Goal: Information Seeking & Learning: Learn about a topic

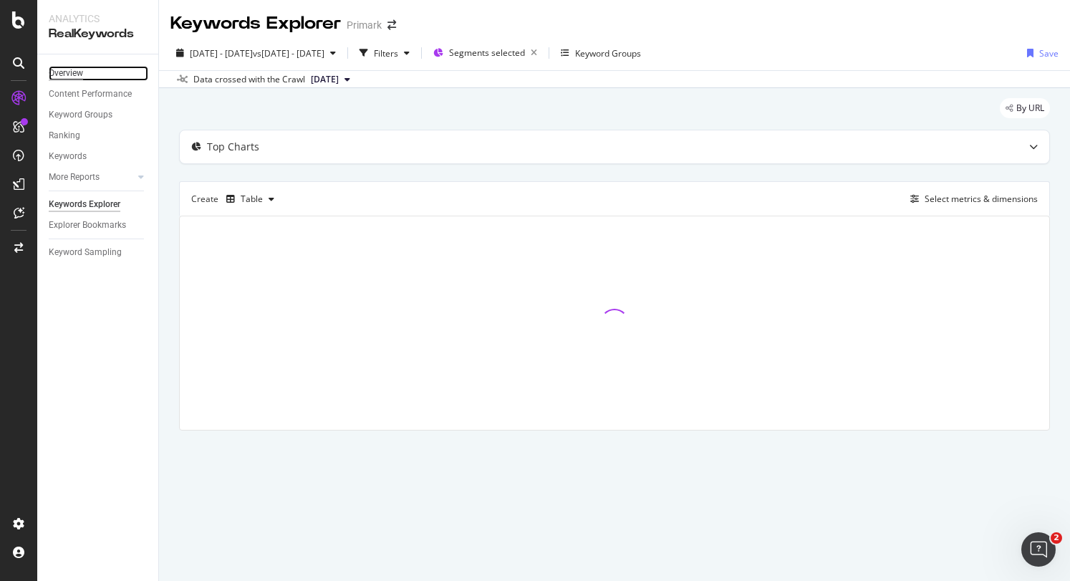
click at [74, 73] on div "Overview" at bounding box center [66, 73] width 34 height 15
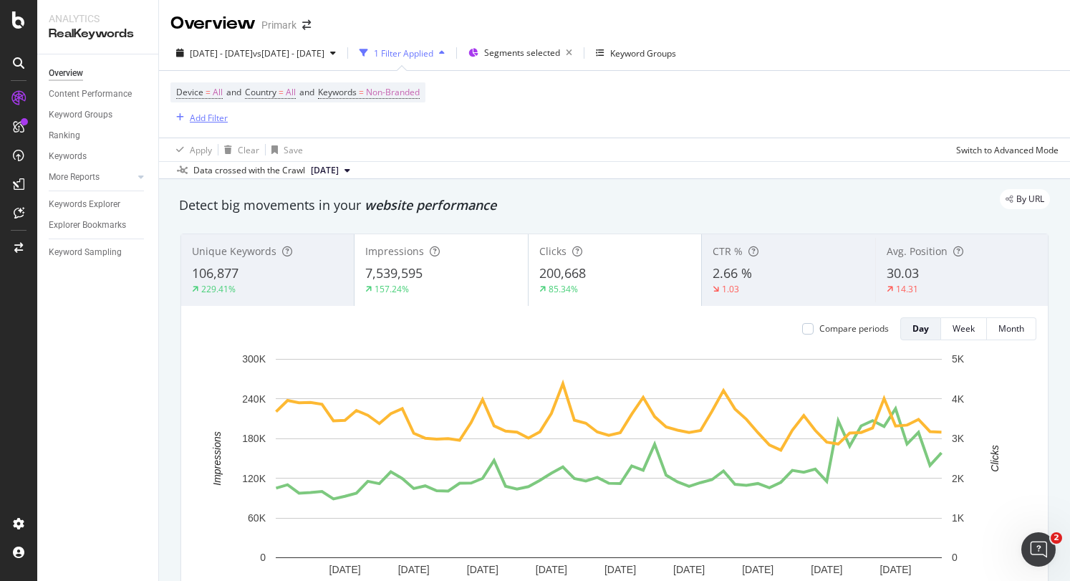
click at [218, 115] on div "Add Filter" at bounding box center [209, 118] width 38 height 12
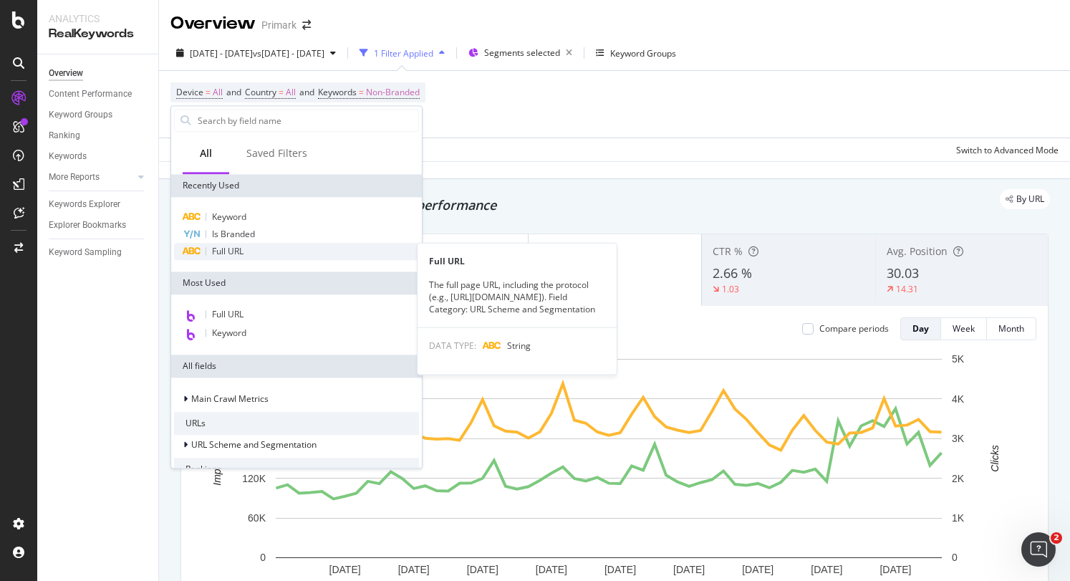
click at [249, 250] on div "Full URL" at bounding box center [296, 251] width 245 height 17
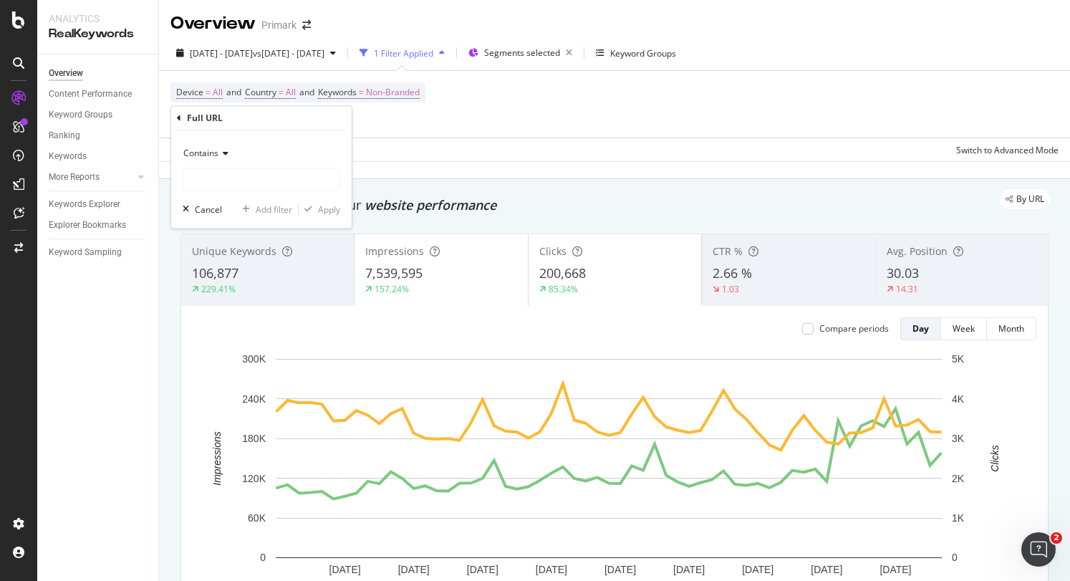
click at [226, 152] on icon at bounding box center [223, 153] width 10 height 9
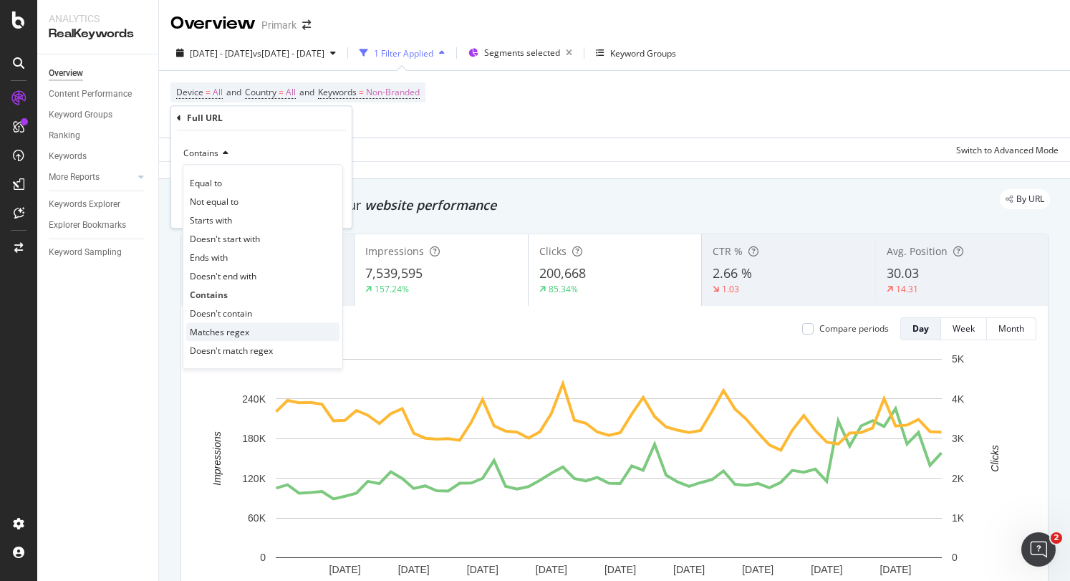
click at [233, 333] on span "Matches regex" at bounding box center [219, 332] width 59 height 12
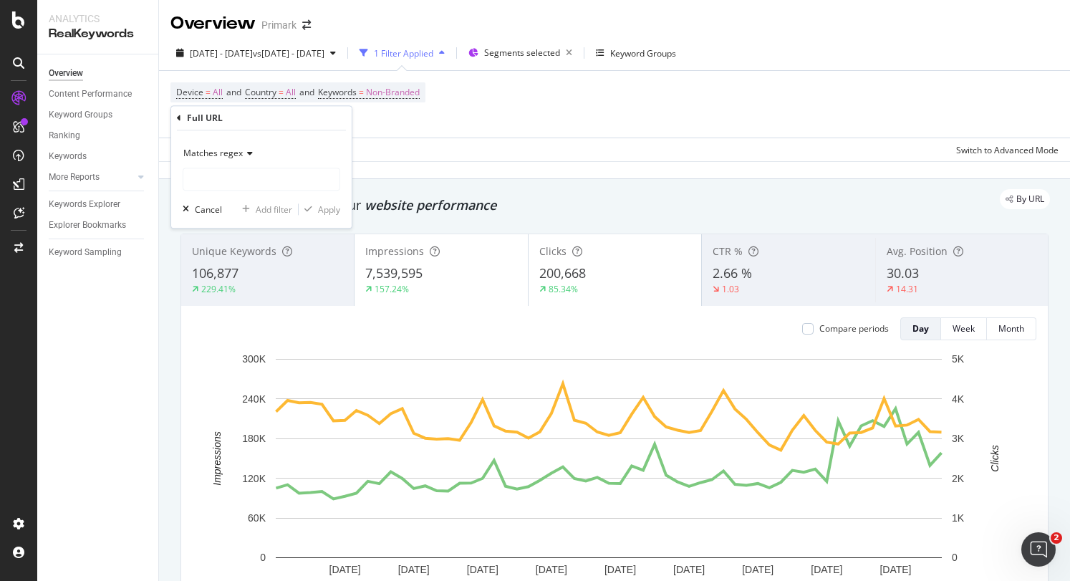
click at [220, 165] on div "Matches regex" at bounding box center [261, 166] width 157 height 49
click at [217, 181] on input "text" at bounding box center [261, 179] width 156 height 23
type input "/c/men|/r/men"
click at [337, 206] on div "Apply" at bounding box center [329, 209] width 22 height 12
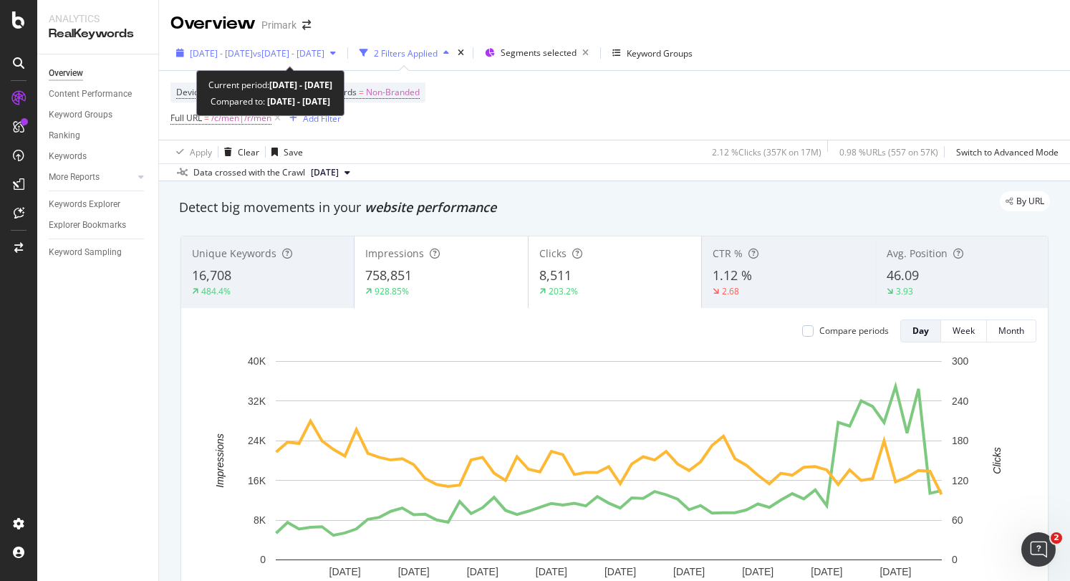
click at [324, 47] on span "vs [DATE] - [DATE]" at bounding box center [289, 53] width 72 height 12
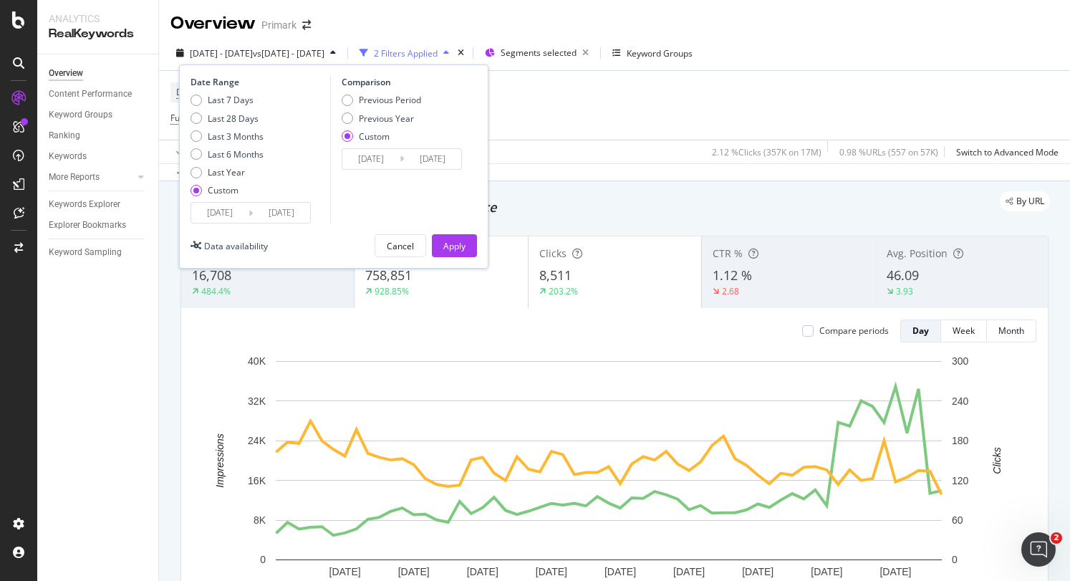
click at [264, 213] on input "[DATE]" at bounding box center [281, 213] width 57 height 20
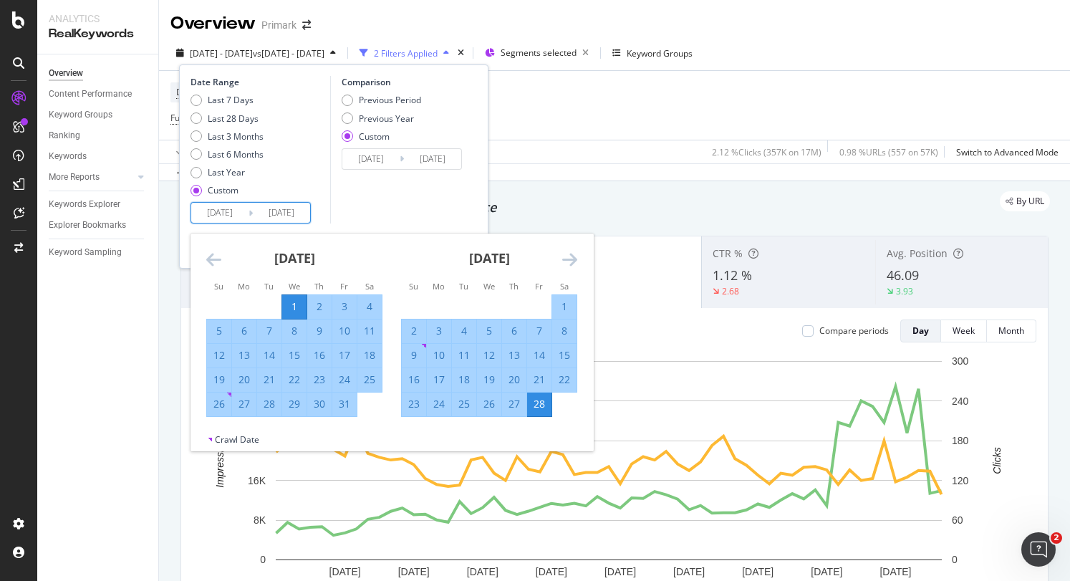
click at [570, 257] on icon "Move forward to switch to the next month." at bounding box center [569, 259] width 15 height 17
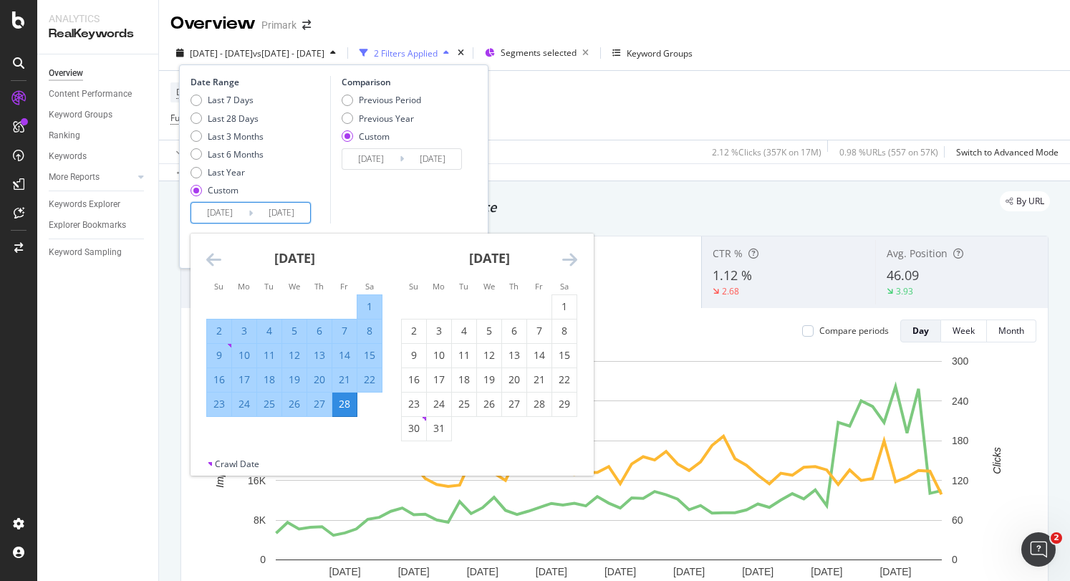
click at [292, 218] on input "[DATE]" at bounding box center [281, 213] width 57 height 20
click at [571, 258] on icon "Move forward to switch to the next month." at bounding box center [569, 259] width 15 height 17
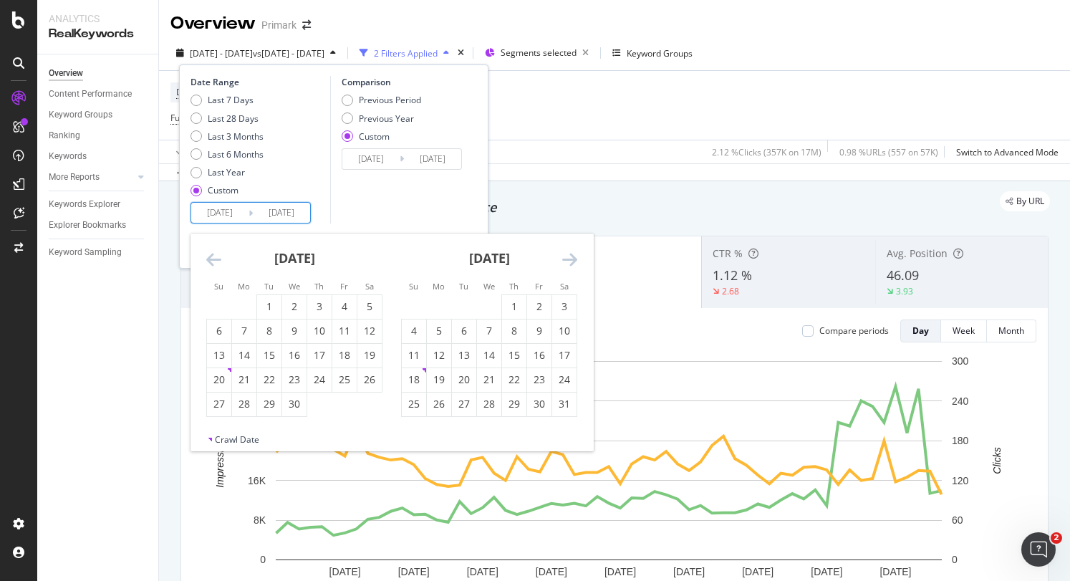
click at [571, 258] on icon "Move forward to switch to the next month." at bounding box center [569, 259] width 15 height 17
click at [424, 422] on div "31" at bounding box center [414, 428] width 24 height 14
type input "[DATE]"
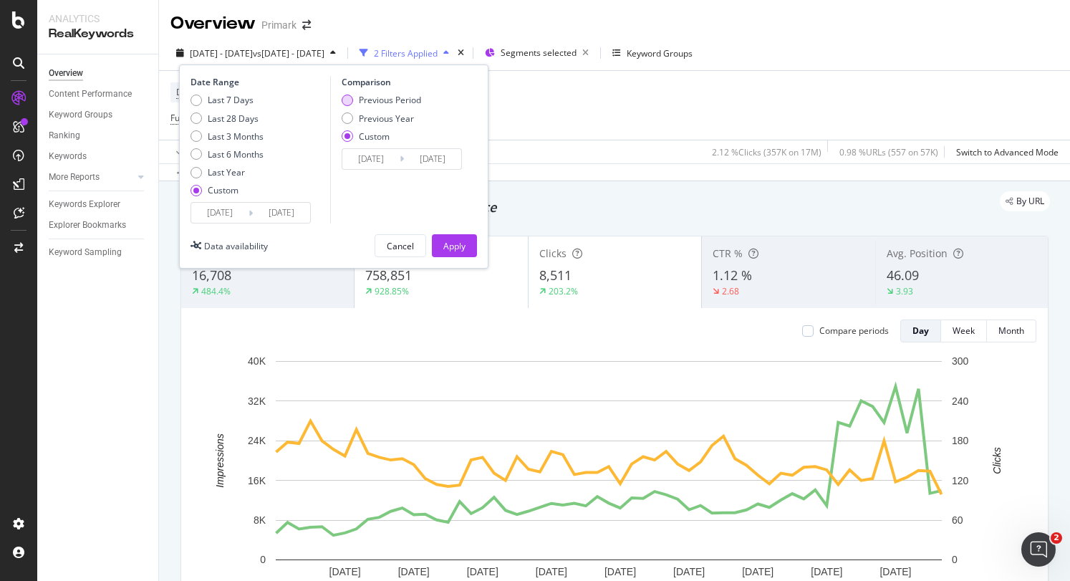
click at [364, 100] on div "Previous Period" at bounding box center [390, 100] width 62 height 12
type input "[DATE]"
click at [364, 115] on div "Previous Year" at bounding box center [386, 118] width 55 height 12
type input "[DATE]"
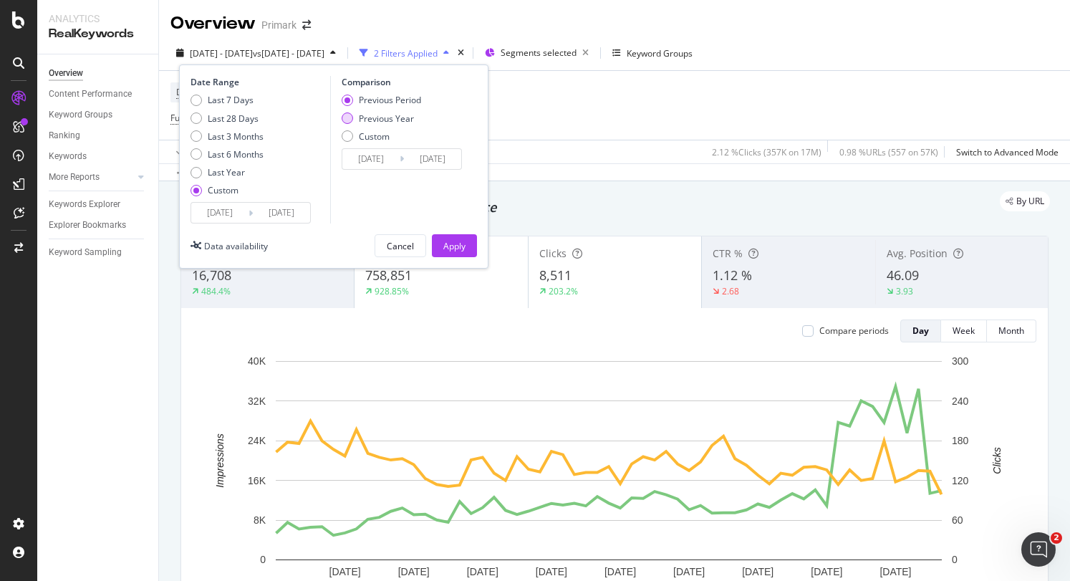
type input "[DATE]"
click at [451, 240] on div "Apply" at bounding box center [454, 246] width 22 height 12
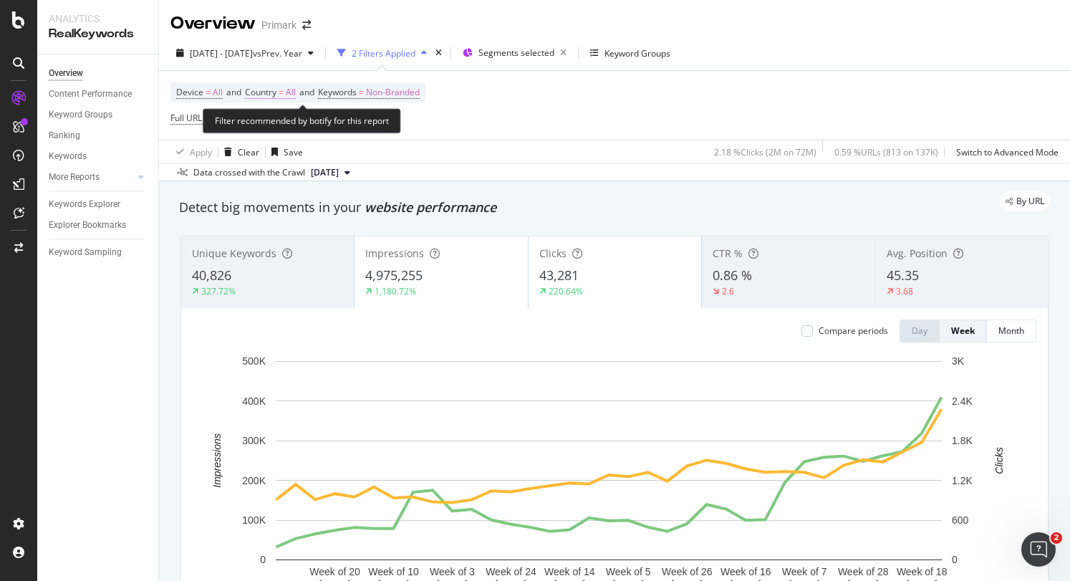
click at [276, 92] on span "Country" at bounding box center [260, 92] width 31 height 12
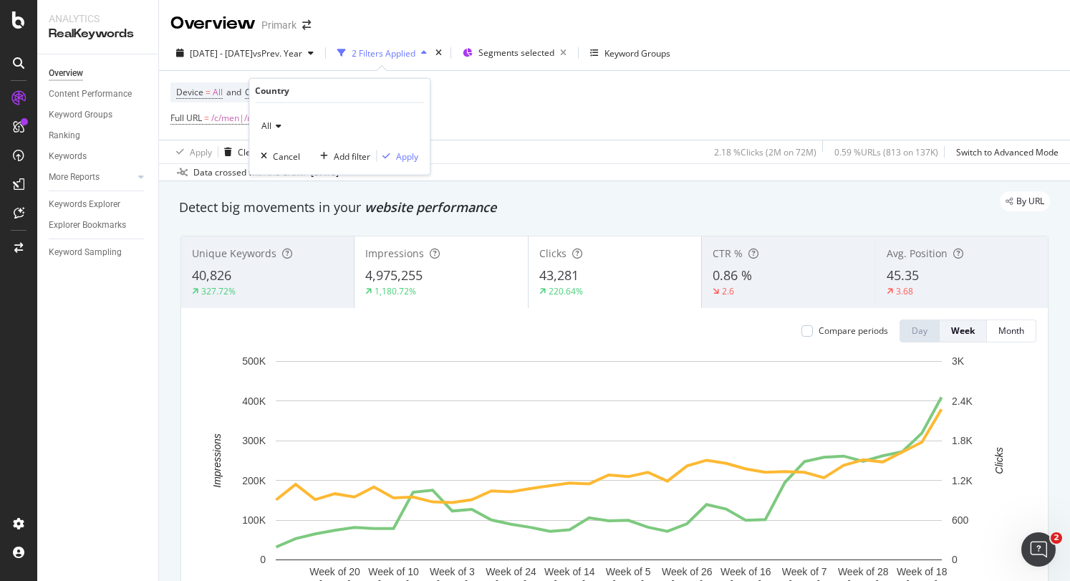
click at [284, 126] on div "All" at bounding box center [339, 126] width 157 height 23
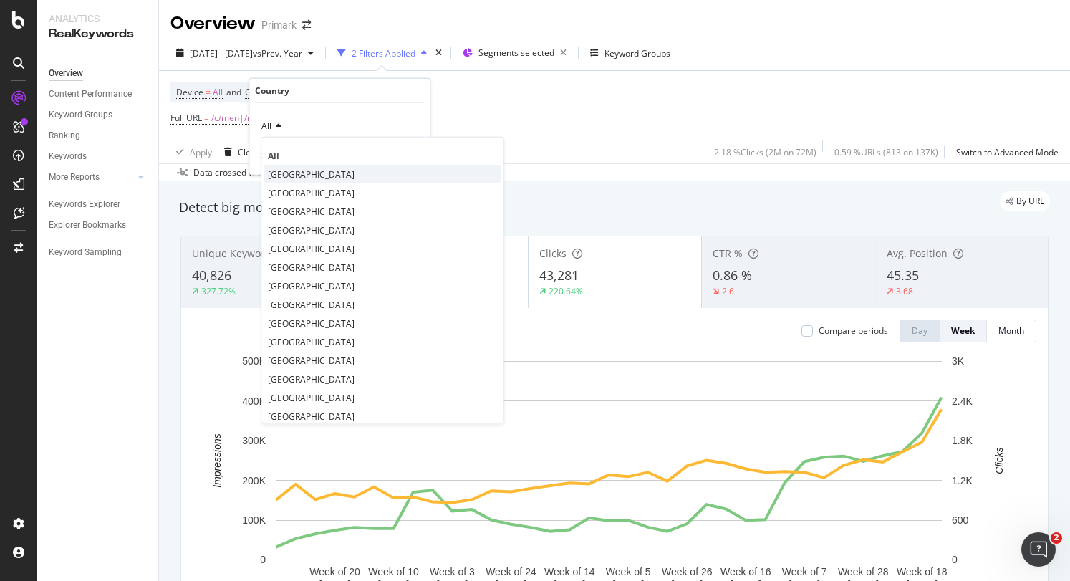
click at [311, 171] on span "[GEOGRAPHIC_DATA]" at bounding box center [311, 174] width 87 height 12
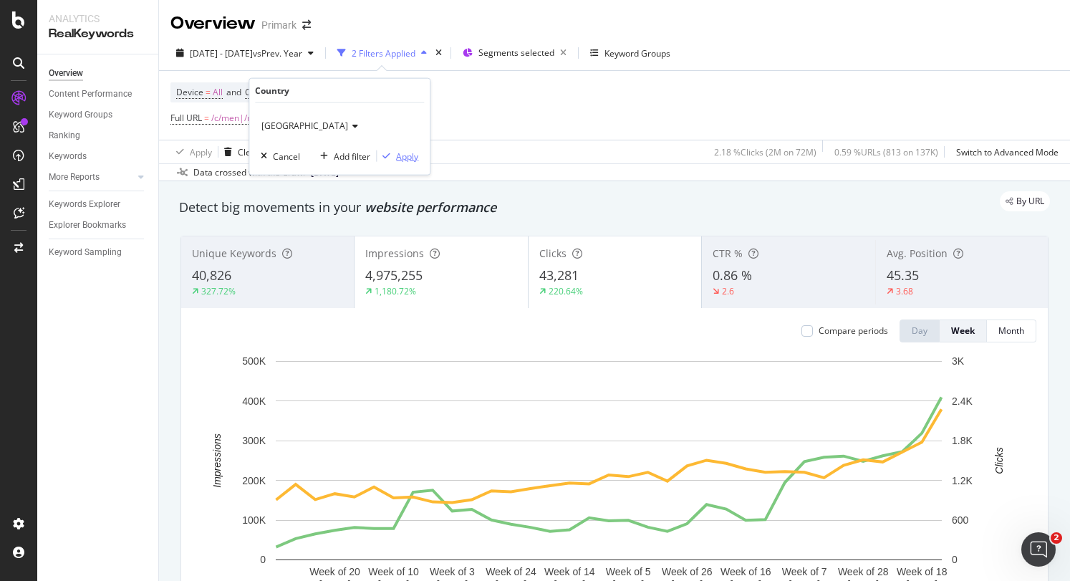
click at [393, 155] on div "button" at bounding box center [386, 156] width 19 height 9
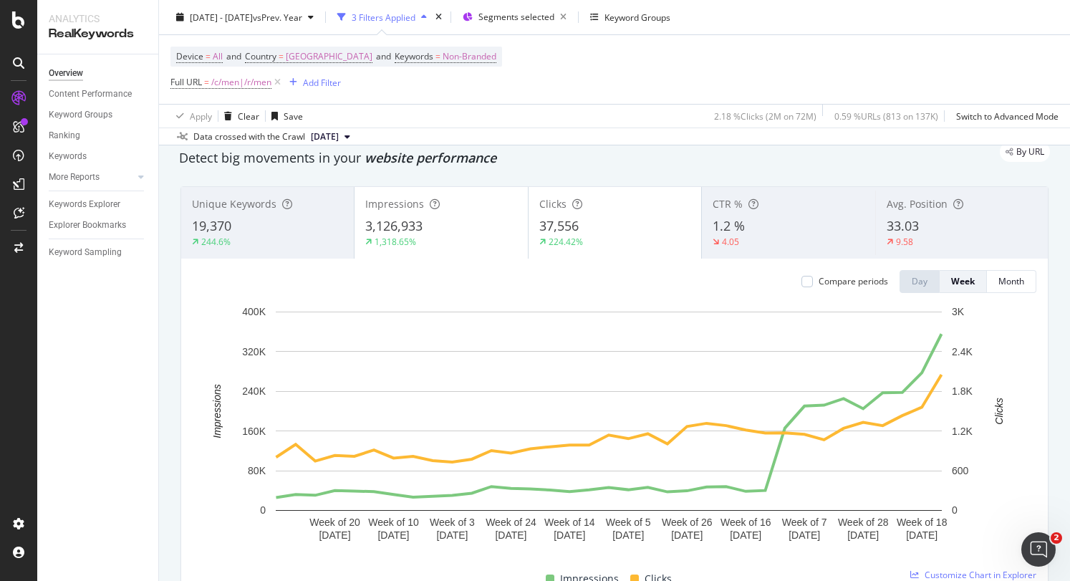
scroll to position [72, 0]
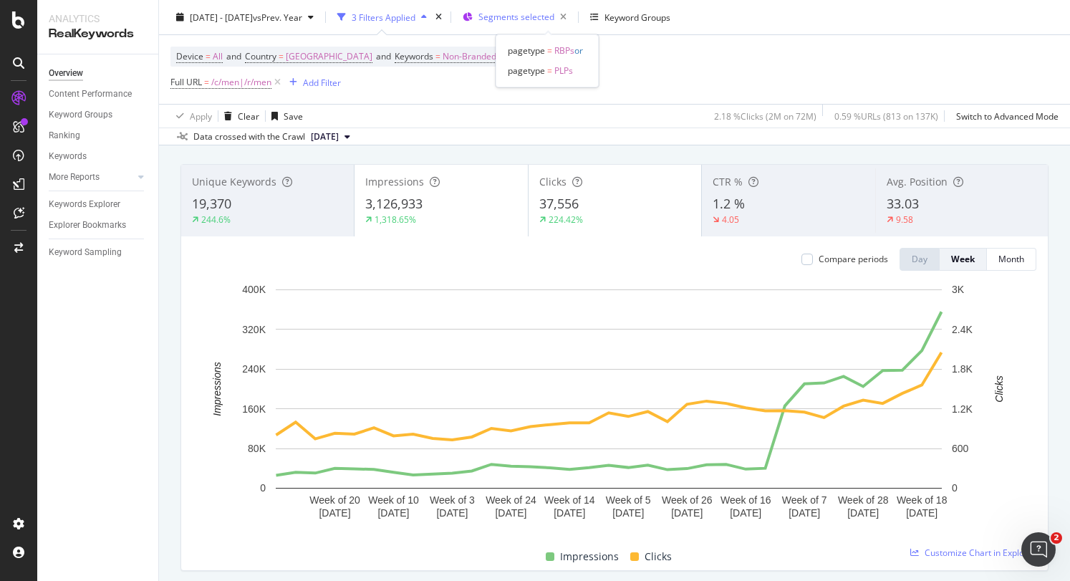
click at [537, 14] on span "Segments selected" at bounding box center [516, 17] width 76 height 12
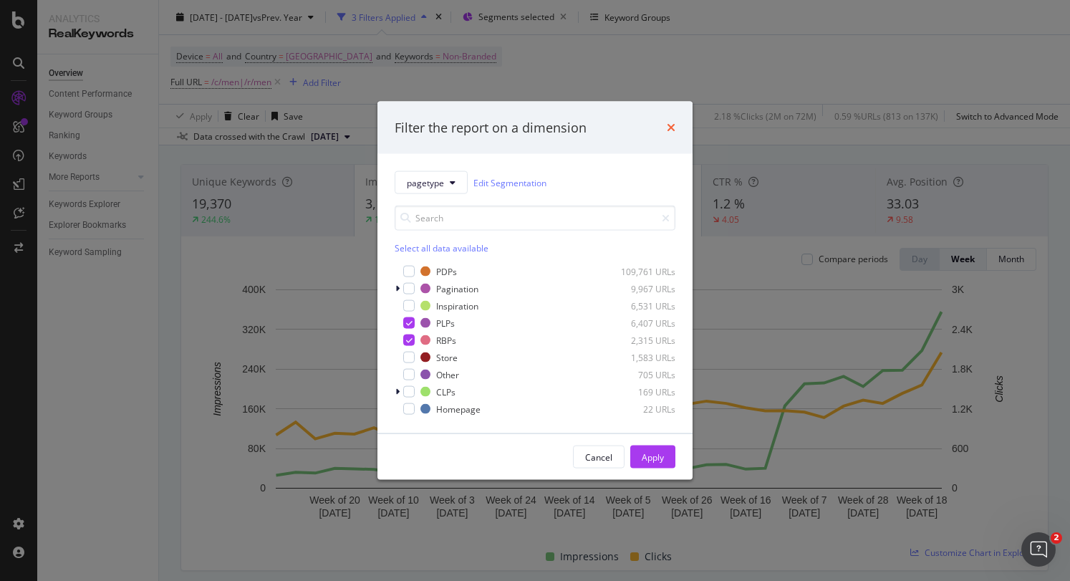
click at [673, 127] on icon "times" at bounding box center [670, 127] width 9 height 11
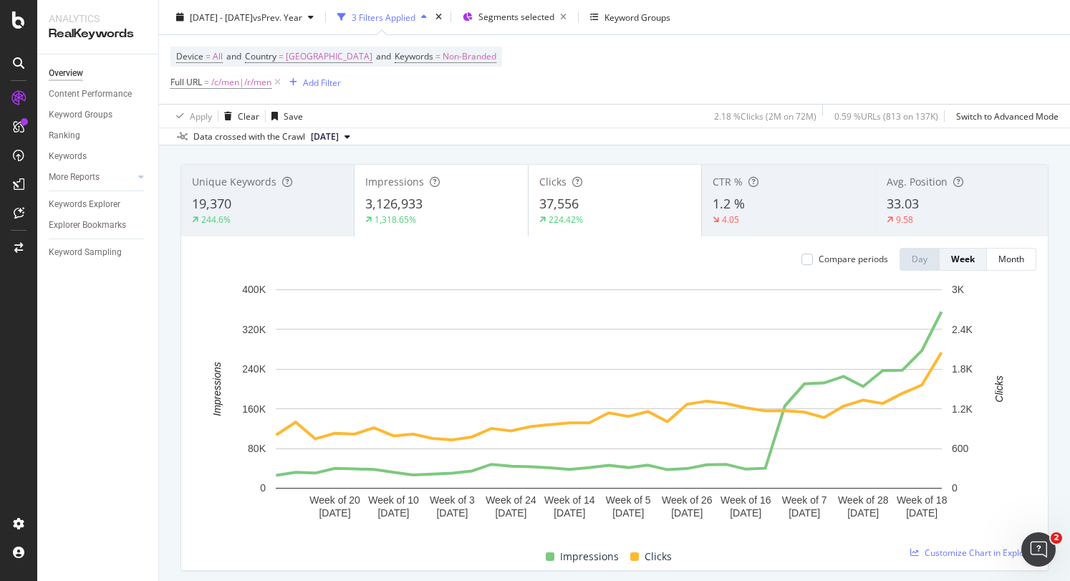
click at [311, 214] on div "244.6%" at bounding box center [267, 219] width 151 height 13
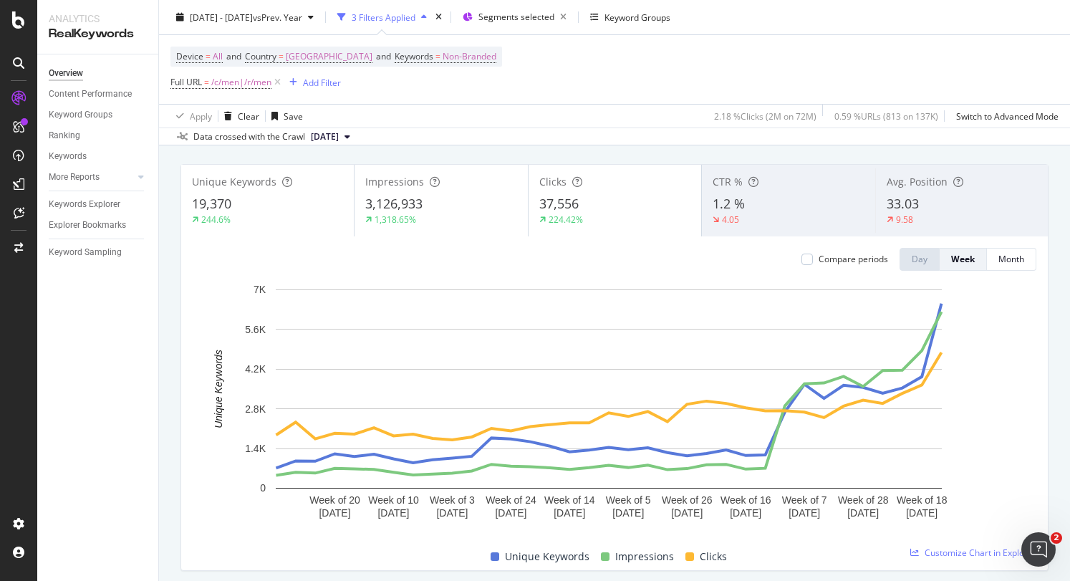
click at [448, 207] on div "3,126,933" at bounding box center [440, 204] width 151 height 19
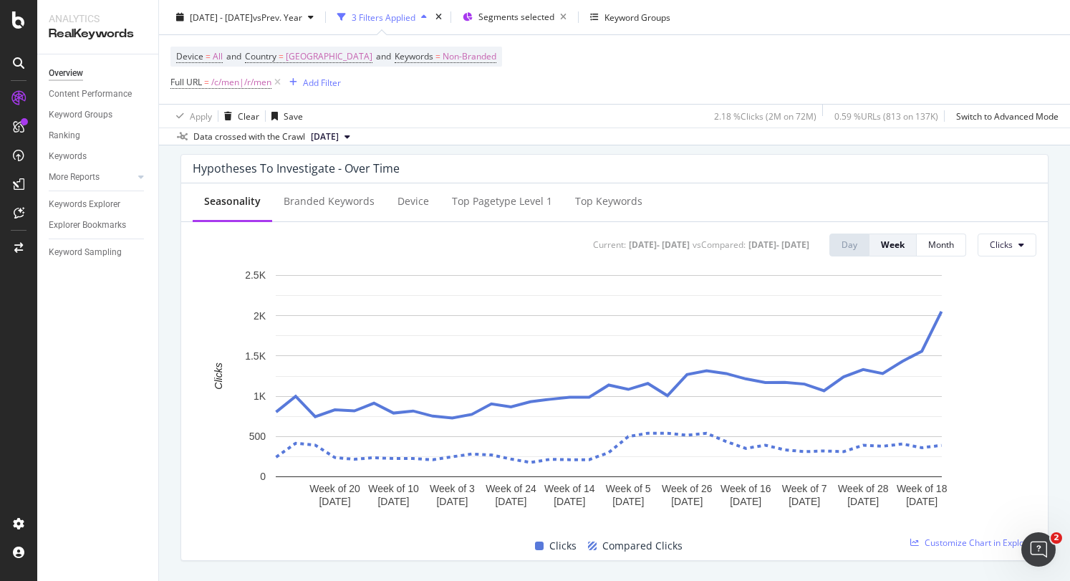
scroll to position [548, 0]
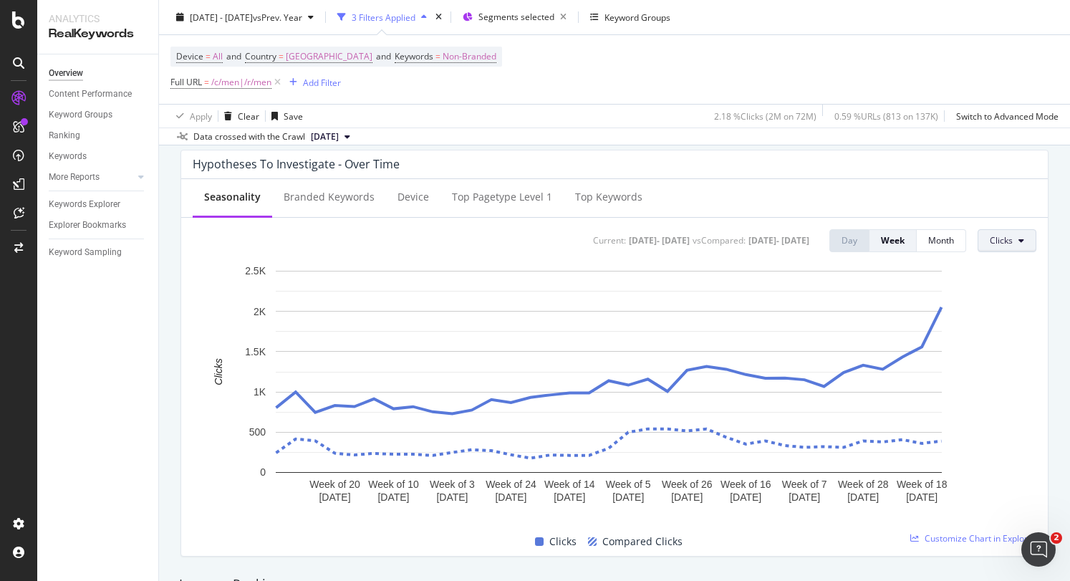
click at [1018, 240] on icon at bounding box center [1021, 240] width 6 height 9
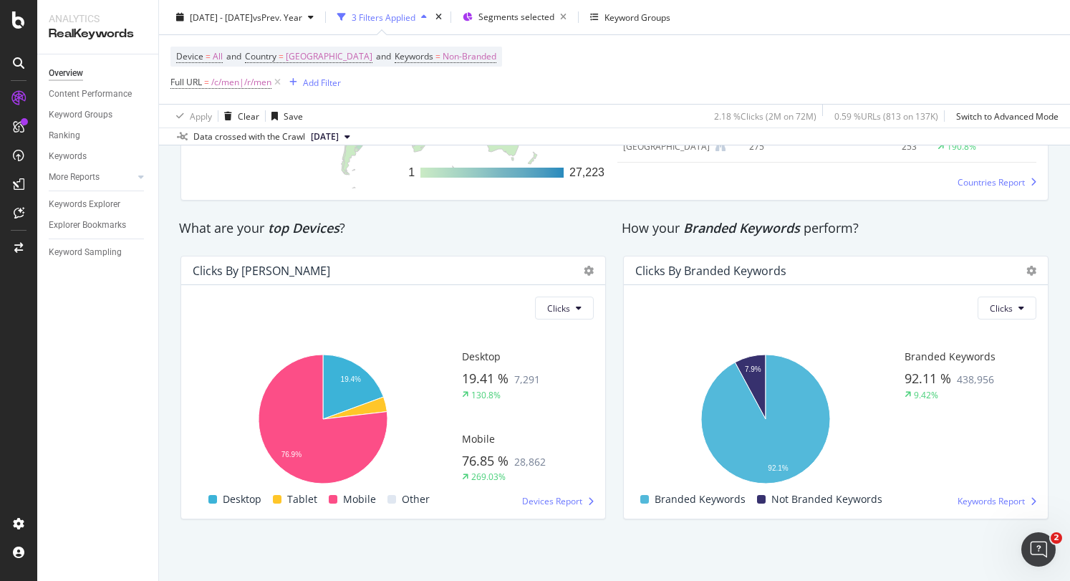
scroll to position [2342, 0]
click at [1026, 266] on icon at bounding box center [1031, 271] width 10 height 10
click at [983, 299] on span "Export as CSV" at bounding box center [970, 297] width 66 height 13
click at [1026, 271] on icon at bounding box center [1031, 271] width 10 height 10
click at [1039, 280] on div "Clicks By Branded Keywords Clicks Hold CTRL while clicking to filter the report…" at bounding box center [835, 387] width 442 height 286
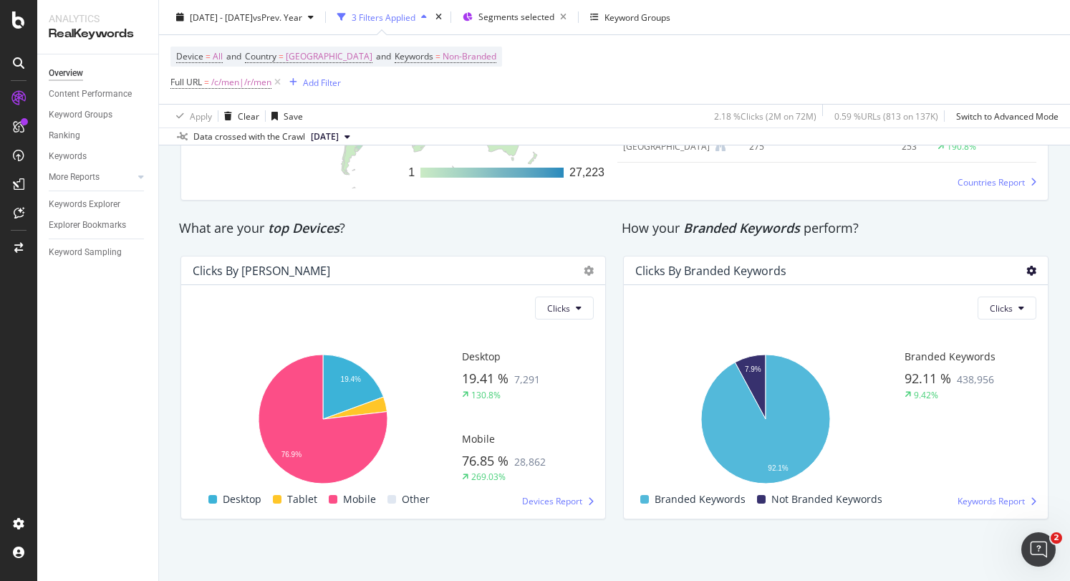
click at [1026, 271] on icon at bounding box center [1031, 271] width 10 height 10
click at [1037, 273] on div "Clicks By Branded Keywords Clicks Hold CTRL while clicking to filter the report…" at bounding box center [835, 387] width 425 height 263
click at [1003, 300] on button "Clicks" at bounding box center [1006, 307] width 59 height 23
click at [1026, 272] on icon at bounding box center [1031, 271] width 10 height 10
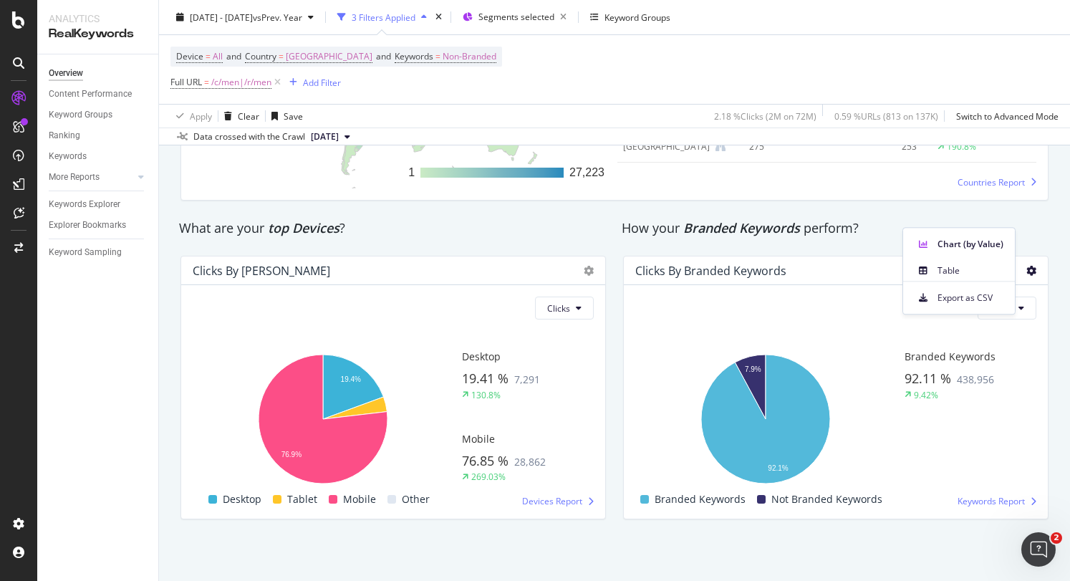
click at [1026, 271] on icon at bounding box center [1031, 271] width 10 height 10
click at [992, 275] on span "Table" at bounding box center [970, 270] width 66 height 13
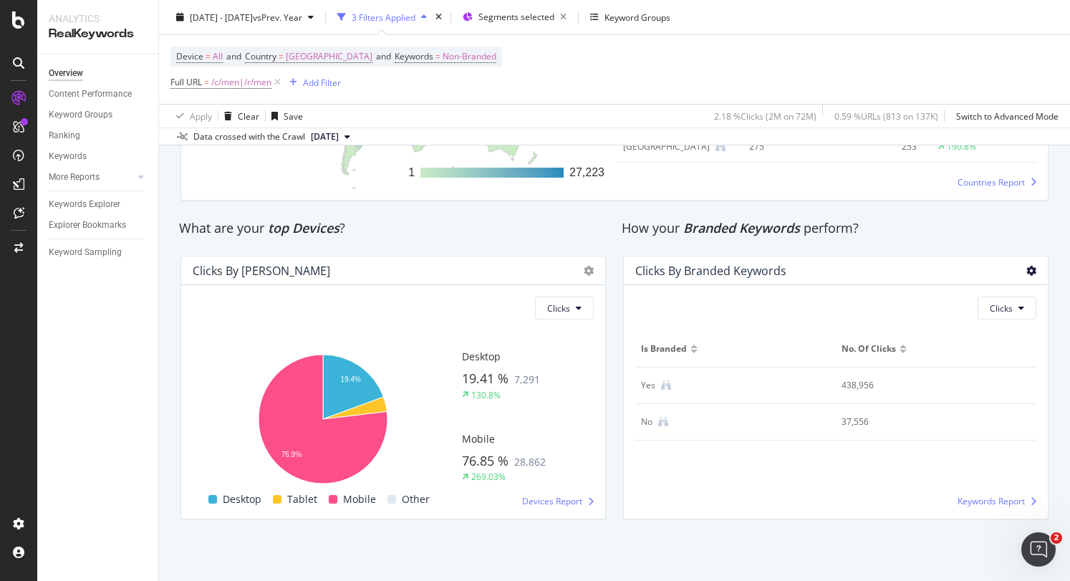
click at [1026, 273] on icon at bounding box center [1031, 271] width 10 height 10
click at [982, 248] on span "Chart (by Value)" at bounding box center [971, 244] width 64 height 13
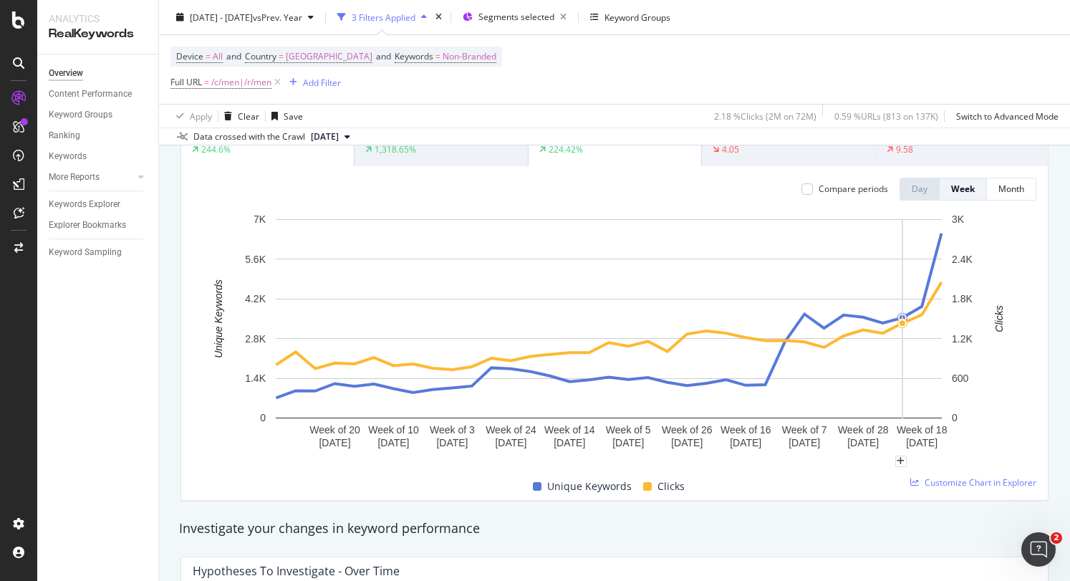
scroll to position [0, 0]
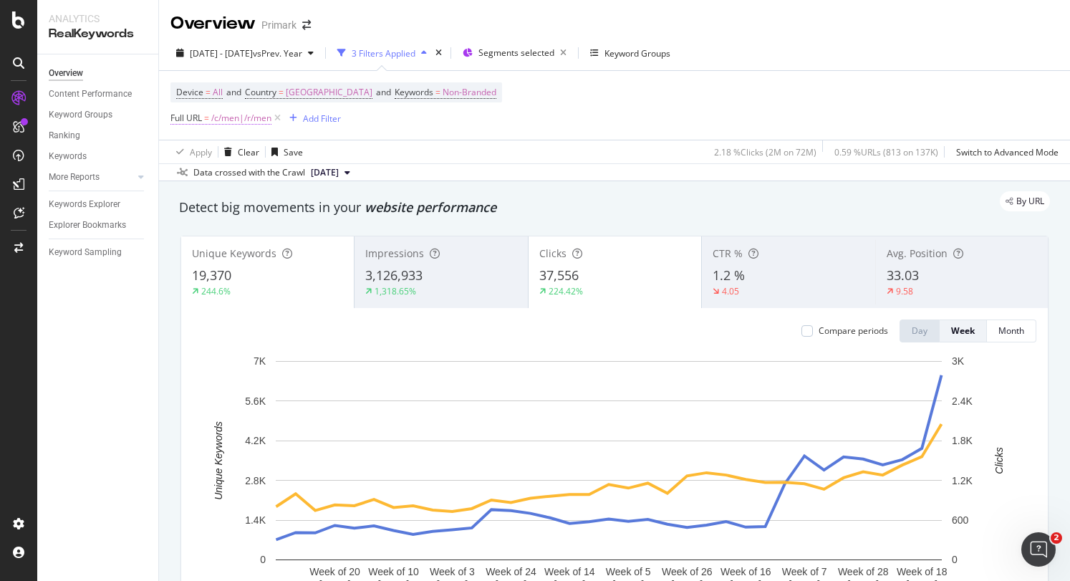
click at [234, 119] on span "/c/men|/r/men" at bounding box center [241, 118] width 60 height 20
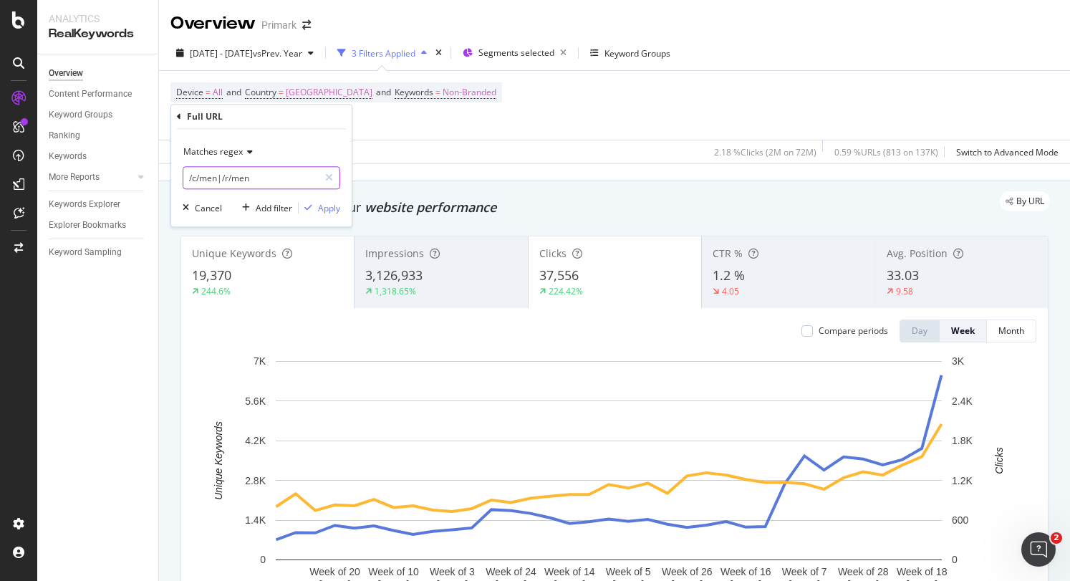
click at [200, 174] on input "/c/men|/r/men" at bounding box center [250, 177] width 135 height 23
click at [206, 175] on input "/c/men|/r/men" at bounding box center [250, 177] width 135 height 23
click at [245, 173] on input "/c/baby|/r/men" at bounding box center [250, 177] width 135 height 23
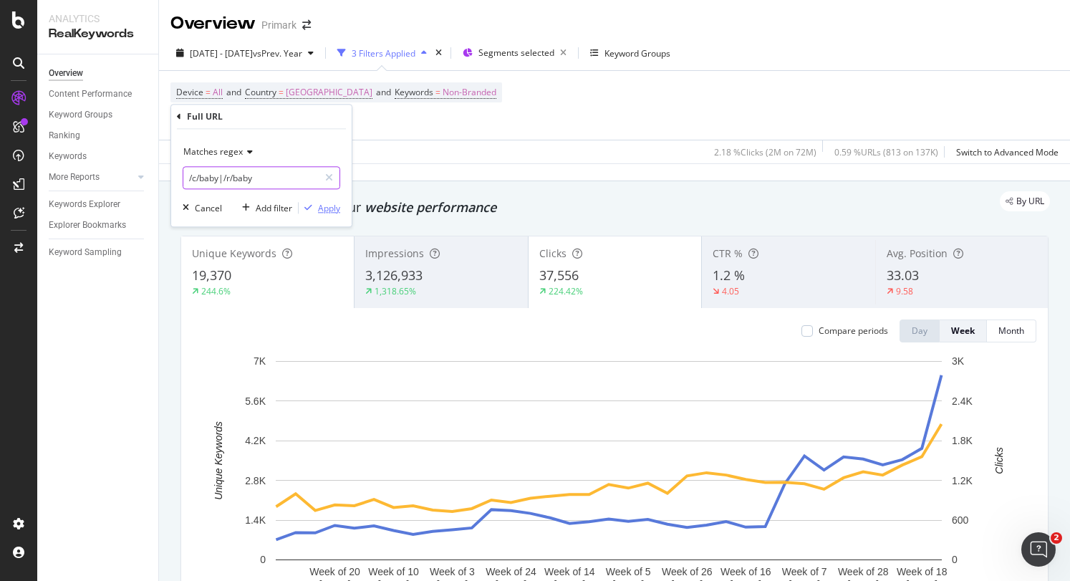
type input "/c/baby|/r/baby"
click at [328, 209] on div "Apply" at bounding box center [329, 208] width 22 height 12
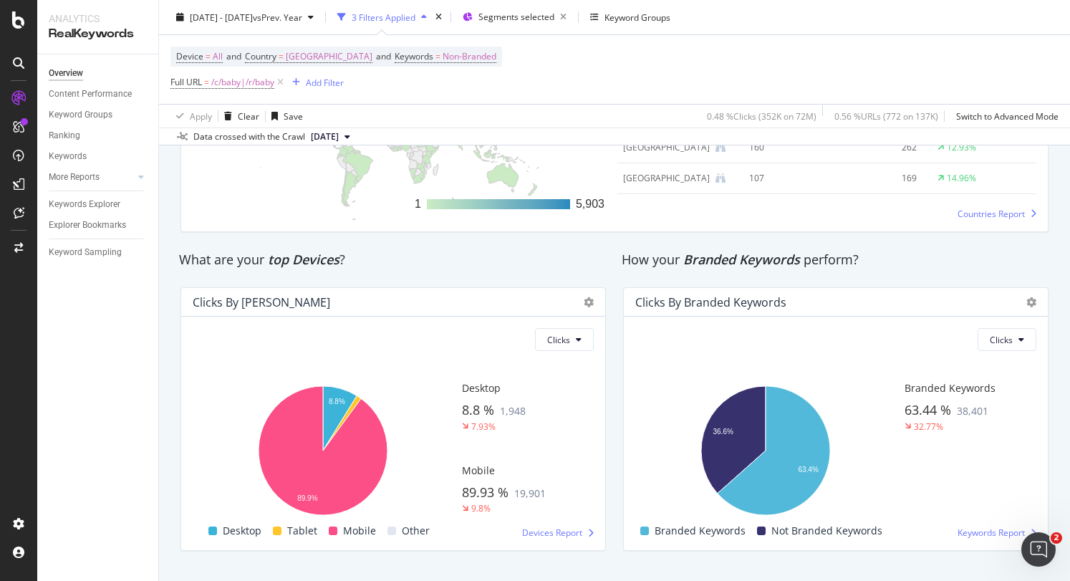
scroll to position [2343, 0]
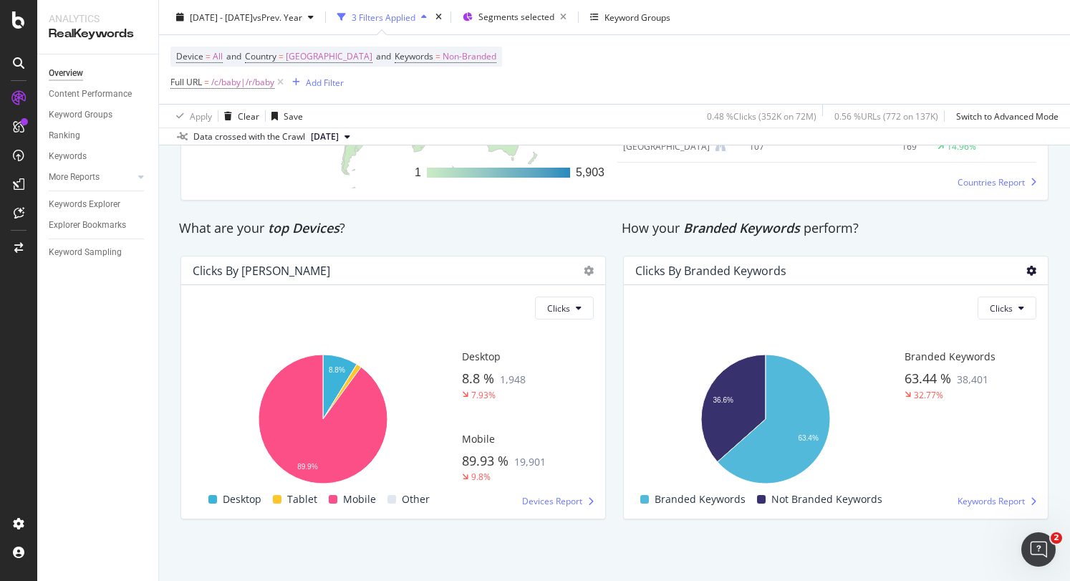
click at [1026, 270] on icon at bounding box center [1031, 271] width 10 height 10
click at [1035, 285] on div "Clicks Hold CTRL while clicking to filter the report. 36.6% 63.4% Is Branded No…" at bounding box center [836, 401] width 424 height 233
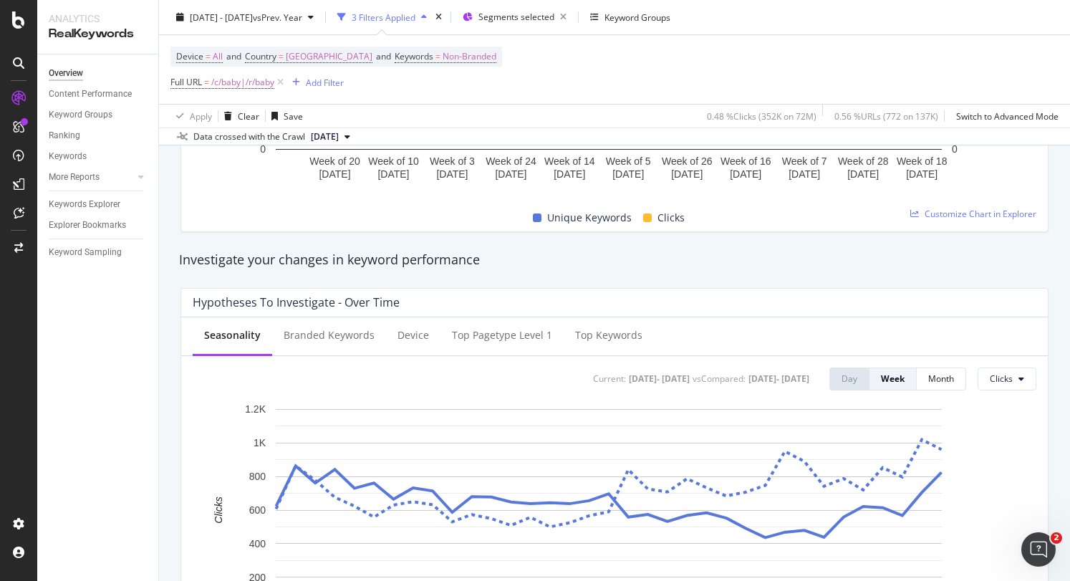
scroll to position [0, 0]
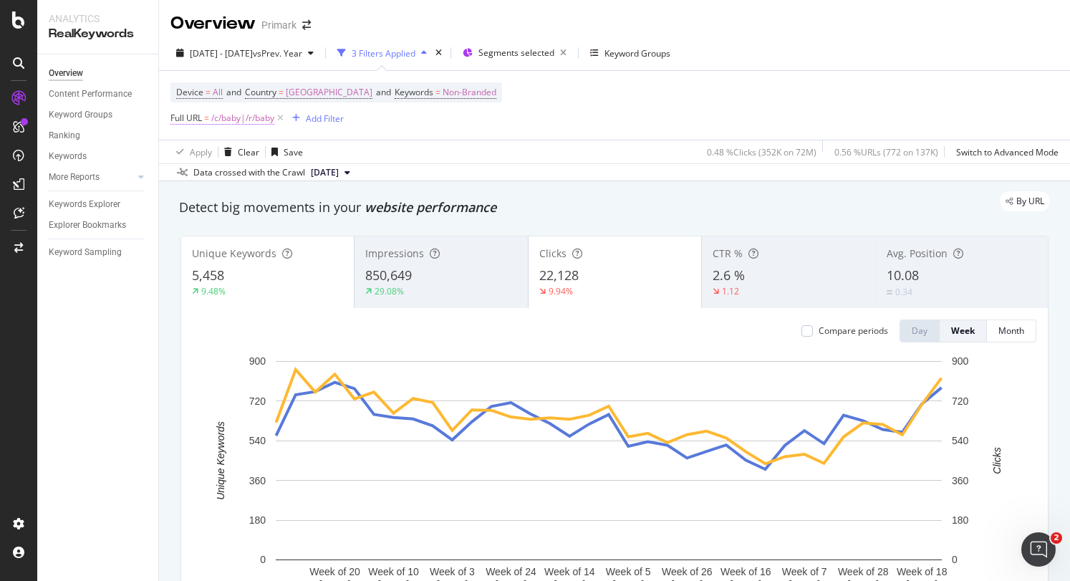
click at [234, 114] on span "/c/baby|/r/baby" at bounding box center [242, 118] width 63 height 20
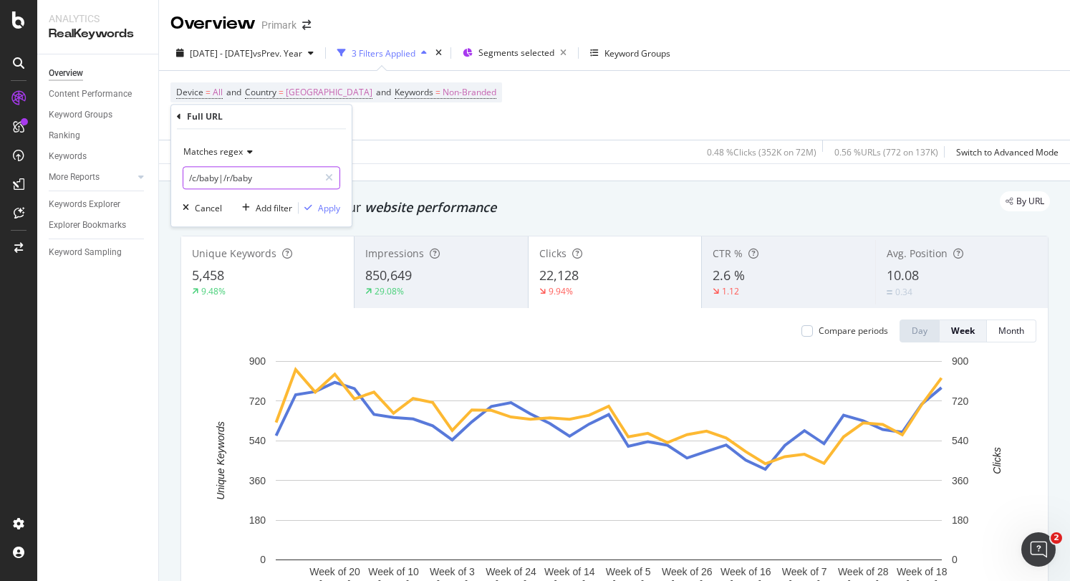
click at [208, 178] on input "/c/baby|/r/baby" at bounding box center [250, 177] width 135 height 23
click at [209, 179] on input "/c/baby|/r/baby" at bounding box center [250, 177] width 135 height 23
click at [210, 180] on input "/c/baby|/r/baby" at bounding box center [250, 177] width 135 height 23
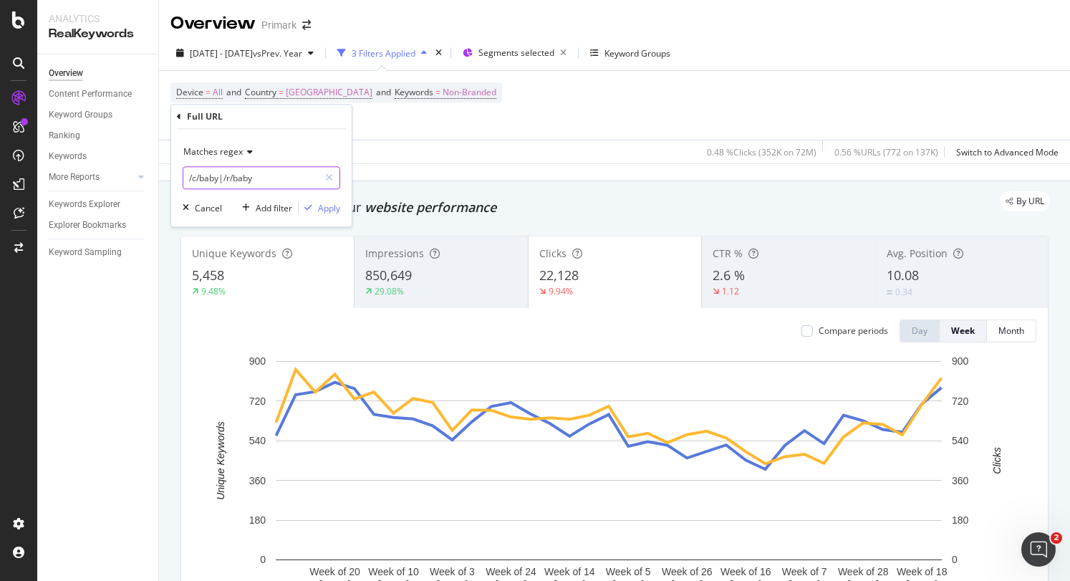
click at [216, 183] on input "/c/baby|/r/baby" at bounding box center [250, 177] width 135 height 23
click at [209, 180] on input "/c/baby|/r/baby" at bounding box center [250, 177] width 135 height 23
click at [242, 178] on input "/c/men|/r/baby" at bounding box center [250, 177] width 135 height 23
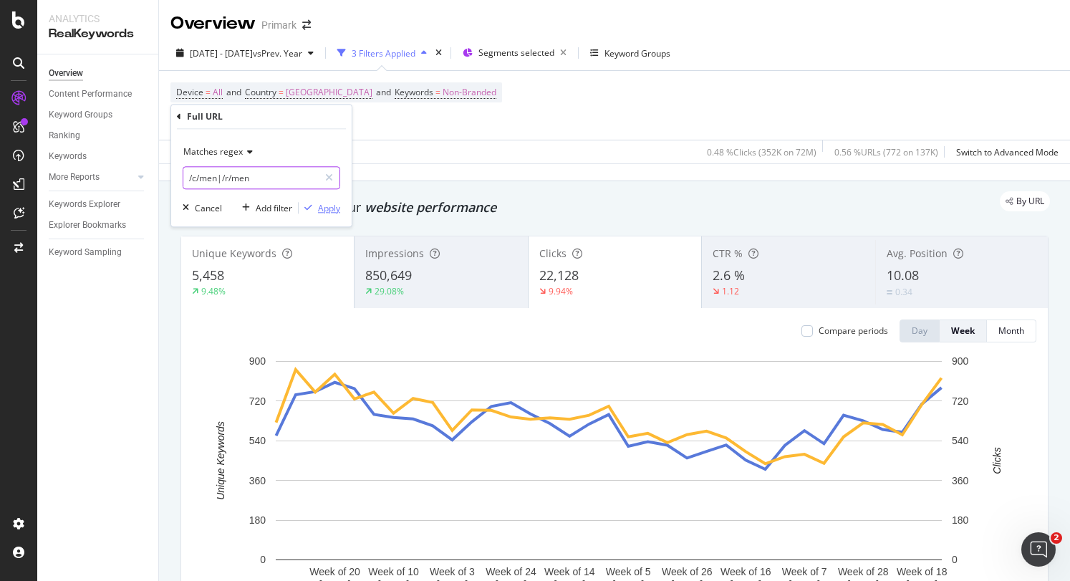
type input "/c/men|/r/men"
click at [334, 208] on div "Apply" at bounding box center [329, 208] width 22 height 12
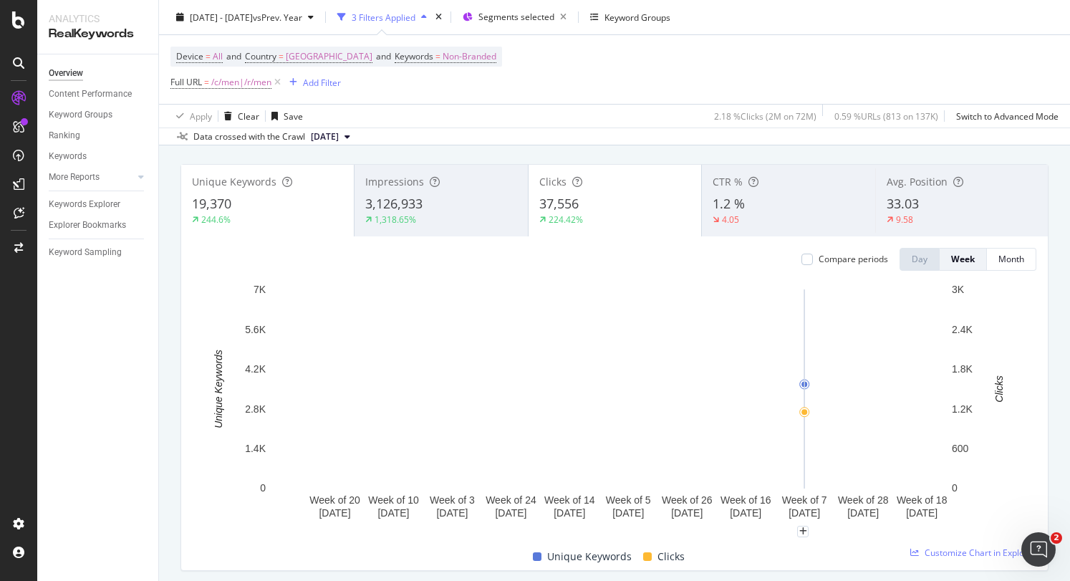
scroll to position [143, 0]
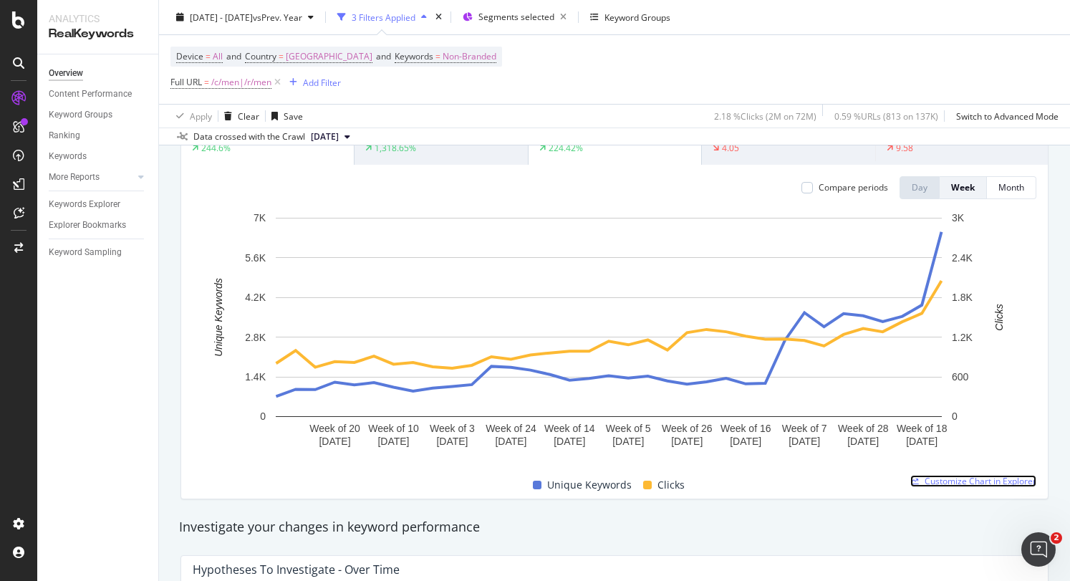
click at [959, 478] on span "Customize Chart in Explorer" at bounding box center [980, 481] width 112 height 12
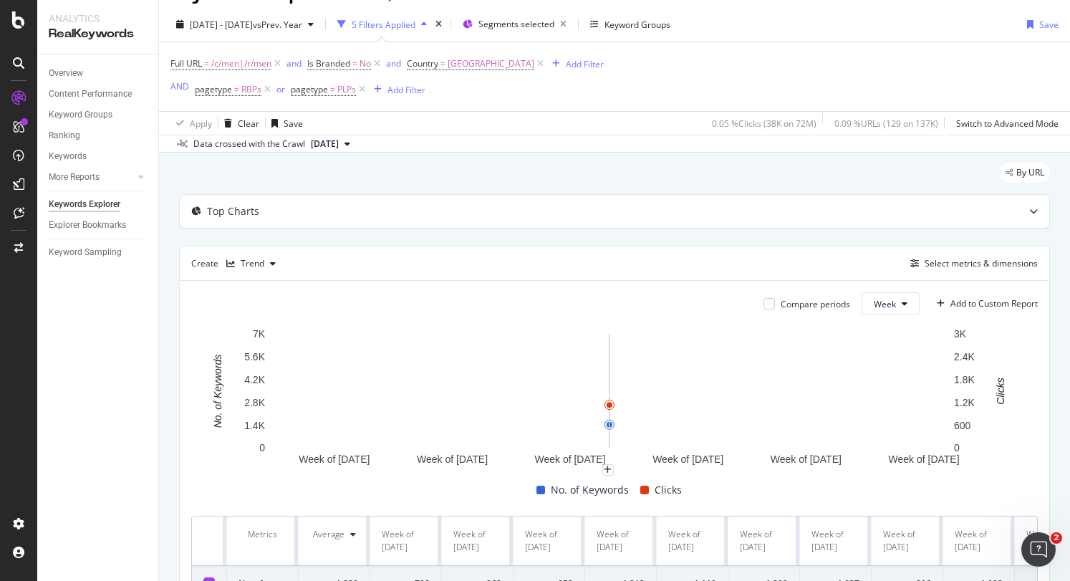
scroll to position [28, 0]
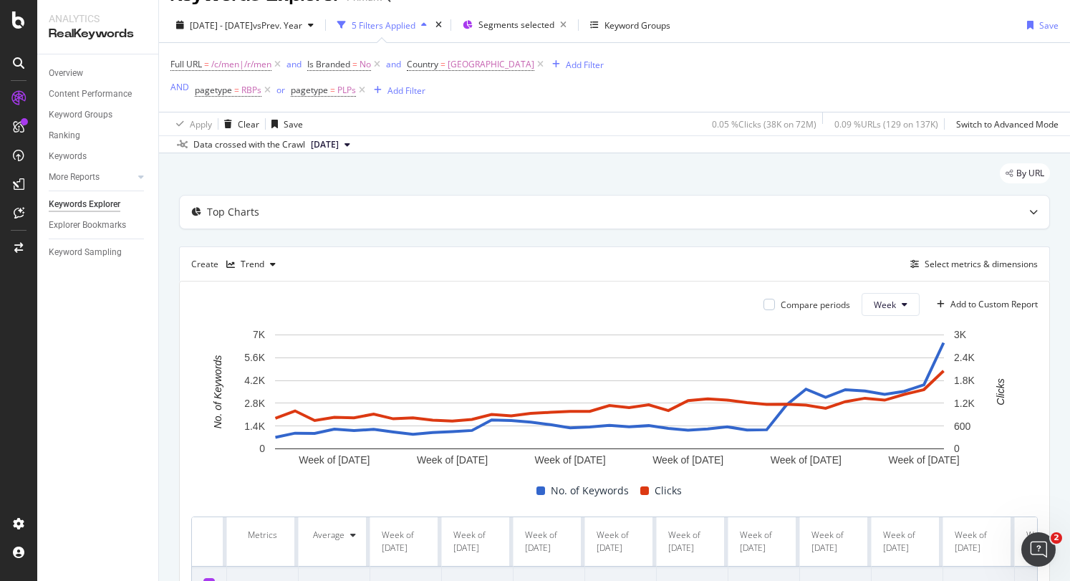
click at [401, 194] on div "By URL" at bounding box center [614, 178] width 871 height 31
click at [407, 213] on div "Top Charts" at bounding box center [586, 212] width 813 height 14
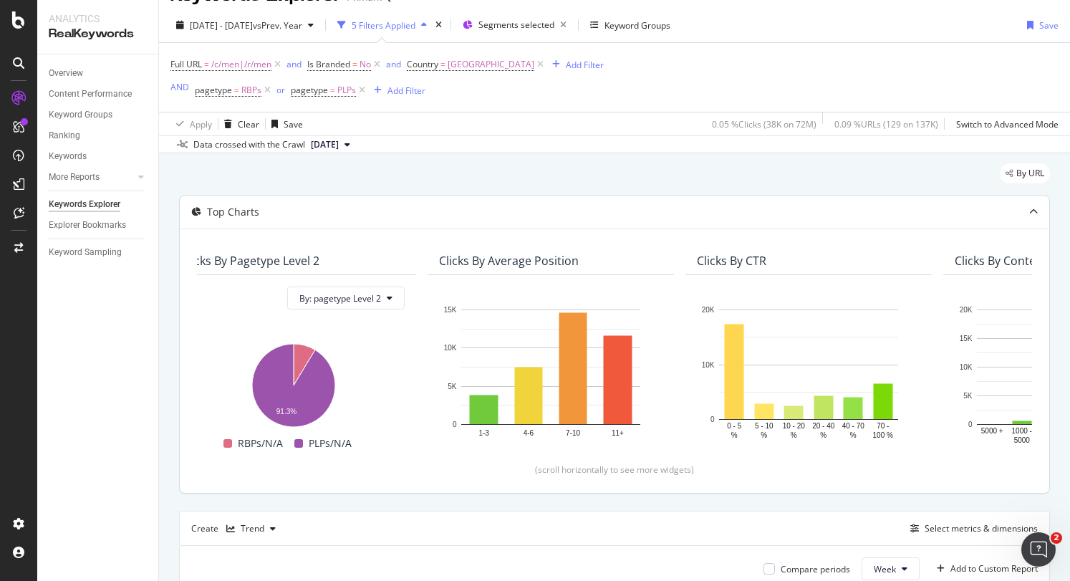
scroll to position [0, 0]
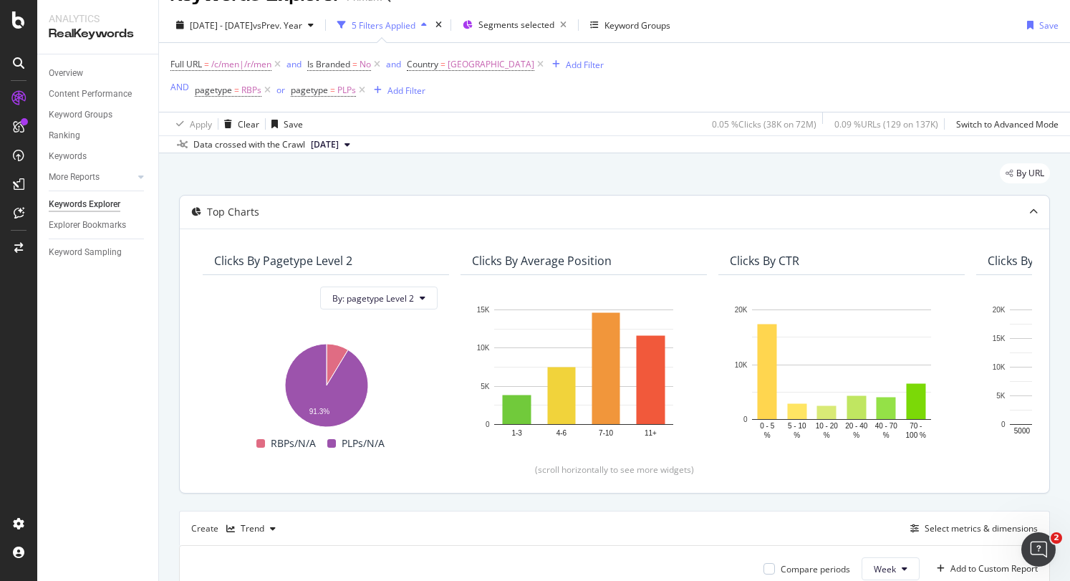
click at [208, 210] on div "Top Charts" at bounding box center [233, 212] width 52 height 14
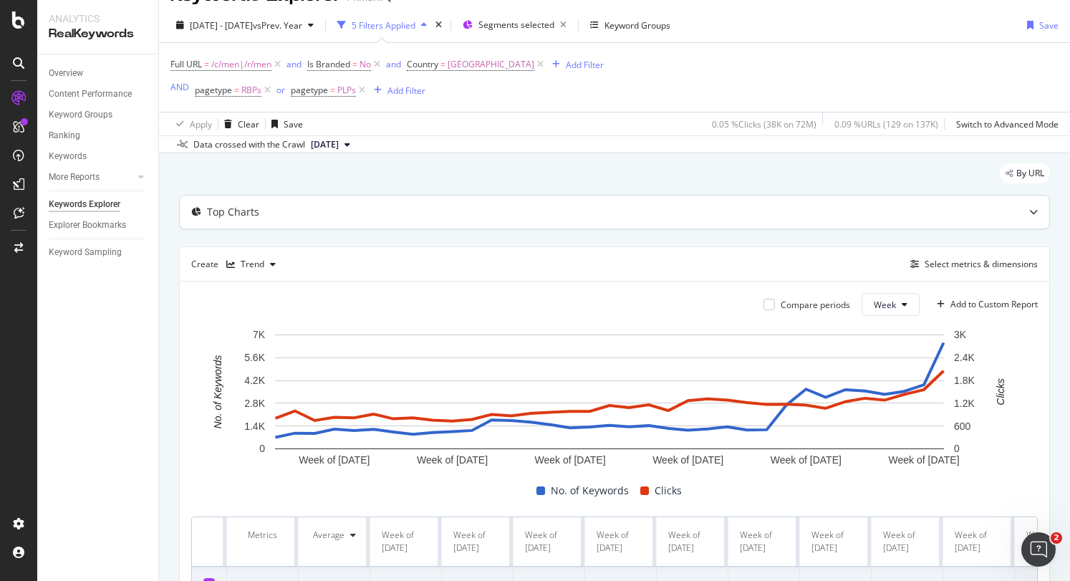
click at [216, 210] on div "Top Charts" at bounding box center [233, 212] width 52 height 14
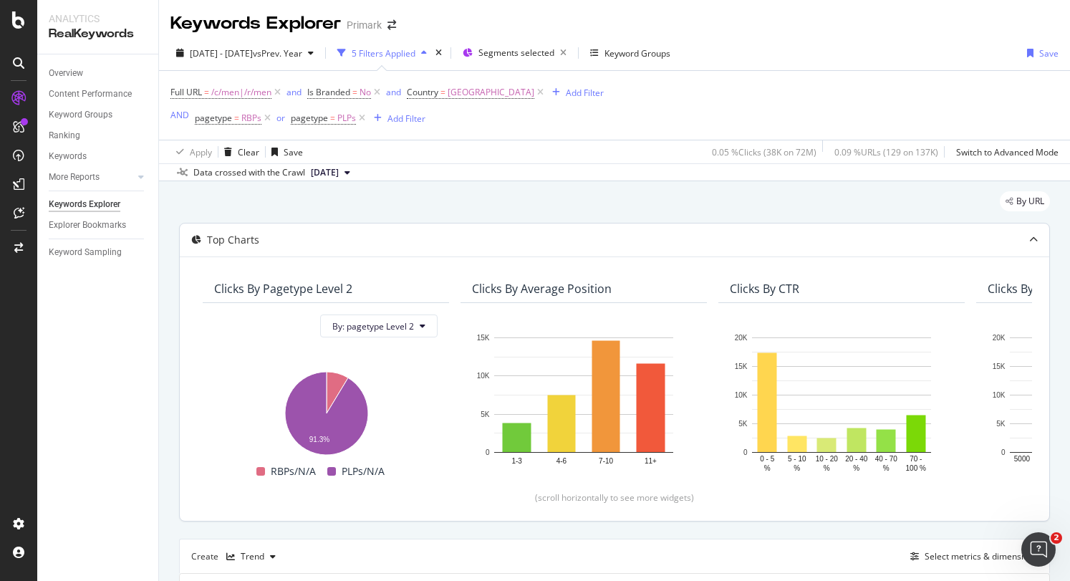
scroll to position [286, 0]
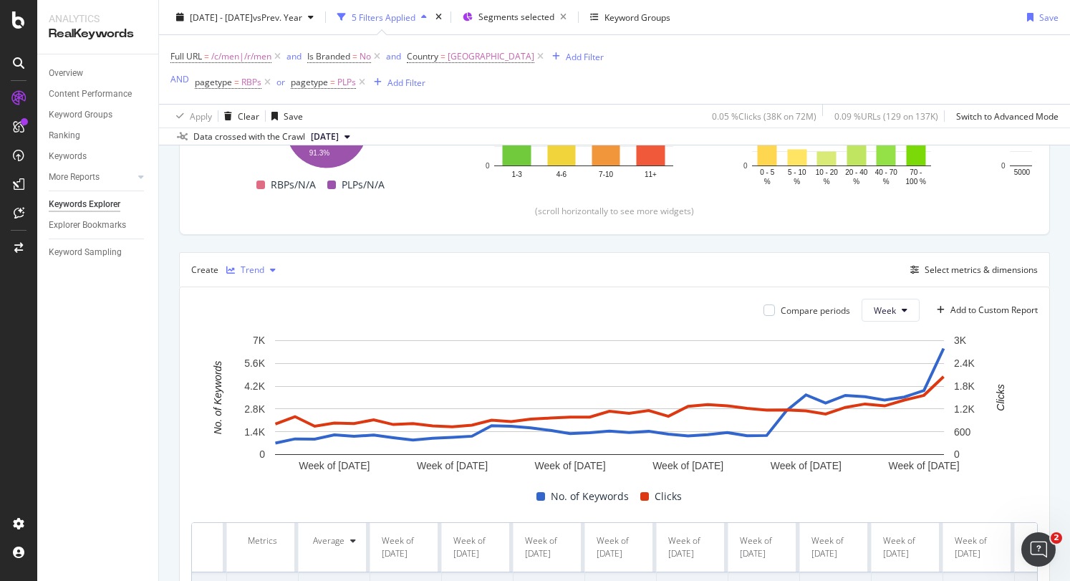
click at [270, 270] on icon "button" at bounding box center [273, 270] width 6 height 9
click at [270, 269] on icon "button" at bounding box center [273, 270] width 6 height 9
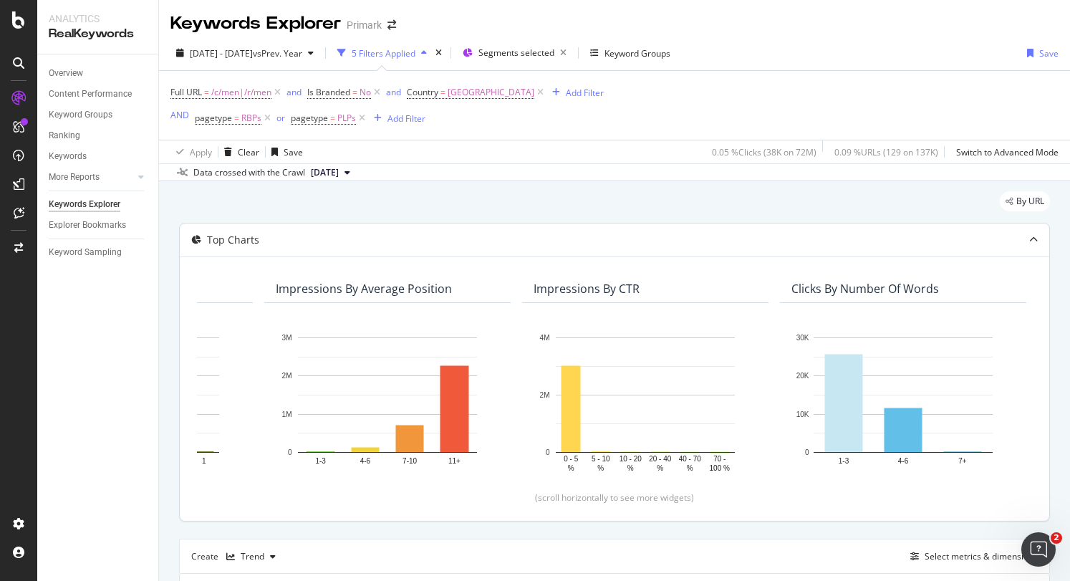
scroll to position [0, 0]
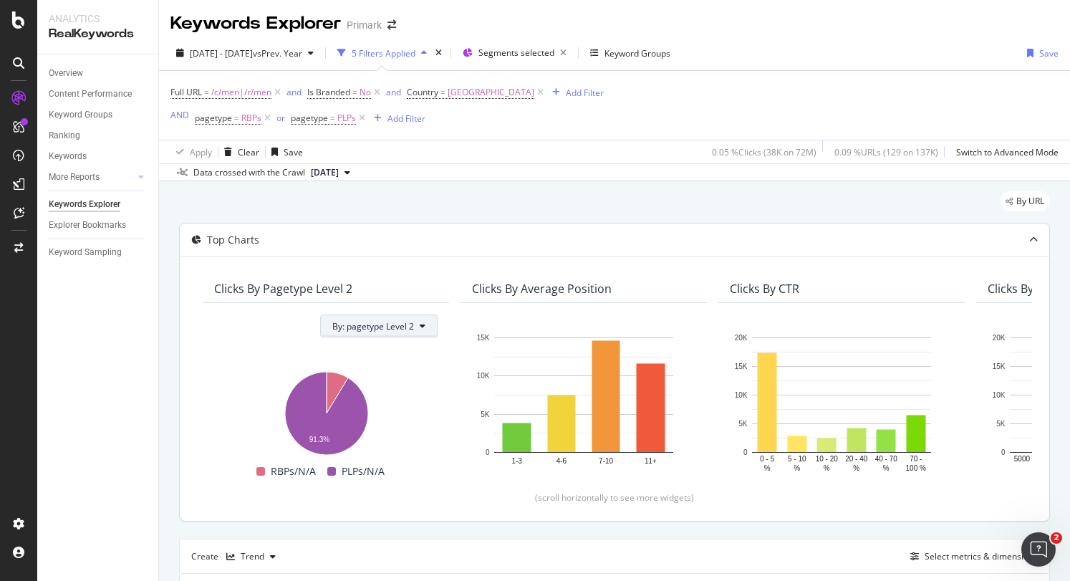
click at [397, 327] on span "By: pagetype Level 2" at bounding box center [373, 326] width 82 height 12
click at [400, 327] on span "By: pagetype Level 2" at bounding box center [373, 326] width 82 height 12
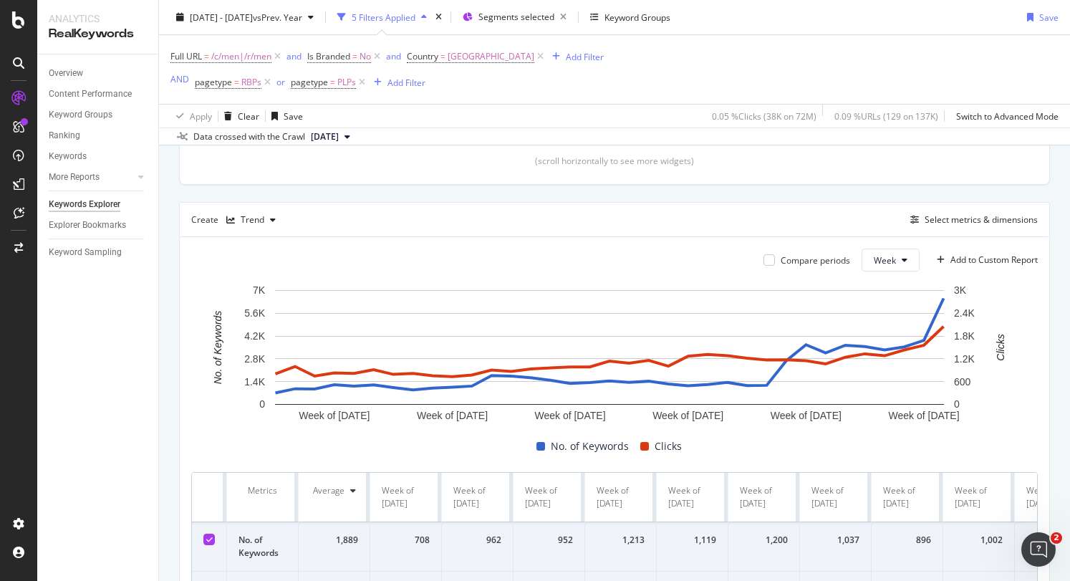
scroll to position [358, 0]
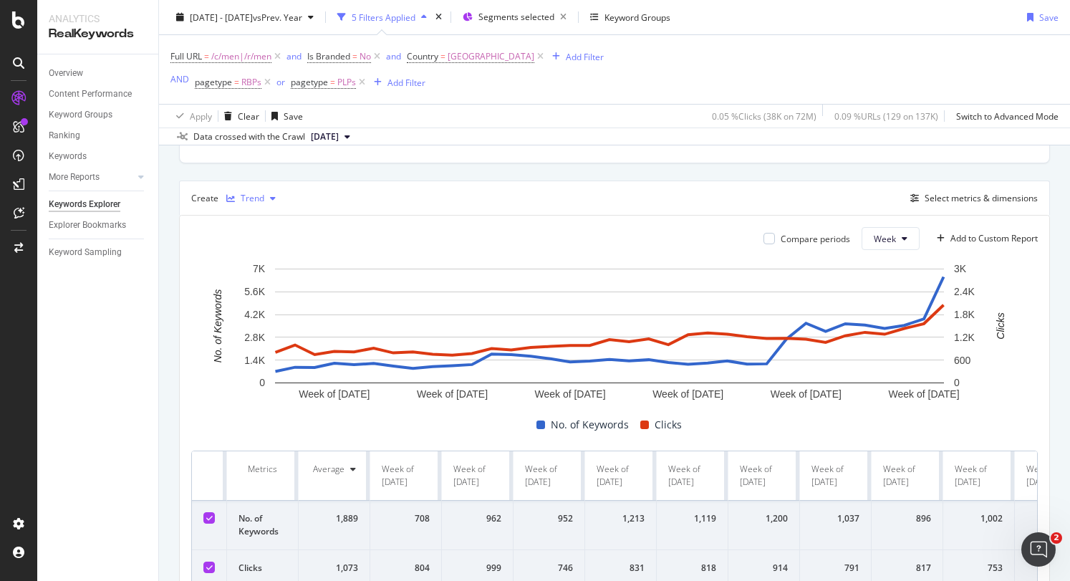
click at [272, 198] on icon "button" at bounding box center [273, 198] width 6 height 9
click at [270, 198] on icon "button" at bounding box center [273, 198] width 6 height 9
click at [266, 197] on div "button" at bounding box center [272, 198] width 17 height 9
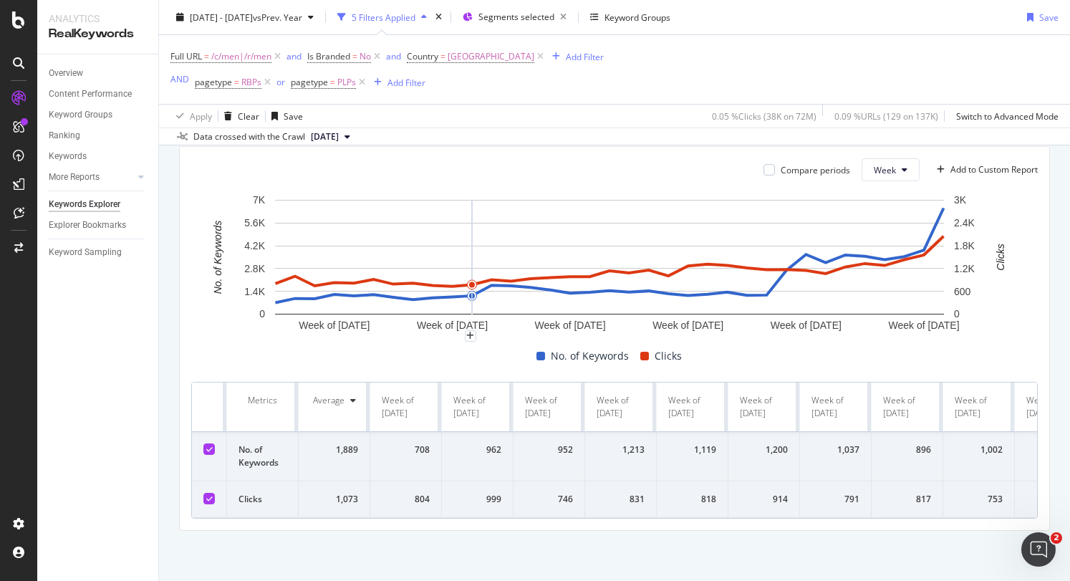
scroll to position [435, 0]
click at [893, 158] on button "Week" at bounding box center [890, 169] width 58 height 23
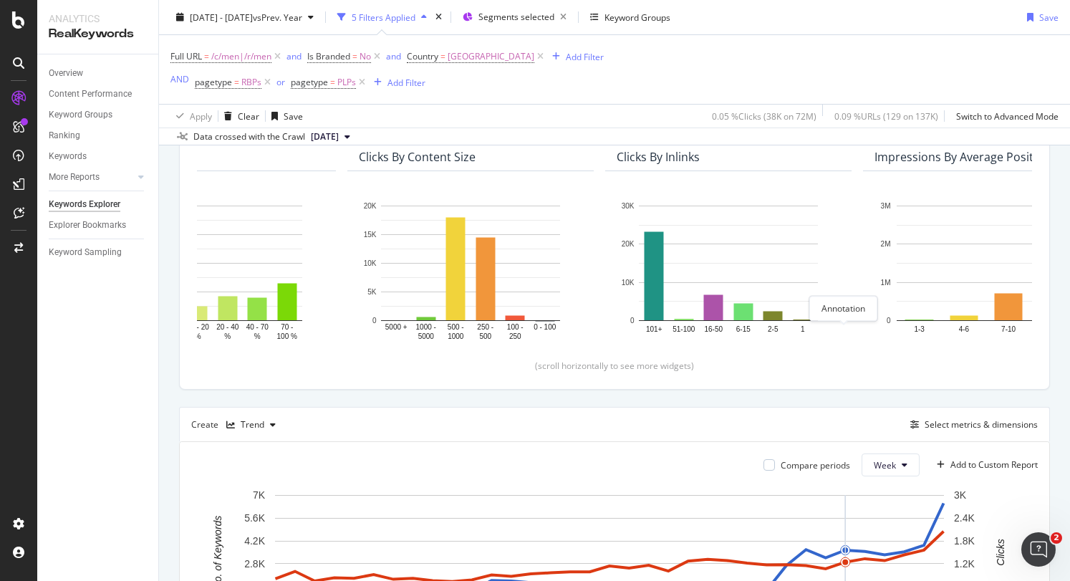
scroll to position [0, 0]
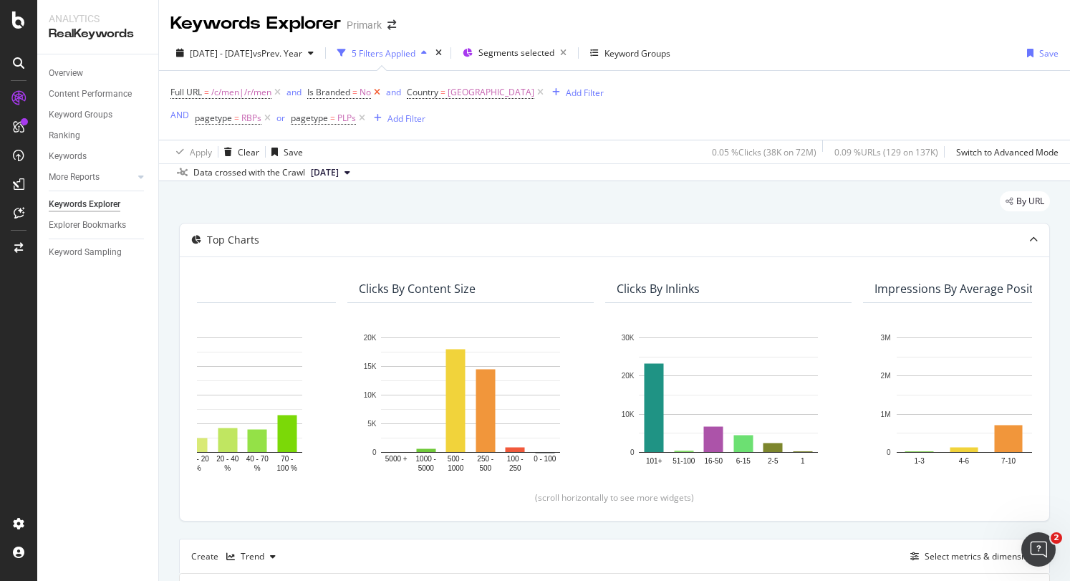
click at [382, 89] on icon at bounding box center [377, 92] width 12 height 14
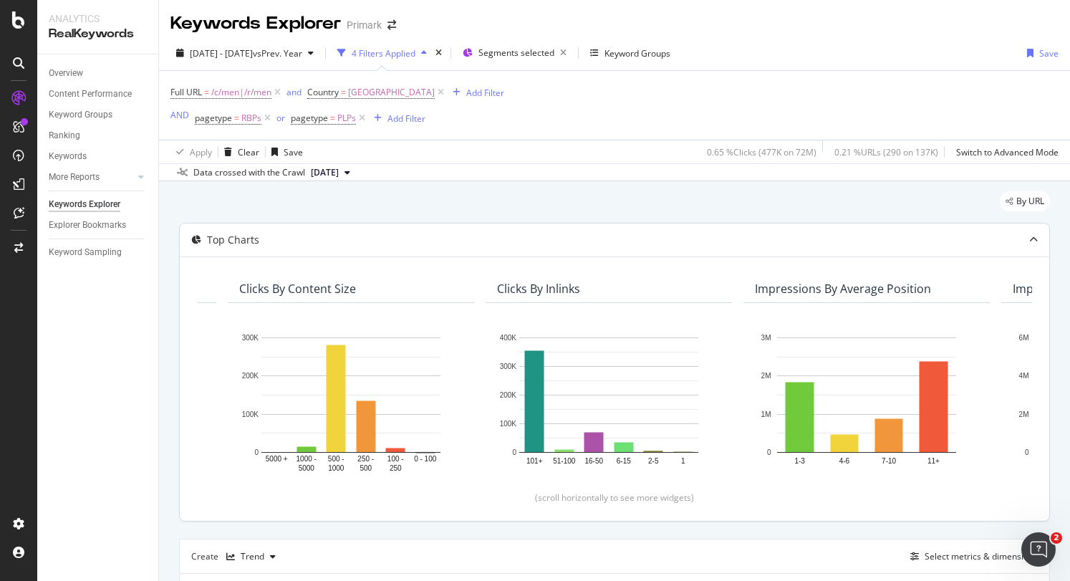
scroll to position [0, 737]
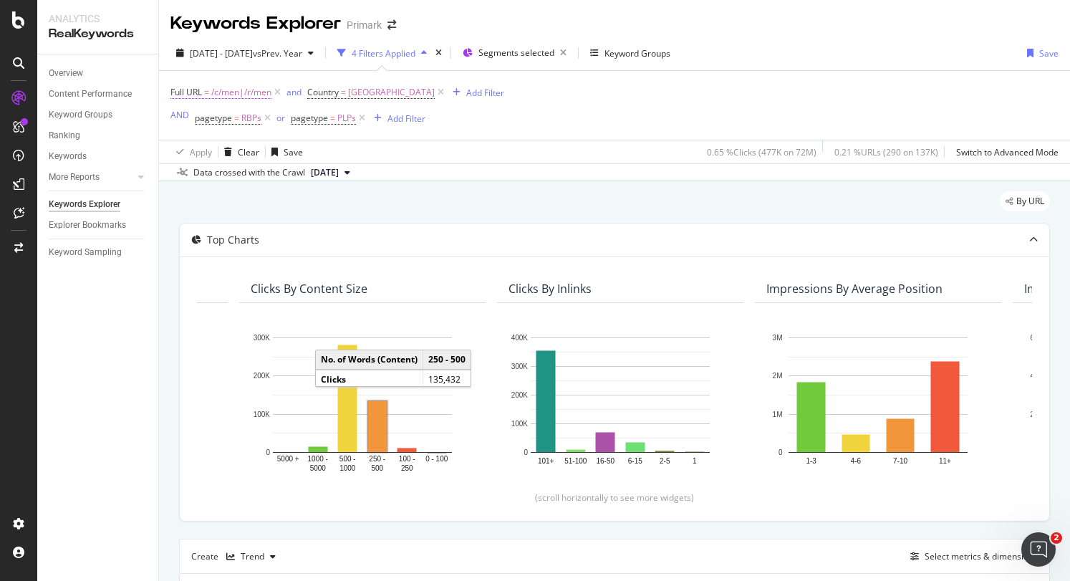
click at [226, 92] on span "/c/men|/r/men" at bounding box center [241, 92] width 60 height 20
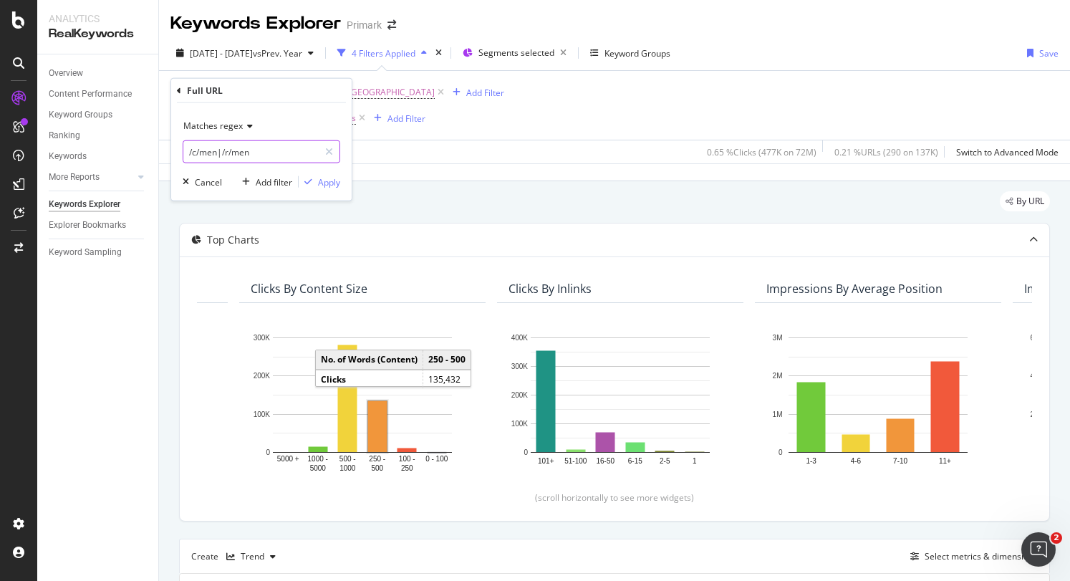
click at [208, 154] on input "/c/men|/r/men" at bounding box center [250, 151] width 135 height 23
click at [208, 152] on input "/c/men|/r/men" at bounding box center [250, 151] width 135 height 23
click at [241, 153] on input "/c/baby|/r/men" at bounding box center [250, 151] width 135 height 23
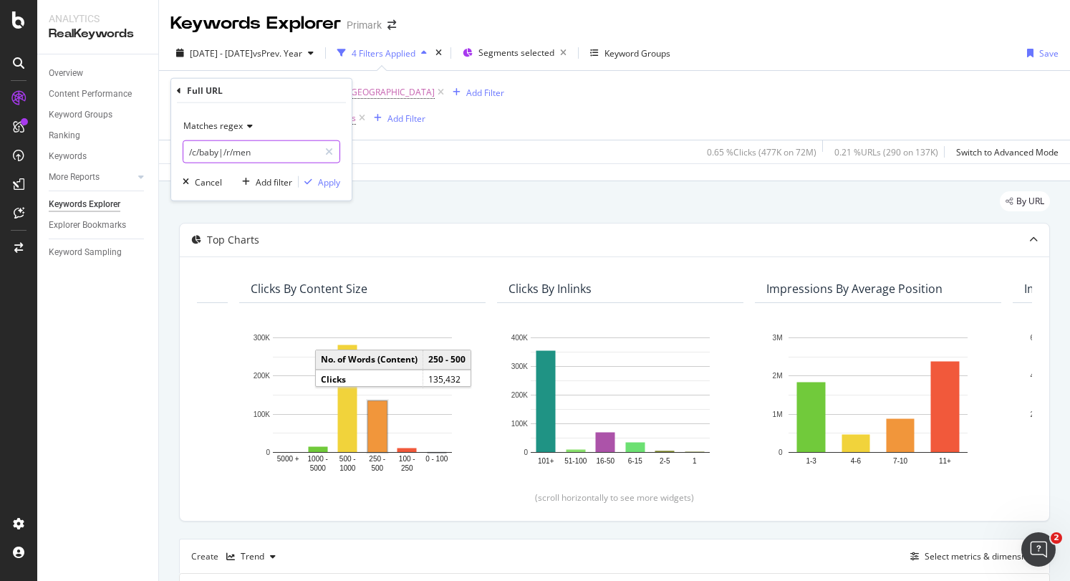
click at [241, 153] on input "/c/baby|/r/men" at bounding box center [250, 151] width 135 height 23
type input "/c/baby|/r/baby"
click at [335, 183] on div "Apply" at bounding box center [329, 181] width 22 height 12
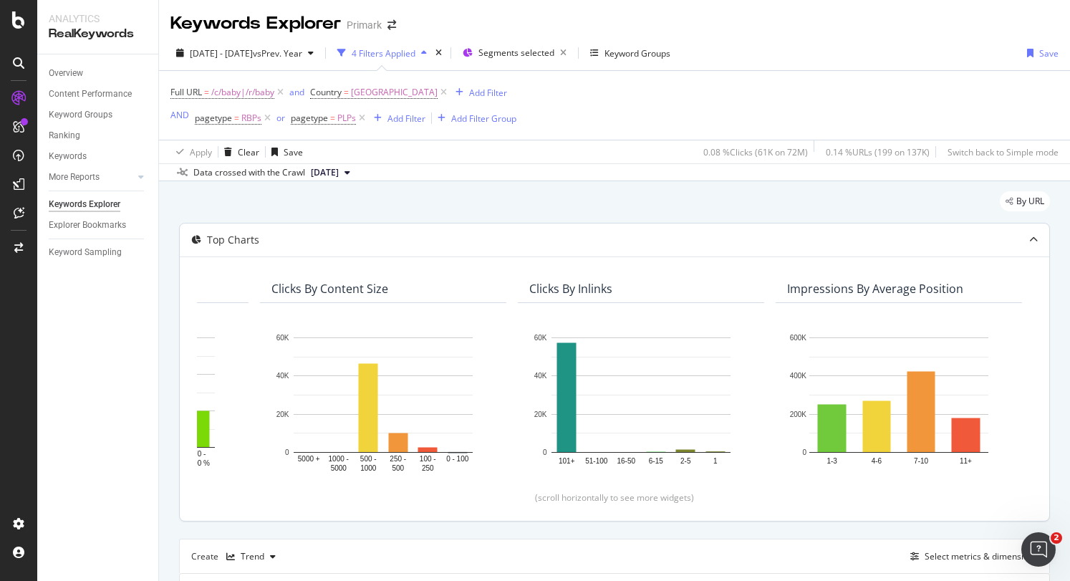
scroll to position [0, 719]
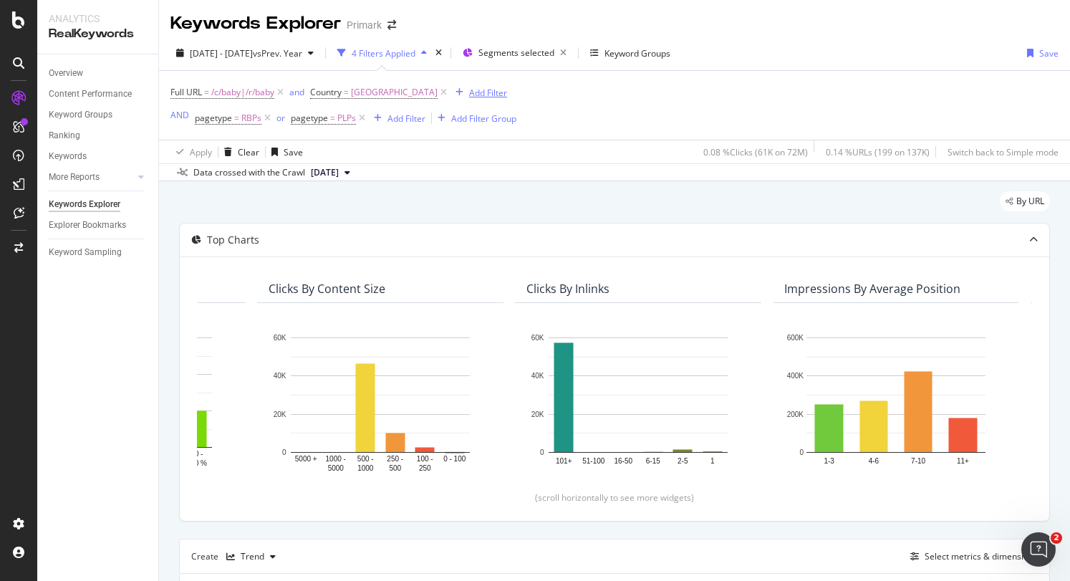
click at [469, 95] on div "Add Filter" at bounding box center [488, 93] width 38 height 12
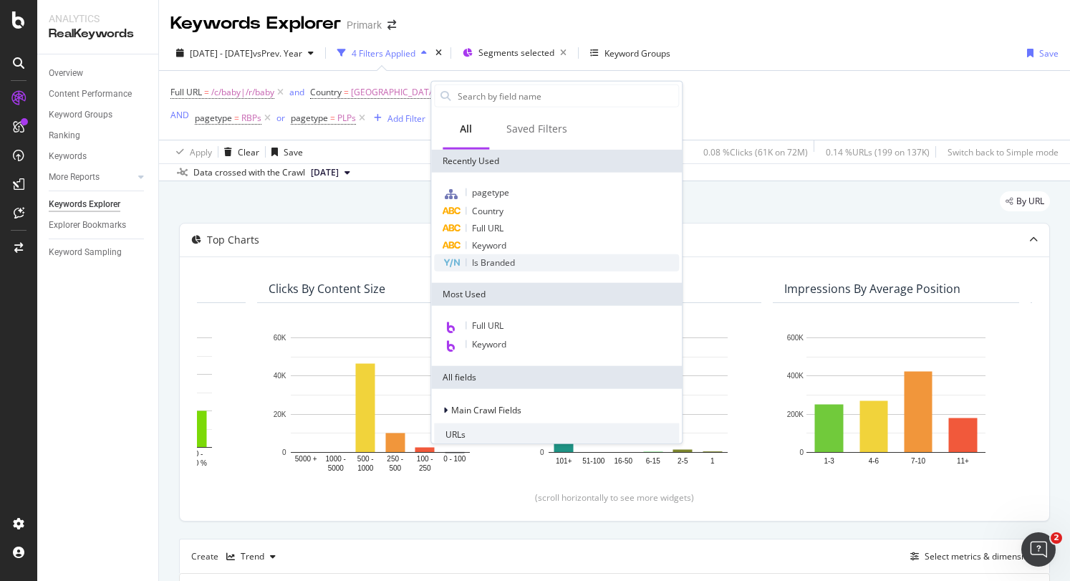
click at [508, 258] on span "Is Branded" at bounding box center [493, 262] width 43 height 12
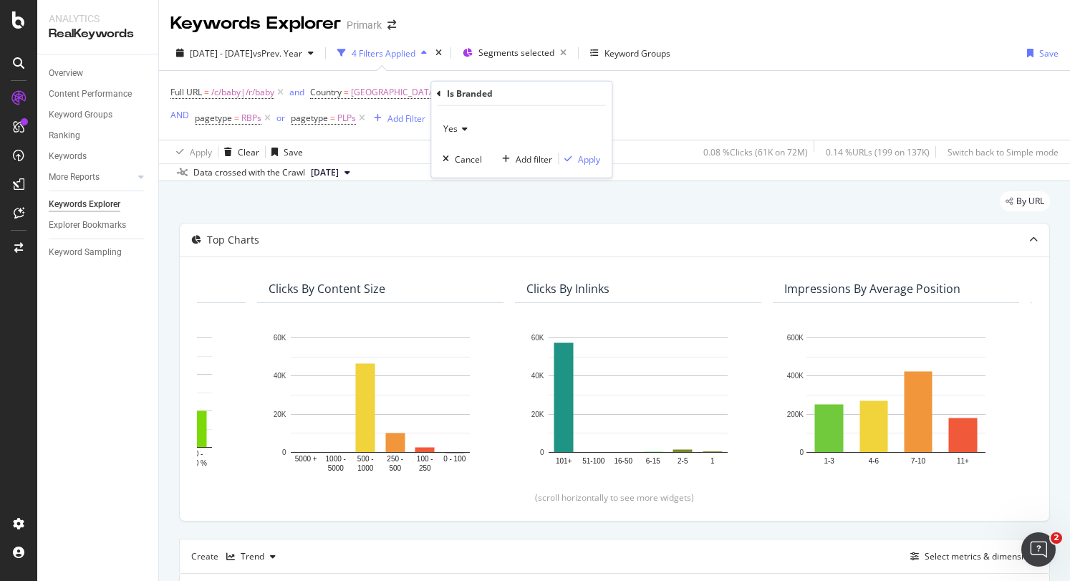
click at [452, 120] on div "Yes" at bounding box center [520, 128] width 157 height 23
click at [473, 171] on div "No" at bounding box center [522, 177] width 153 height 19
click at [585, 158] on div "Apply" at bounding box center [589, 158] width 22 height 12
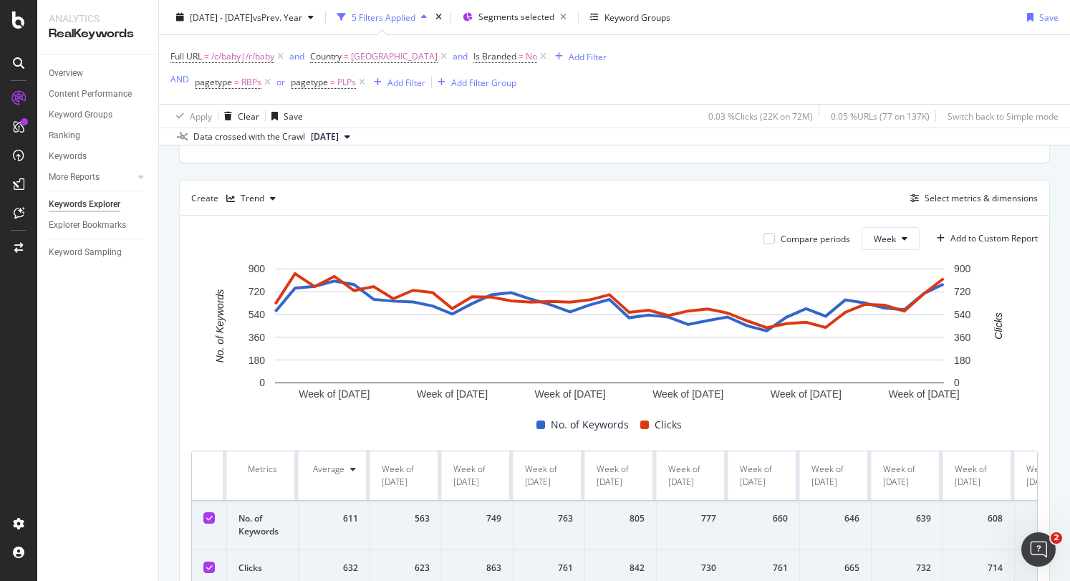
scroll to position [286, 0]
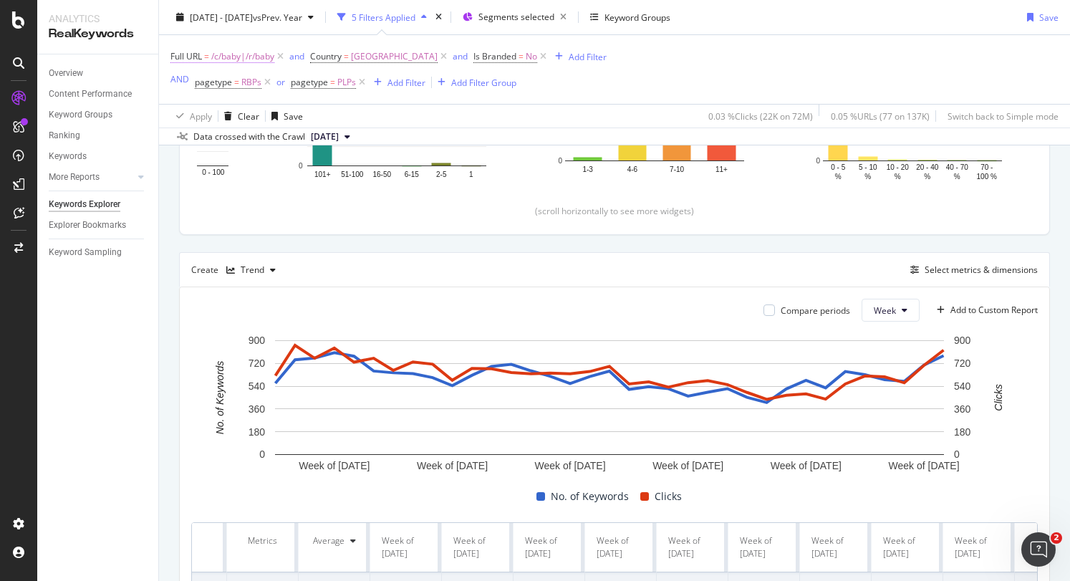
click at [245, 57] on span "/c/baby|/r/baby" at bounding box center [242, 57] width 63 height 20
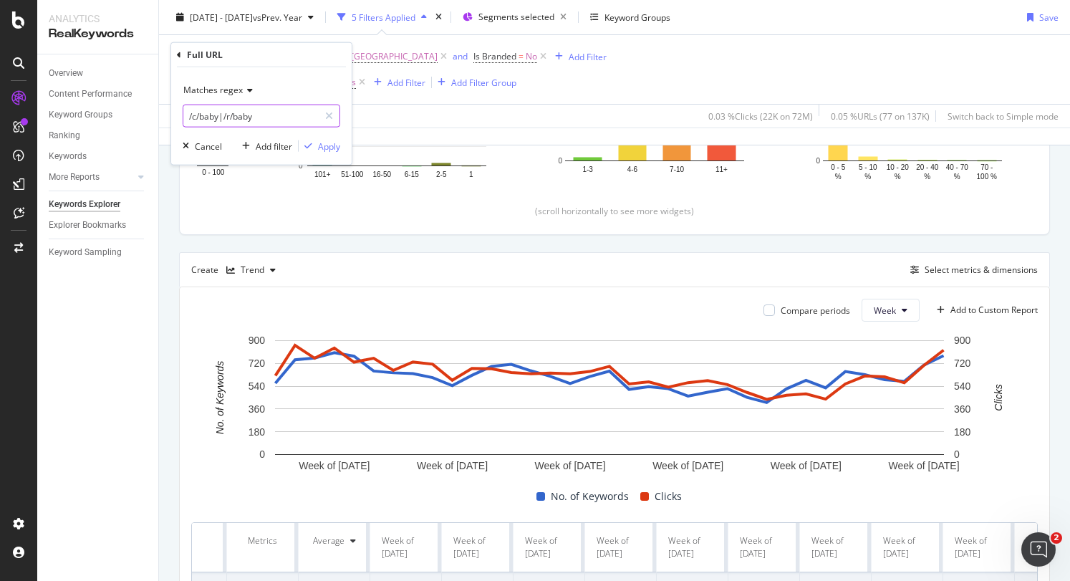
click at [276, 120] on input "/c/baby|/r/baby" at bounding box center [250, 116] width 135 height 23
click at [270, 117] on input "/c/baby|/r/baby" at bounding box center [250, 116] width 135 height 23
type input "/c/baby|/r/baby|/c/men|/r/men"
click at [321, 145] on div "Apply" at bounding box center [329, 146] width 22 height 12
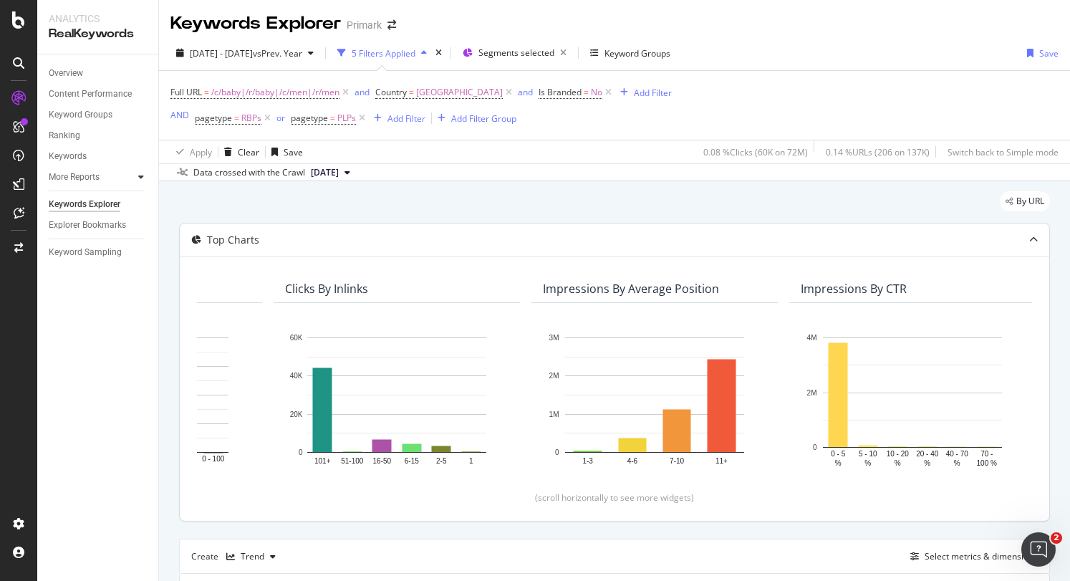
click at [145, 178] on div at bounding box center [141, 177] width 14 height 14
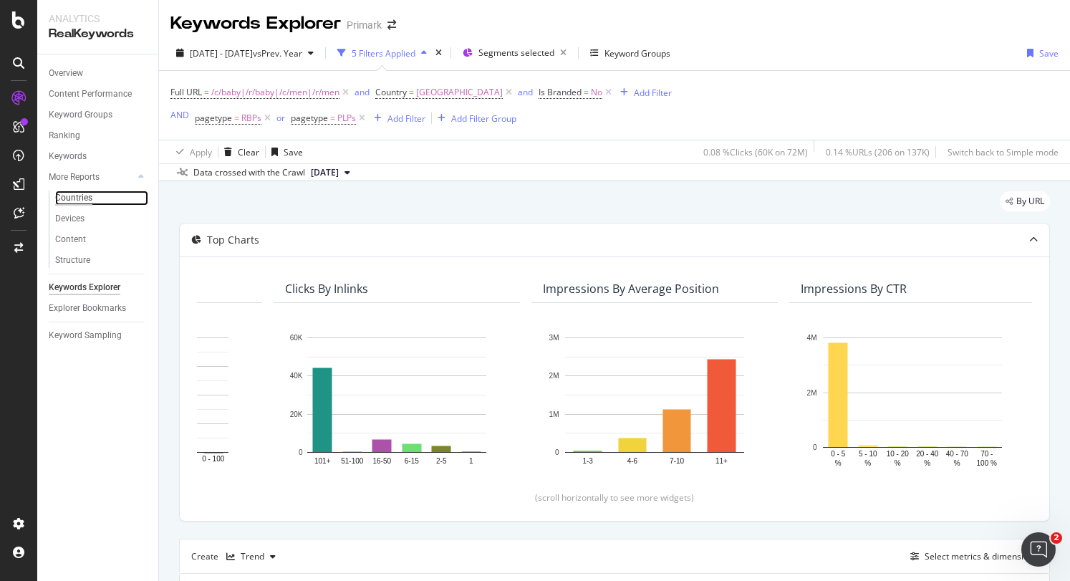
click at [67, 196] on div "Countries" at bounding box center [73, 197] width 37 height 15
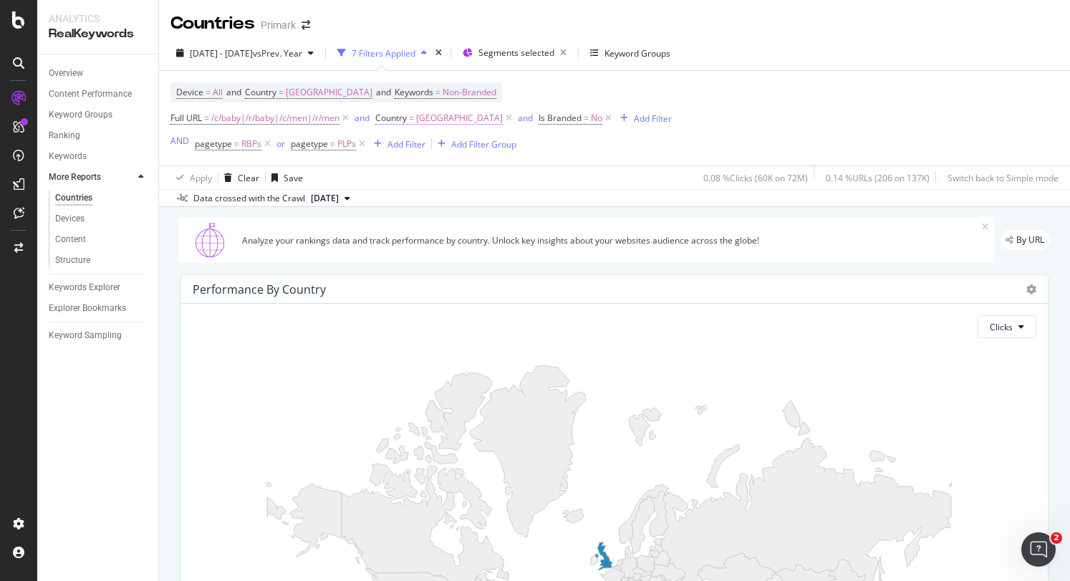
click at [456, 120] on span "[GEOGRAPHIC_DATA]" at bounding box center [459, 118] width 87 height 20
click at [616, 149] on div "Device = All and Country = [GEOGRAPHIC_DATA] and Keywords = Non-Branded Full UR…" at bounding box center [420, 118] width 501 height 72
click at [503, 121] on icon at bounding box center [509, 118] width 12 height 14
click at [480, 148] on div "Add Filter Group" at bounding box center [483, 144] width 65 height 12
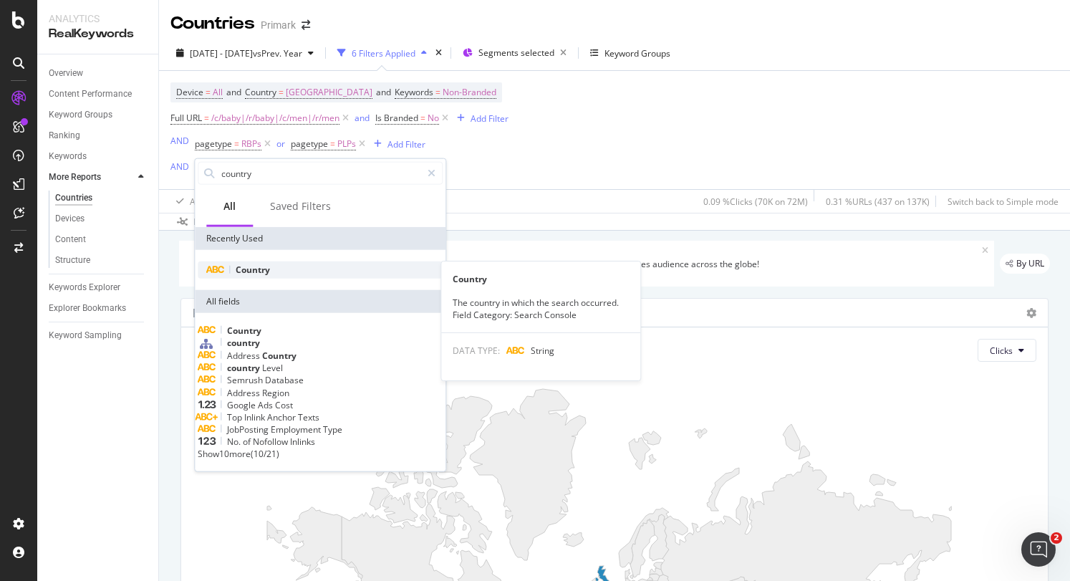
type input "country"
click at [304, 273] on div "Country" at bounding box center [320, 269] width 245 height 17
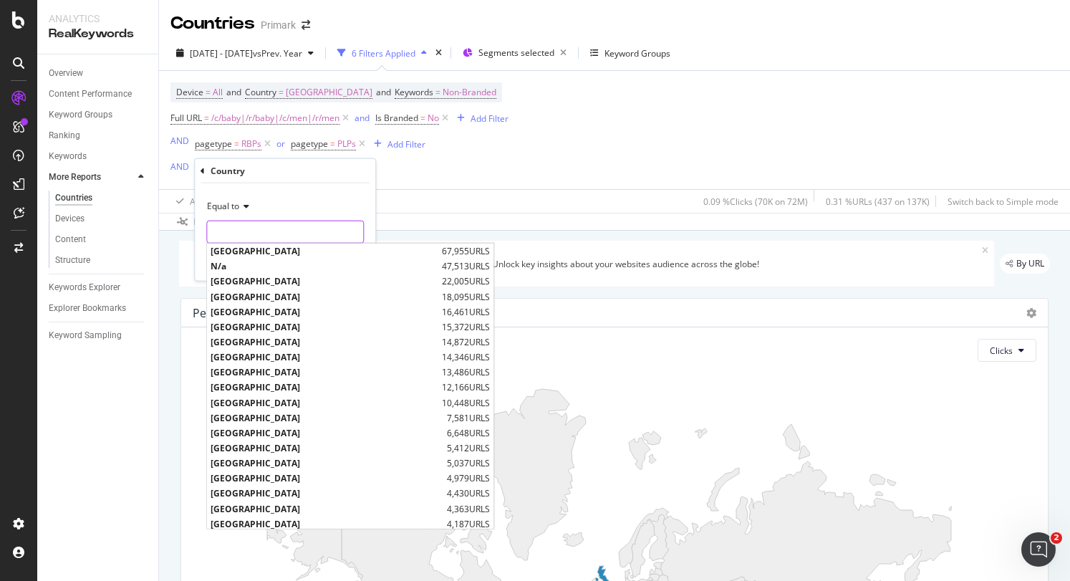
click at [267, 233] on input "text" at bounding box center [285, 231] width 156 height 23
click at [266, 232] on input "text" at bounding box center [285, 231] width 156 height 23
click at [197, 168] on div "Country Equal to [GEOGRAPHIC_DATA] 67,955 URLS N/a 47,513 URLS [GEOGRAPHIC_DATA…" at bounding box center [285, 220] width 180 height 122
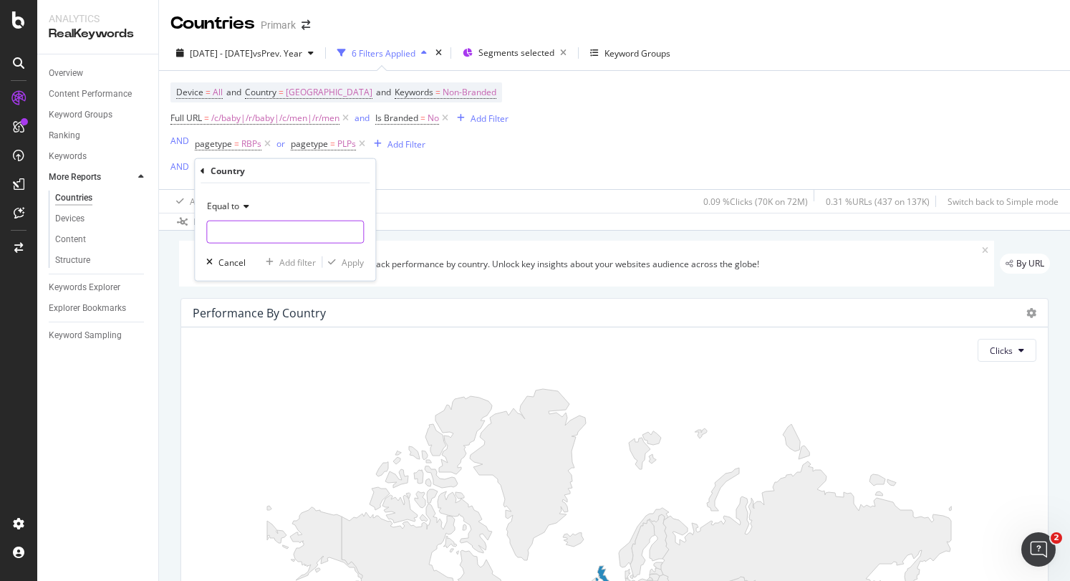
click at [248, 227] on input "text" at bounding box center [285, 231] width 156 height 23
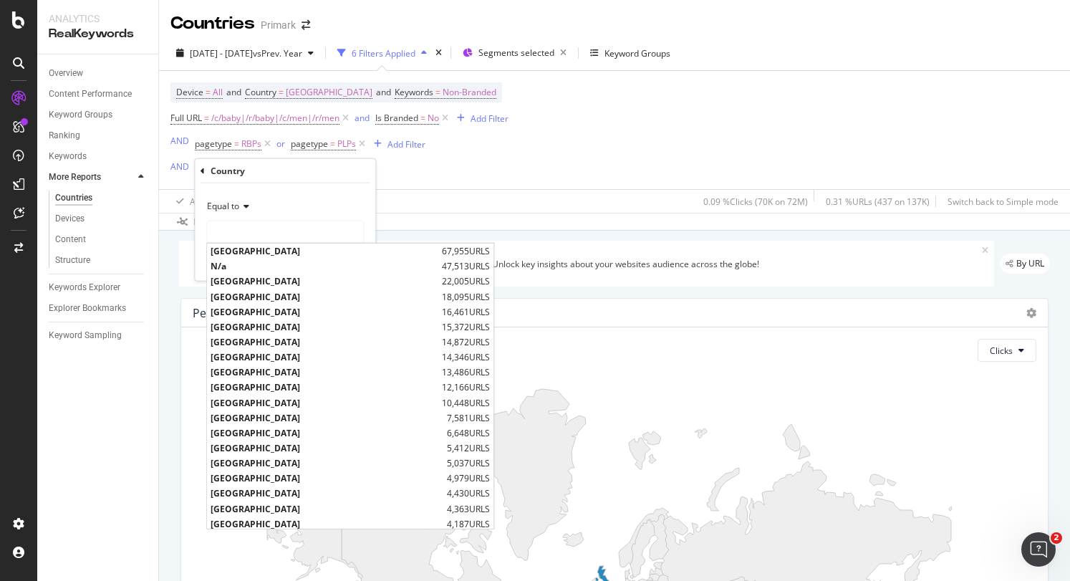
click at [258, 255] on span "[GEOGRAPHIC_DATA]" at bounding box center [324, 251] width 228 height 12
type input "[GEOGRAPHIC_DATA]"
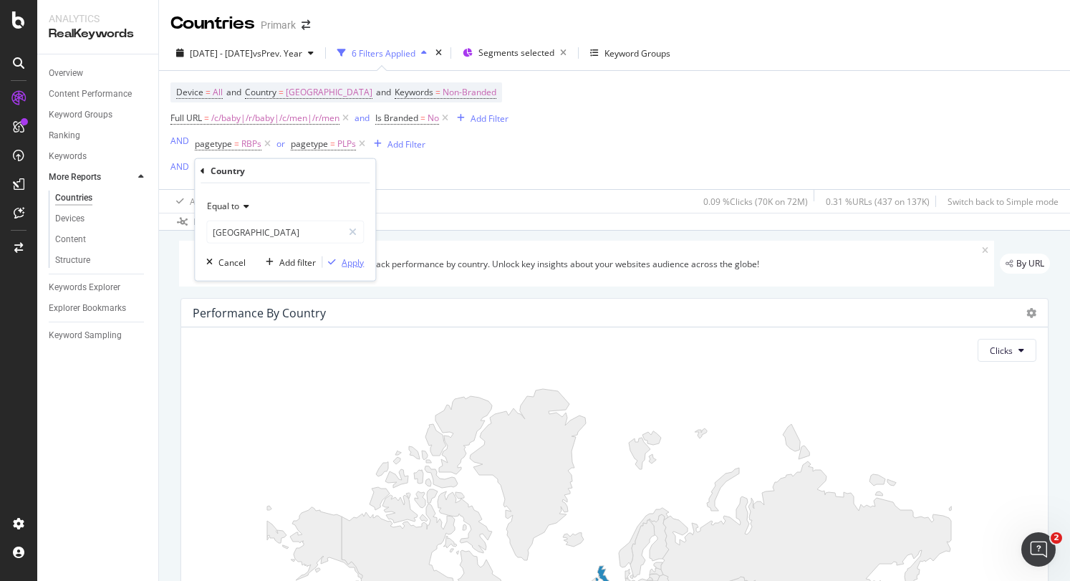
click at [361, 264] on div "Apply" at bounding box center [352, 262] width 22 height 12
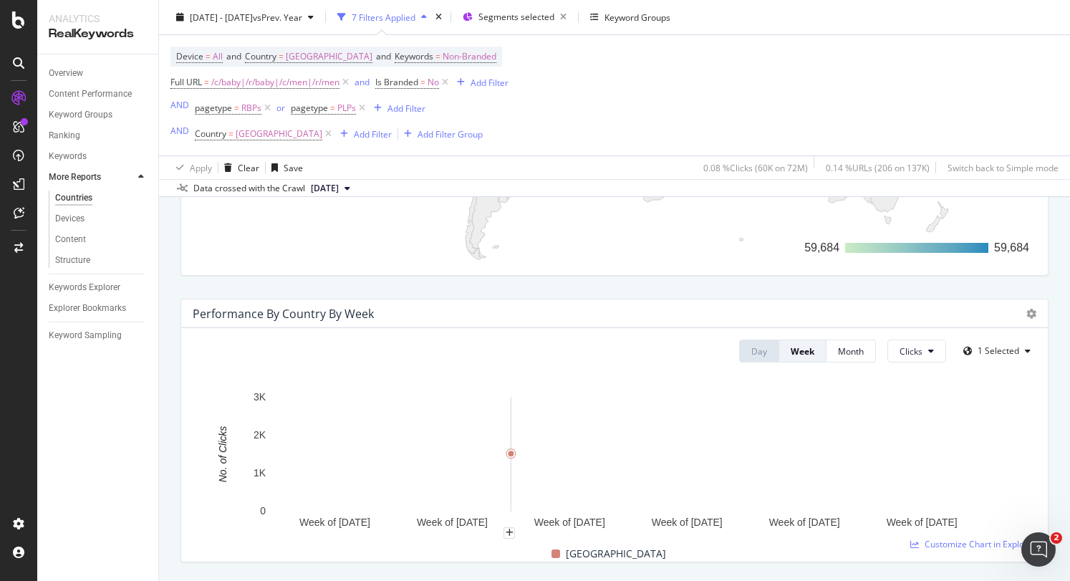
scroll to position [573, 0]
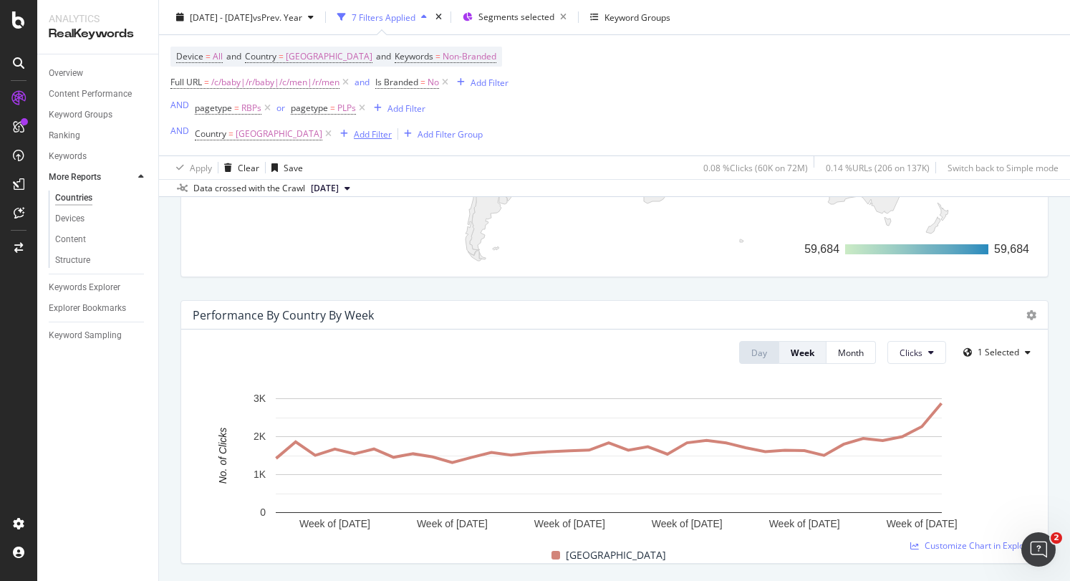
click at [354, 139] on div "Add Filter" at bounding box center [373, 133] width 38 height 12
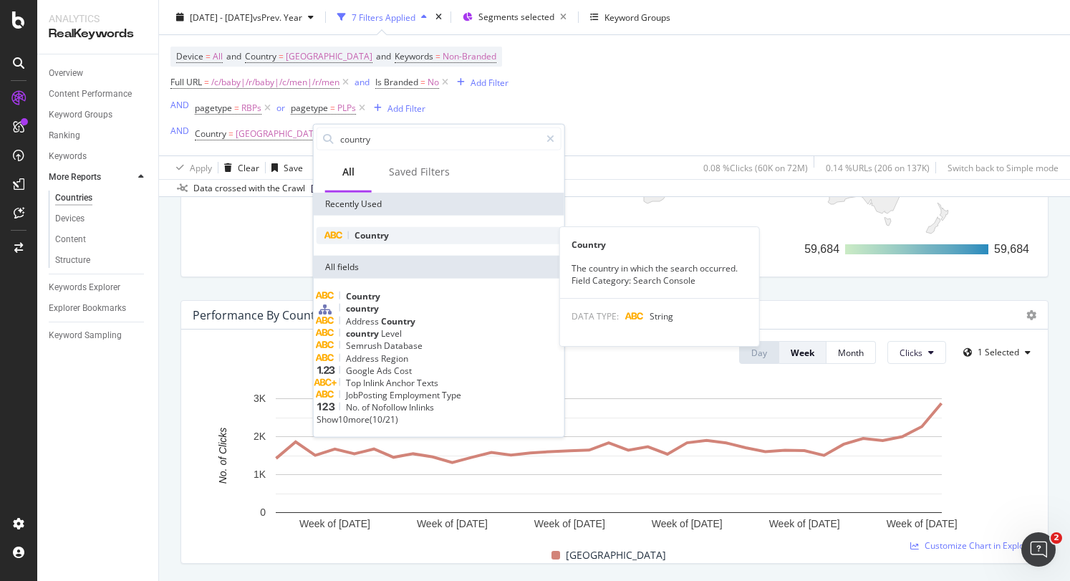
click at [394, 239] on div "Country" at bounding box center [438, 235] width 245 height 17
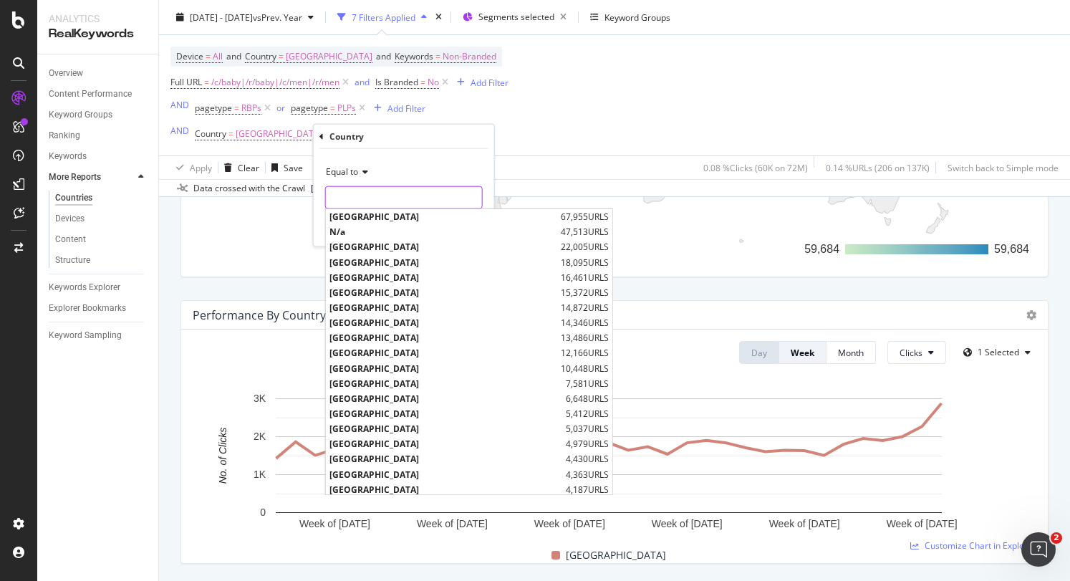
click at [371, 188] on input "text" at bounding box center [404, 197] width 156 height 23
click at [404, 267] on span "[GEOGRAPHIC_DATA]" at bounding box center [443, 262] width 228 height 12
type input "[GEOGRAPHIC_DATA]"
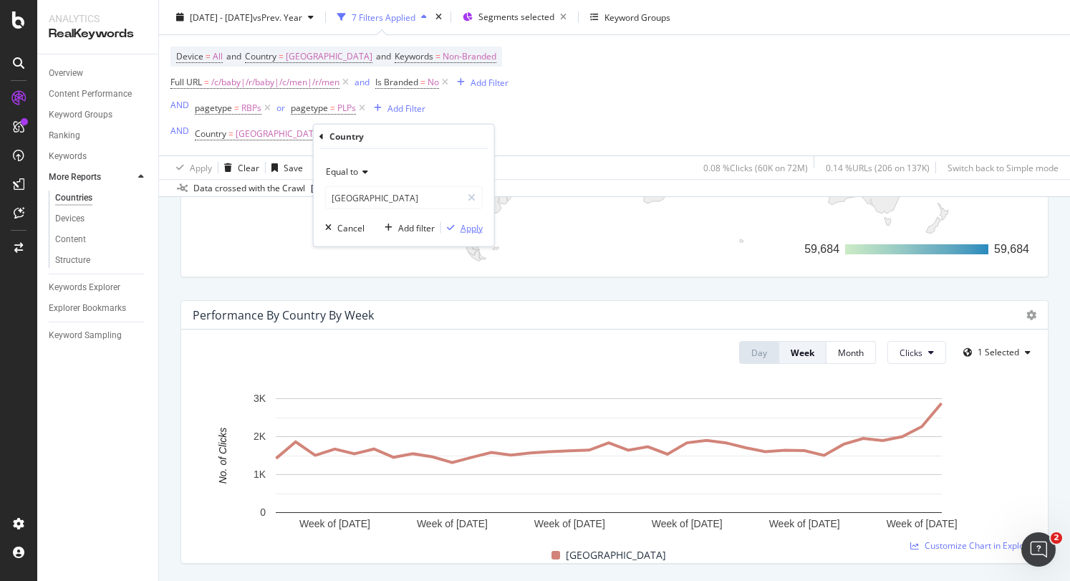
click at [472, 223] on div "Apply" at bounding box center [471, 227] width 22 height 12
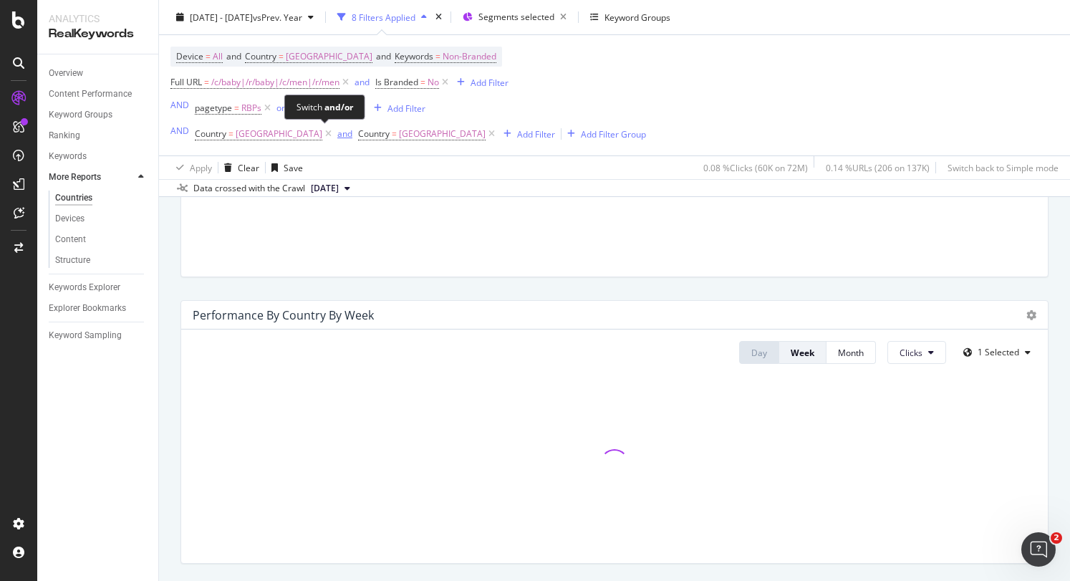
click at [337, 132] on div "and" at bounding box center [344, 133] width 15 height 12
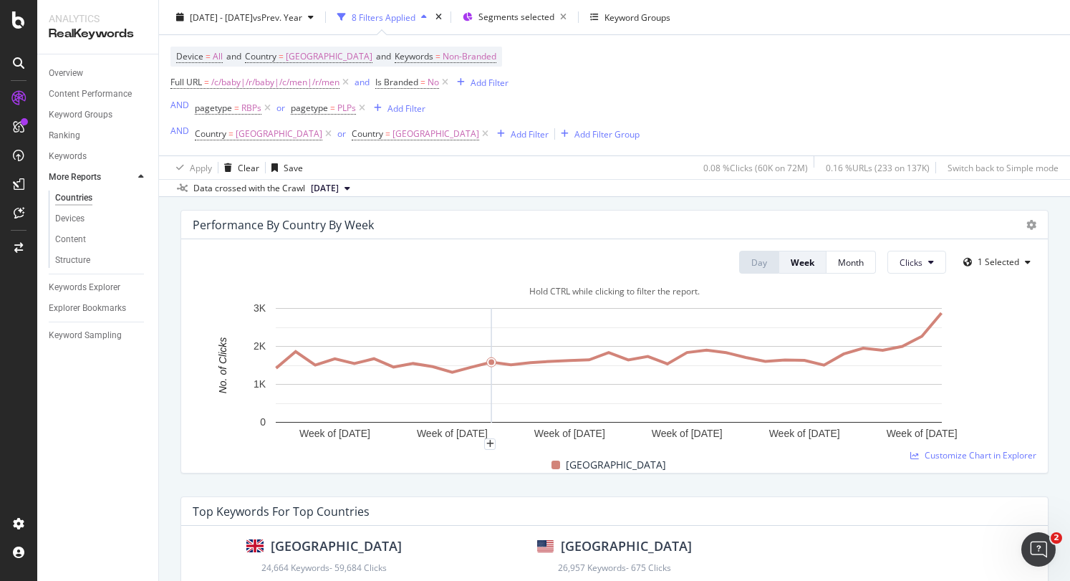
scroll to position [644, 0]
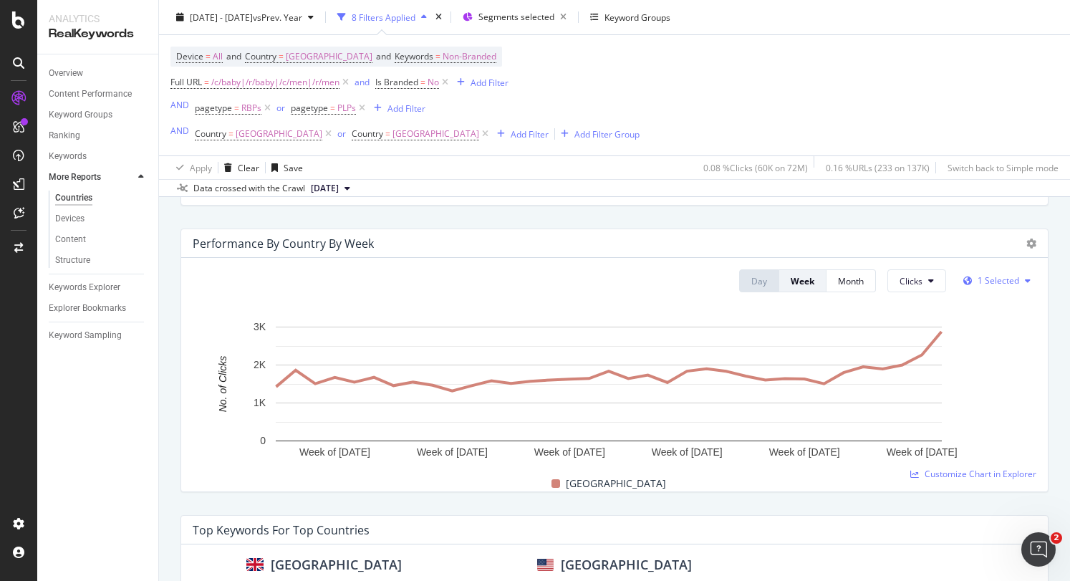
click at [979, 276] on span "1 Selected" at bounding box center [998, 280] width 42 height 12
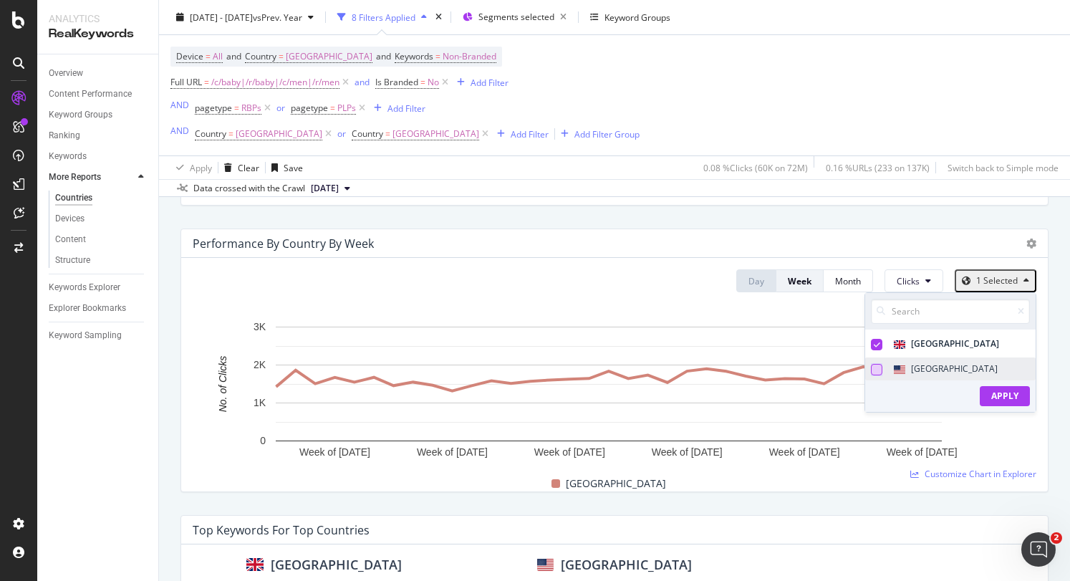
click at [871, 369] on div at bounding box center [876, 369] width 11 height 11
click at [993, 402] on div "Apply" at bounding box center [1004, 395] width 27 height 12
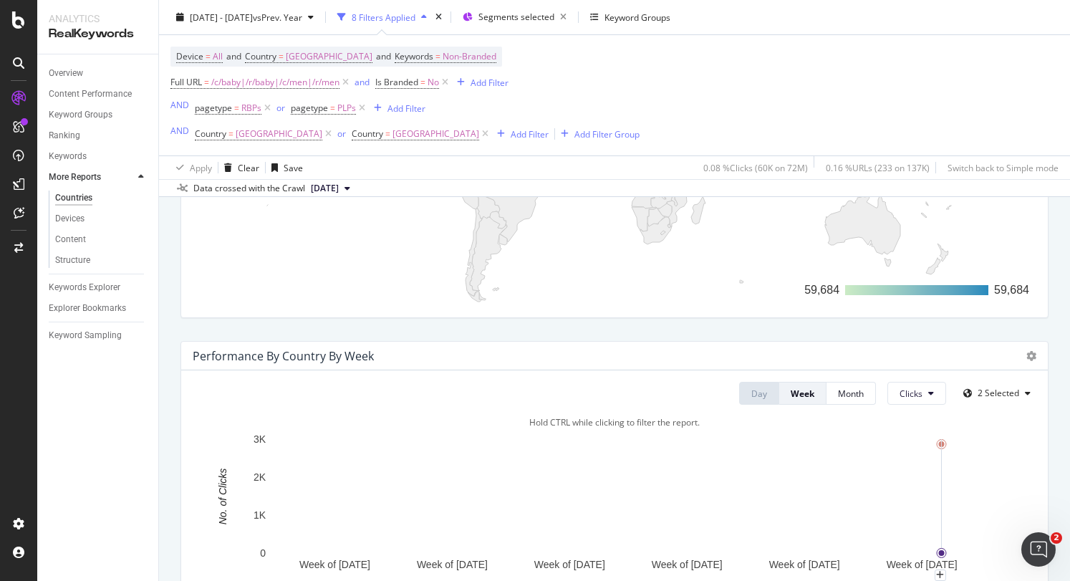
scroll to position [331, 0]
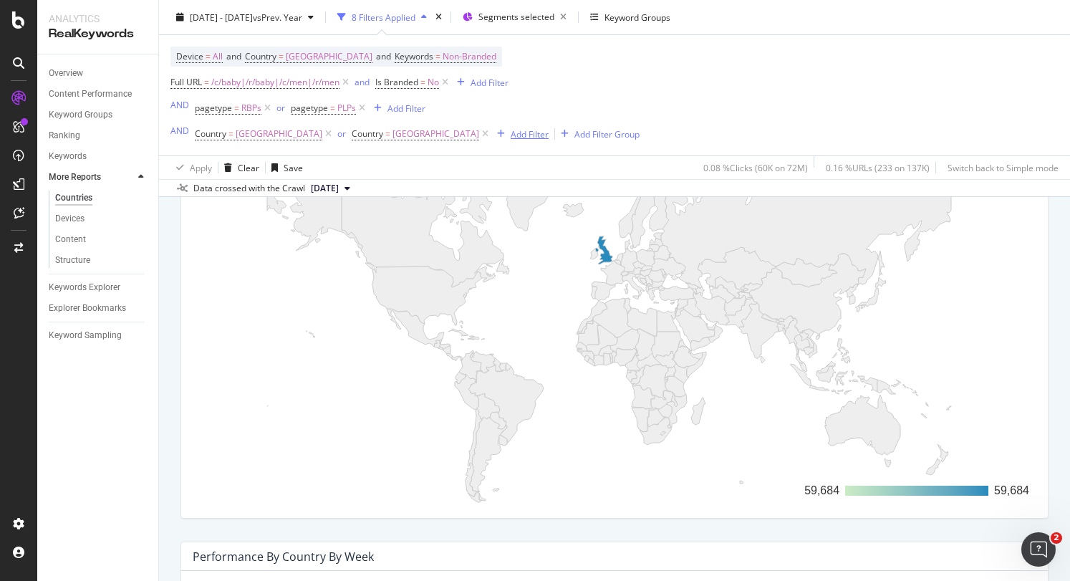
click at [510, 137] on div "Add Filter" at bounding box center [529, 133] width 38 height 12
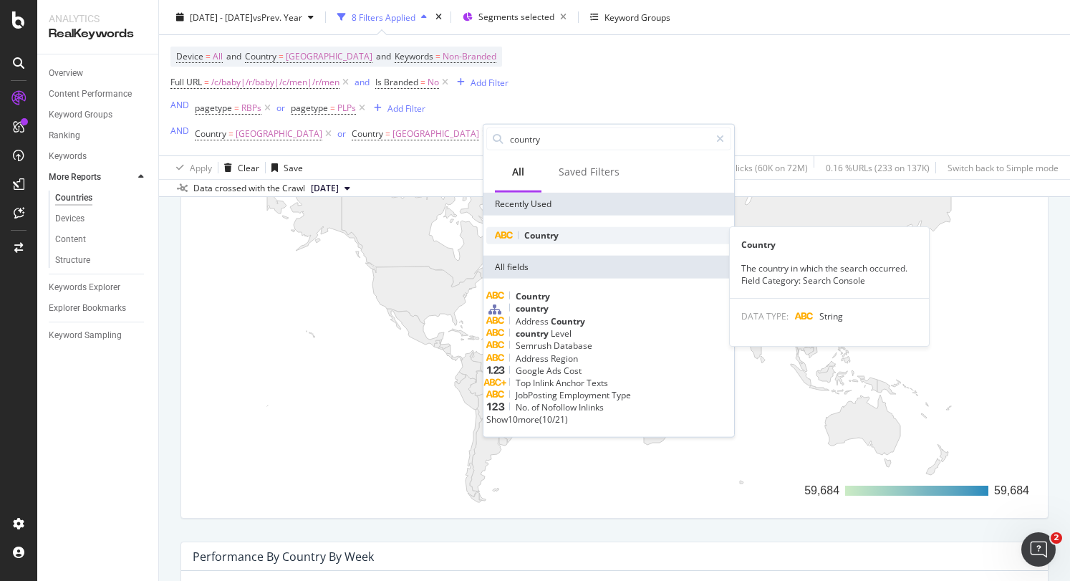
click at [566, 236] on div "Country" at bounding box center [608, 235] width 245 height 17
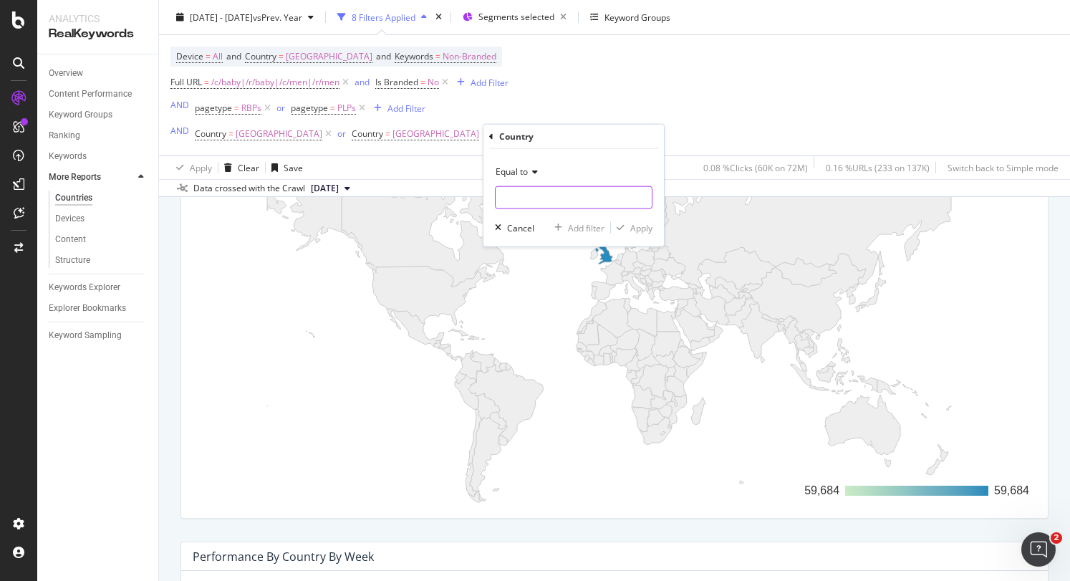
click at [550, 193] on input "text" at bounding box center [573, 197] width 156 height 23
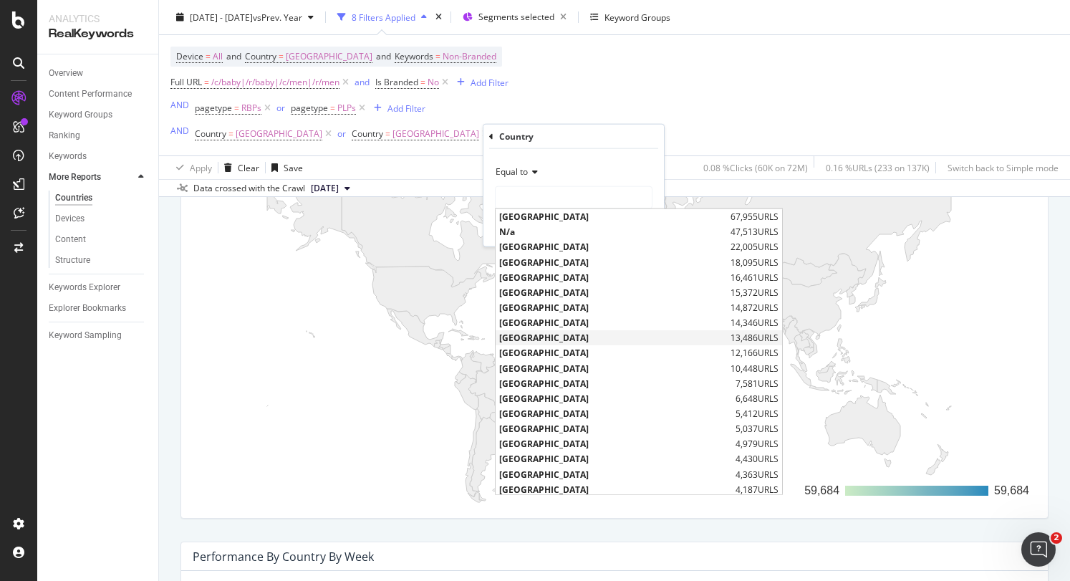
click at [564, 337] on span "[GEOGRAPHIC_DATA]" at bounding box center [613, 337] width 228 height 12
type input "[GEOGRAPHIC_DATA]"
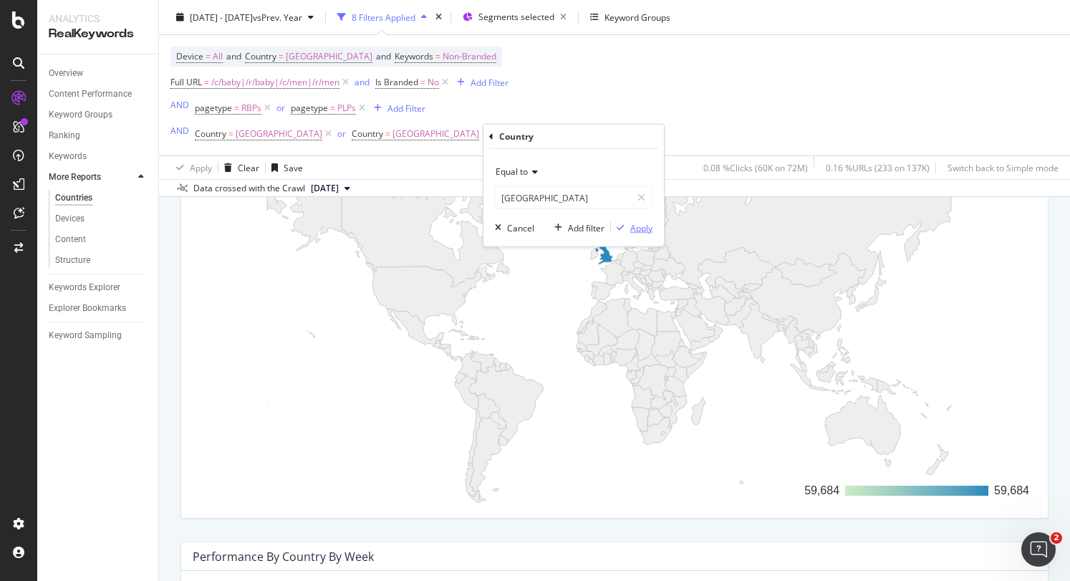
click at [640, 226] on div "Apply" at bounding box center [641, 227] width 22 height 12
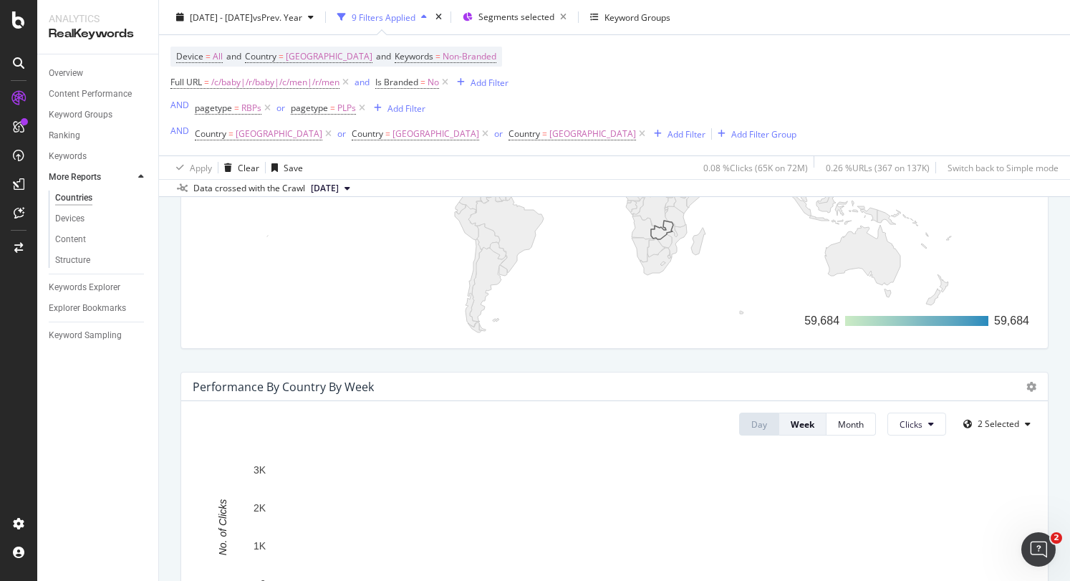
scroll to position [644, 0]
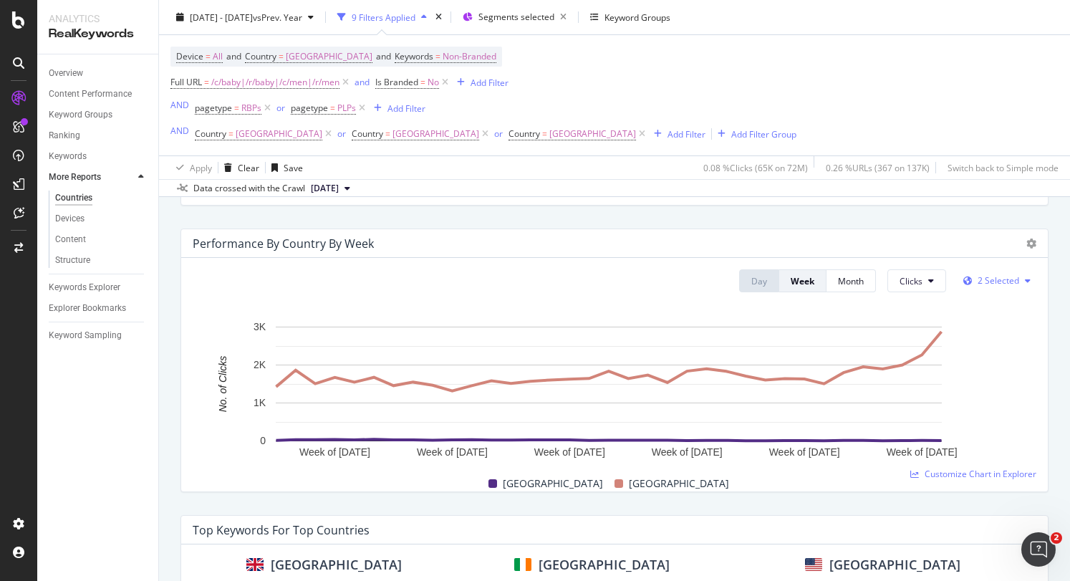
click at [1020, 280] on div "button" at bounding box center [1027, 280] width 17 height 9
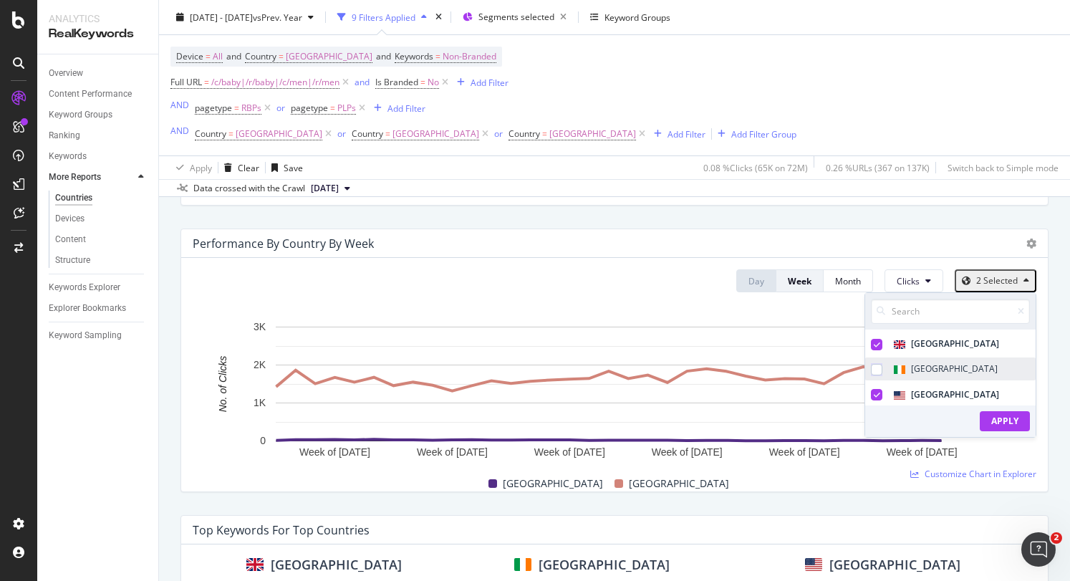
click at [911, 370] on div "[GEOGRAPHIC_DATA]" at bounding box center [934, 368] width 138 height 22
click at [997, 413] on div "Apply" at bounding box center [1004, 421] width 27 height 19
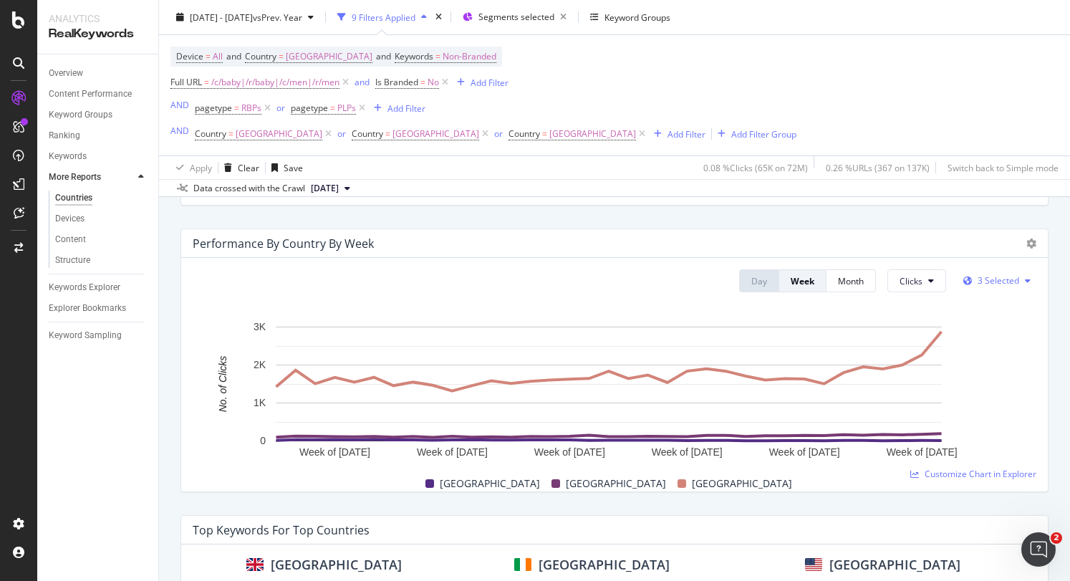
click at [989, 282] on span "3 Selected" at bounding box center [998, 280] width 42 height 12
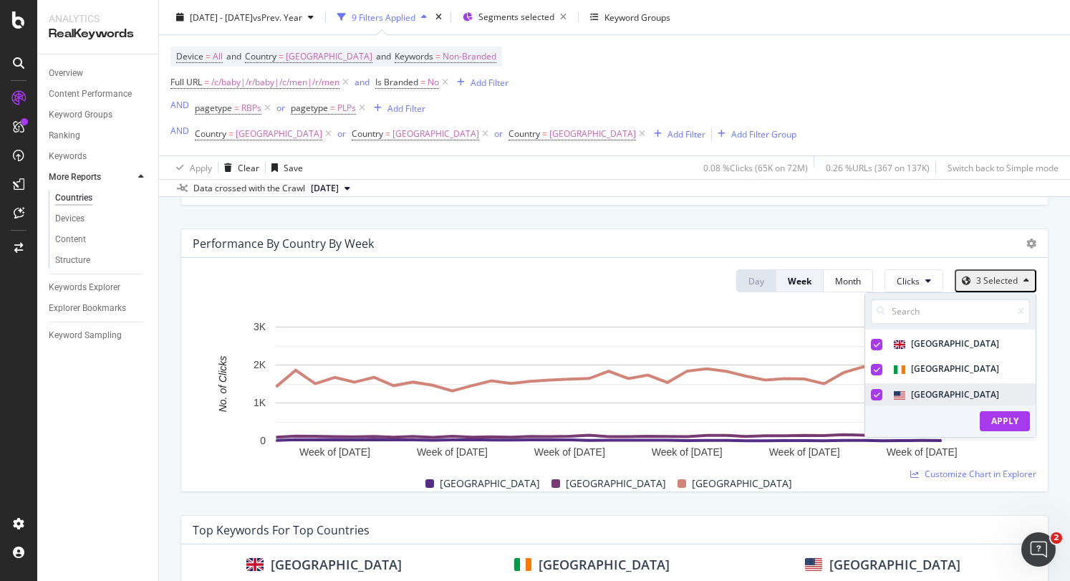
click at [908, 394] on div "[GEOGRAPHIC_DATA]" at bounding box center [935, 394] width 140 height 22
click at [1007, 420] on div "Apply" at bounding box center [1004, 421] width 27 height 12
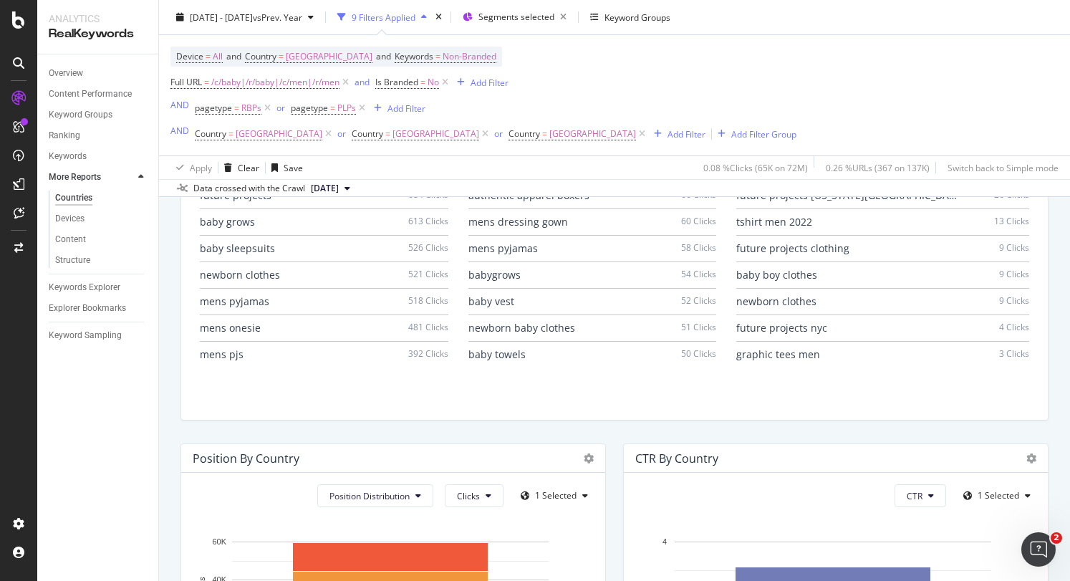
scroll to position [859, 0]
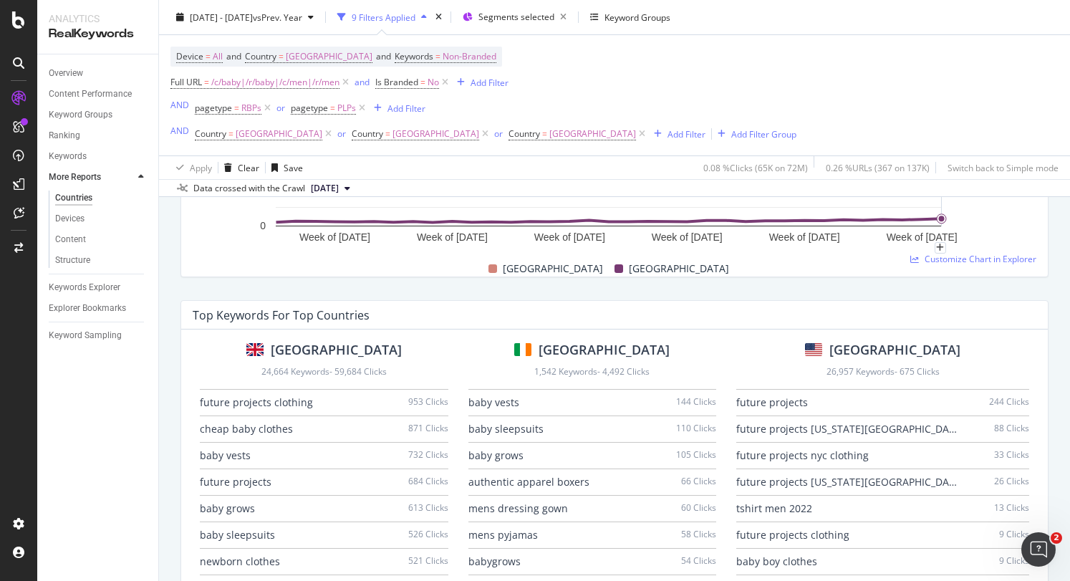
click at [979, 313] on div "Top Keywords For Top Countries" at bounding box center [611, 315] width 836 height 14
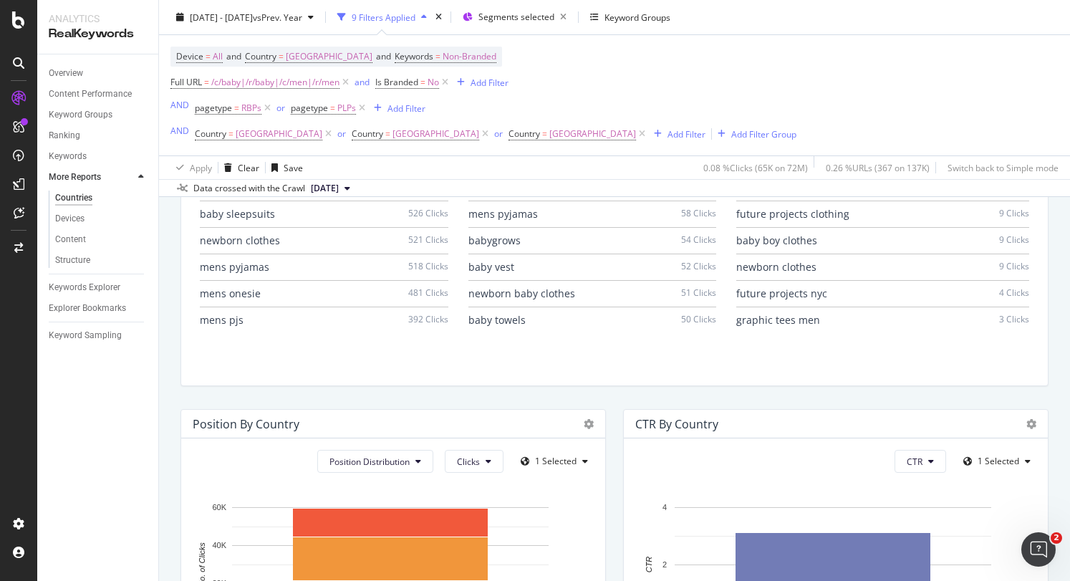
scroll to position [1323, 0]
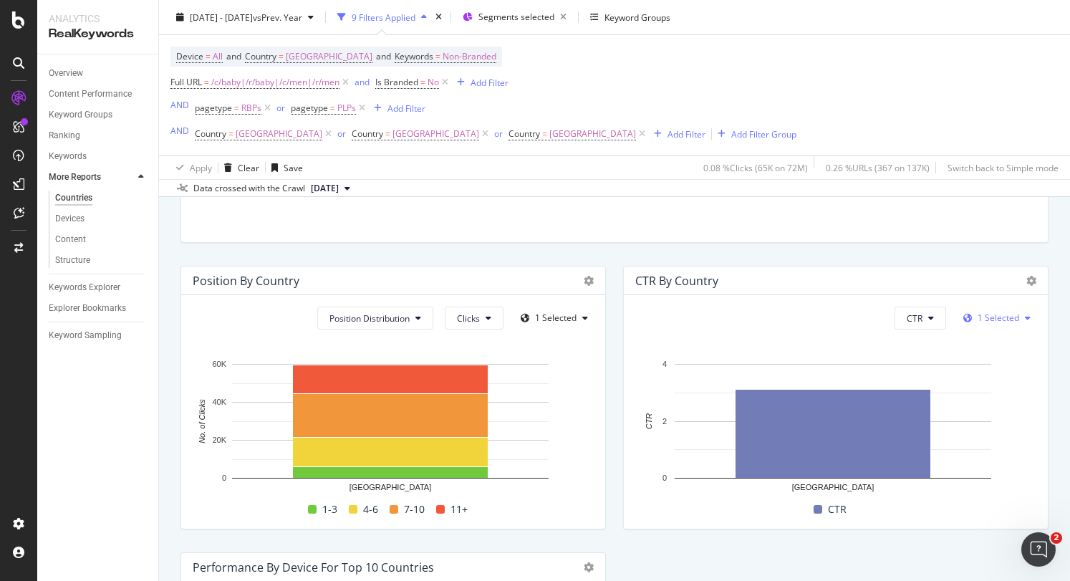
click at [1002, 315] on span "1 Selected" at bounding box center [998, 317] width 42 height 12
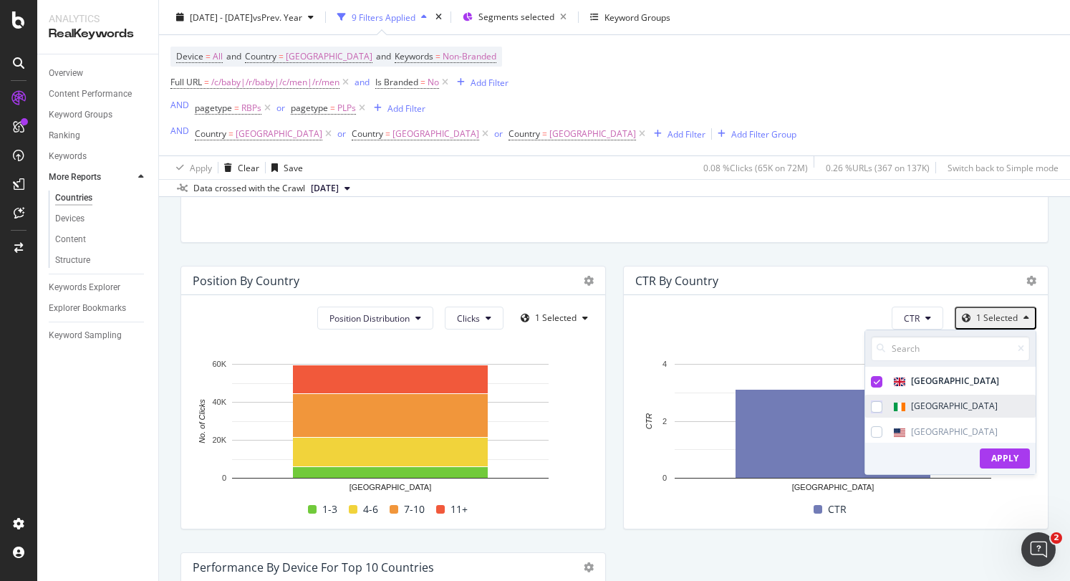
click at [873, 407] on span at bounding box center [891, 406] width 40 height 12
click at [878, 430] on span at bounding box center [891, 432] width 40 height 12
click at [991, 457] on div "Apply" at bounding box center [1004, 458] width 27 height 12
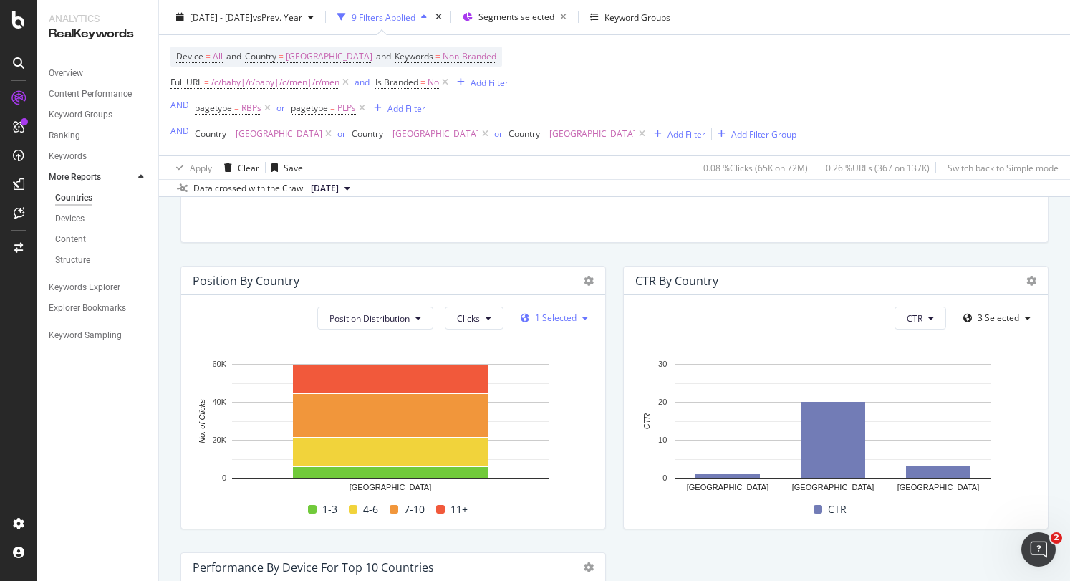
click at [545, 314] on span "1 Selected" at bounding box center [556, 317] width 42 height 12
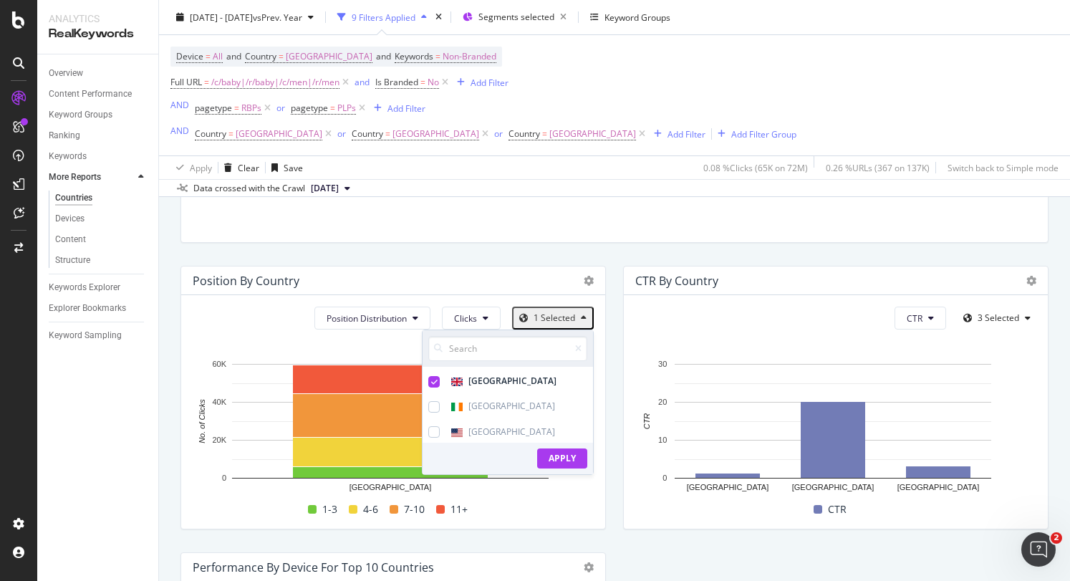
click at [525, 417] on div "[GEOGRAPHIC_DATA] [GEOGRAPHIC_DATA] [GEOGRAPHIC_DATA]" at bounding box center [507, 405] width 170 height 72
click at [520, 399] on div "[GEOGRAPHIC_DATA]" at bounding box center [507, 405] width 170 height 22
click at [514, 426] on div "[GEOGRAPHIC_DATA]" at bounding box center [491, 431] width 138 height 22
click at [556, 452] on div "Apply" at bounding box center [561, 458] width 27 height 12
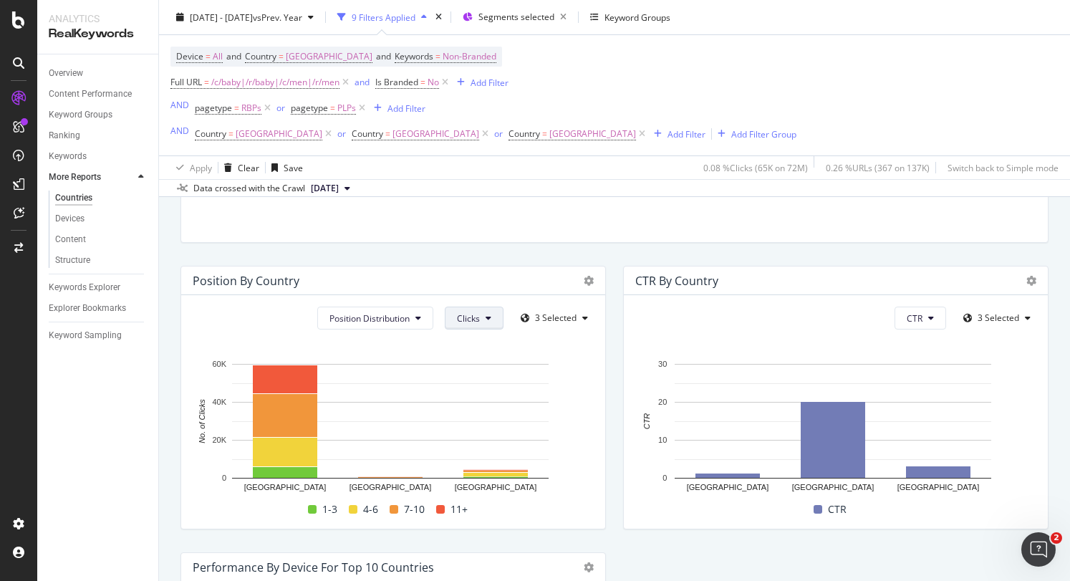
click at [458, 323] on span "Clicks" at bounding box center [468, 318] width 23 height 12
click at [471, 352] on span "Rankings" at bounding box center [481, 346] width 54 height 13
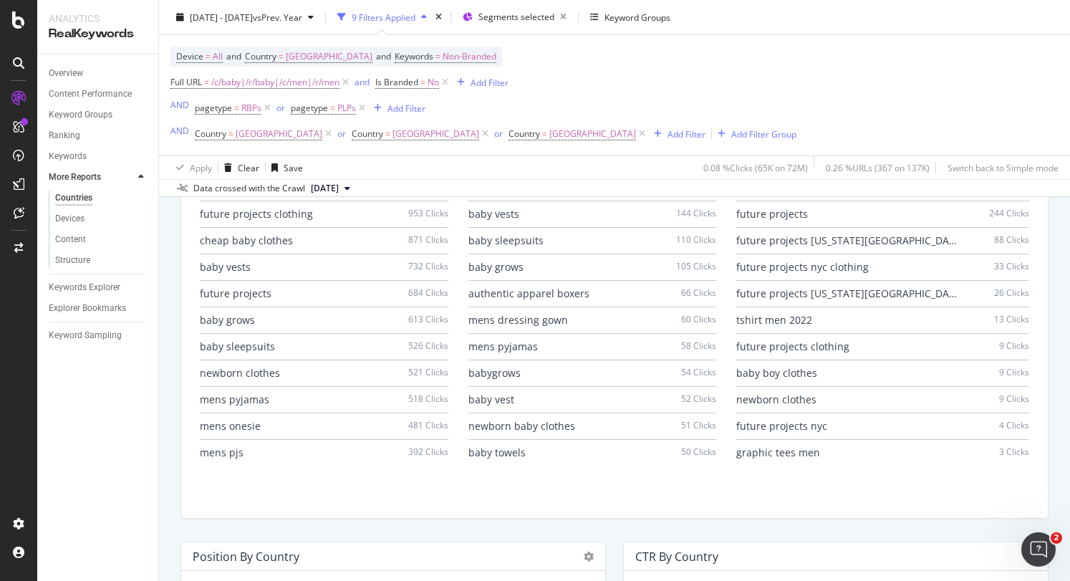
scroll to position [761, 0]
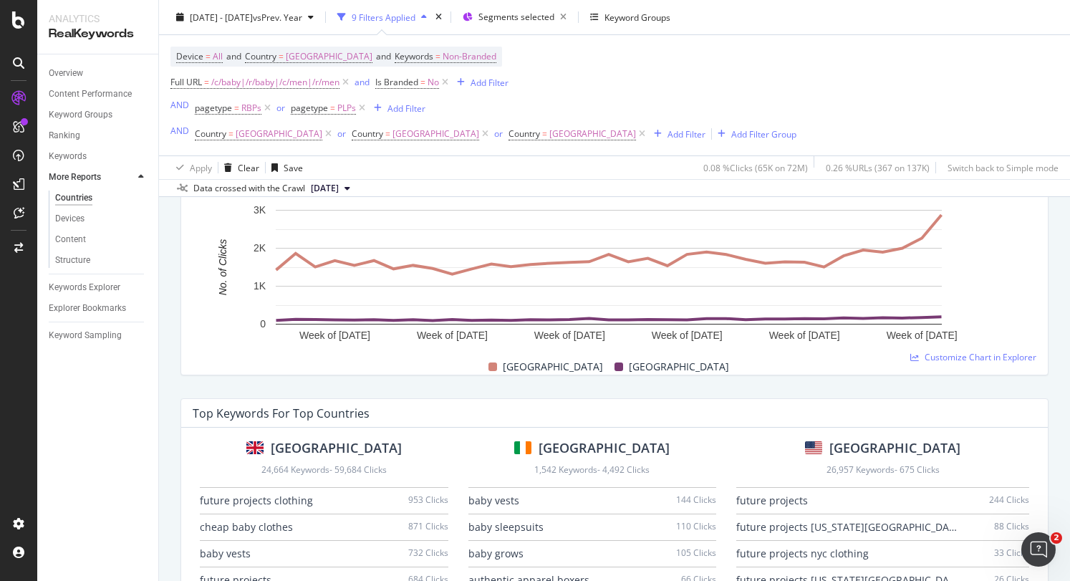
click at [140, 173] on icon at bounding box center [141, 177] width 6 height 9
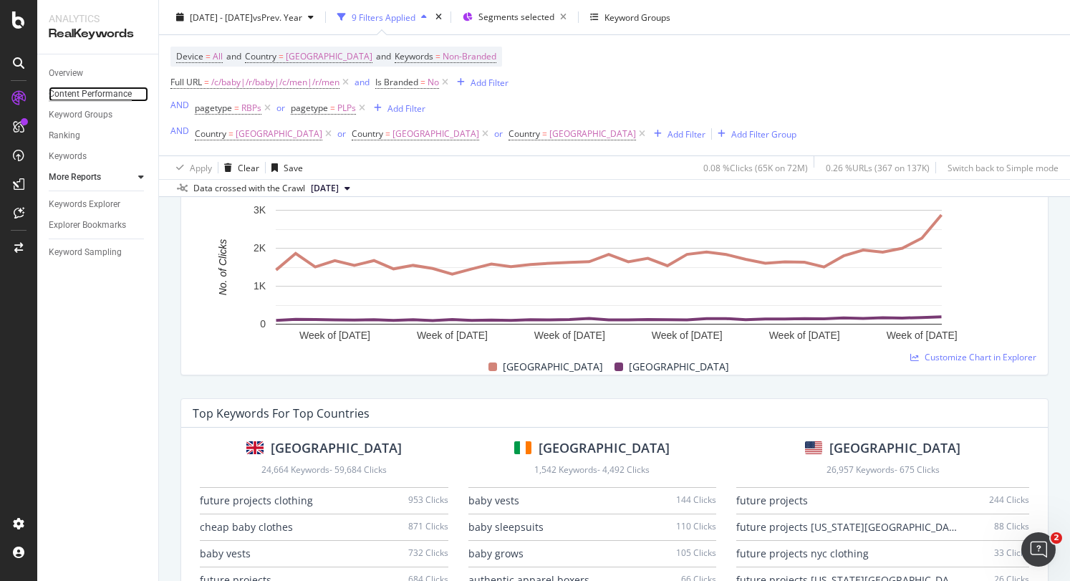
click at [109, 97] on div "Content Performance" at bounding box center [90, 94] width 83 height 15
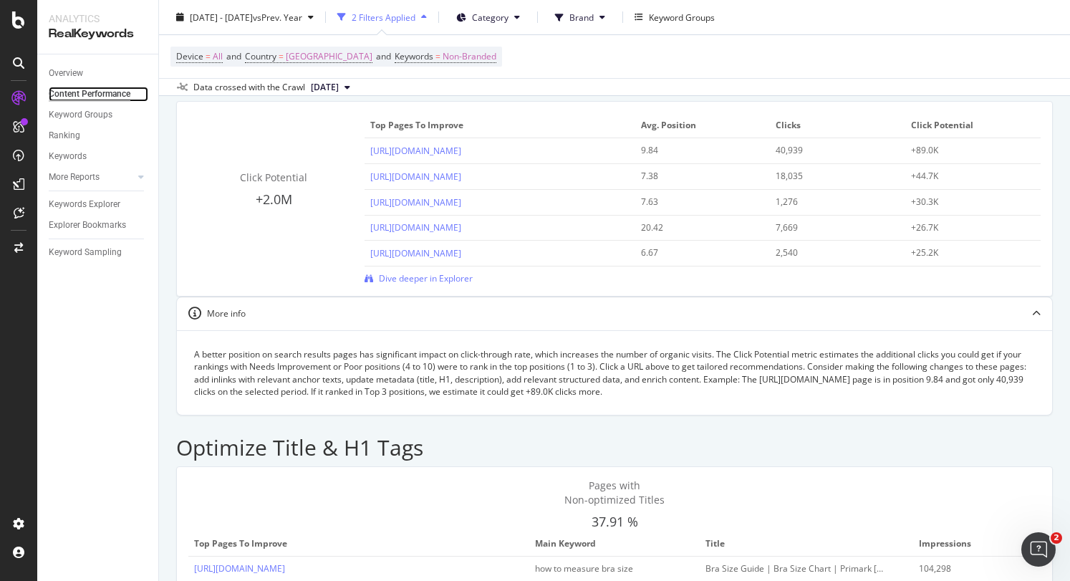
scroll to position [286, 0]
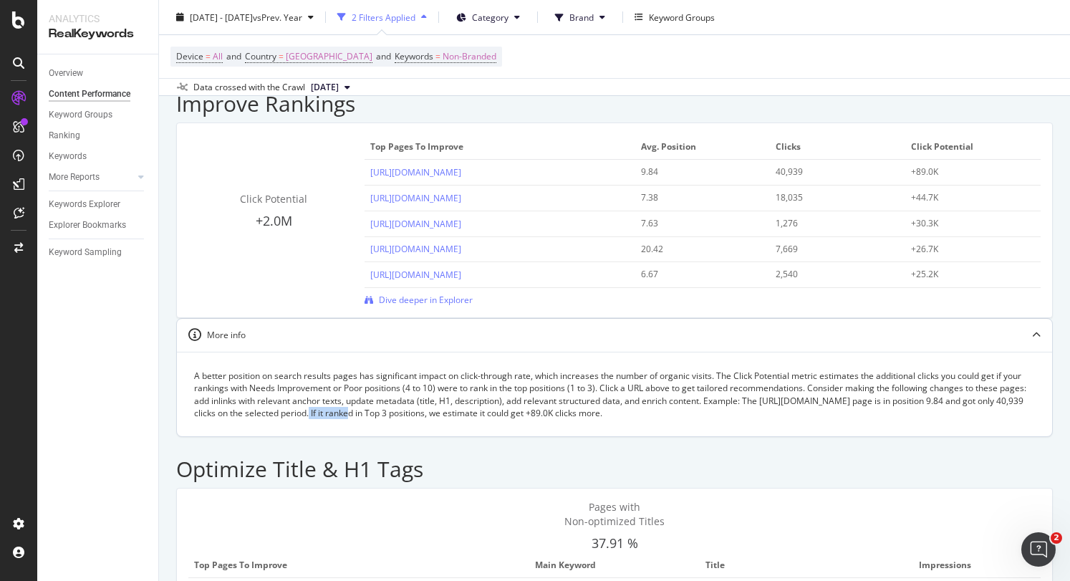
drag, startPoint x: 596, startPoint y: 325, endPoint x: 639, endPoint y: 325, distance: 43.0
click at [639, 369] on div "A better position on search results pages has significant impact on click-throu…" at bounding box center [614, 393] width 840 height 49
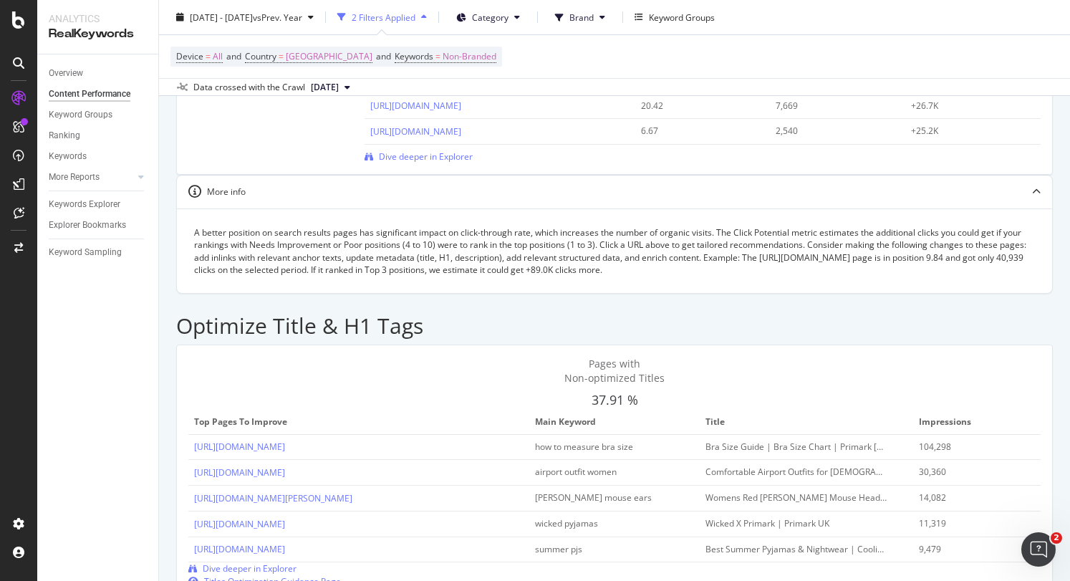
scroll to position [0, 0]
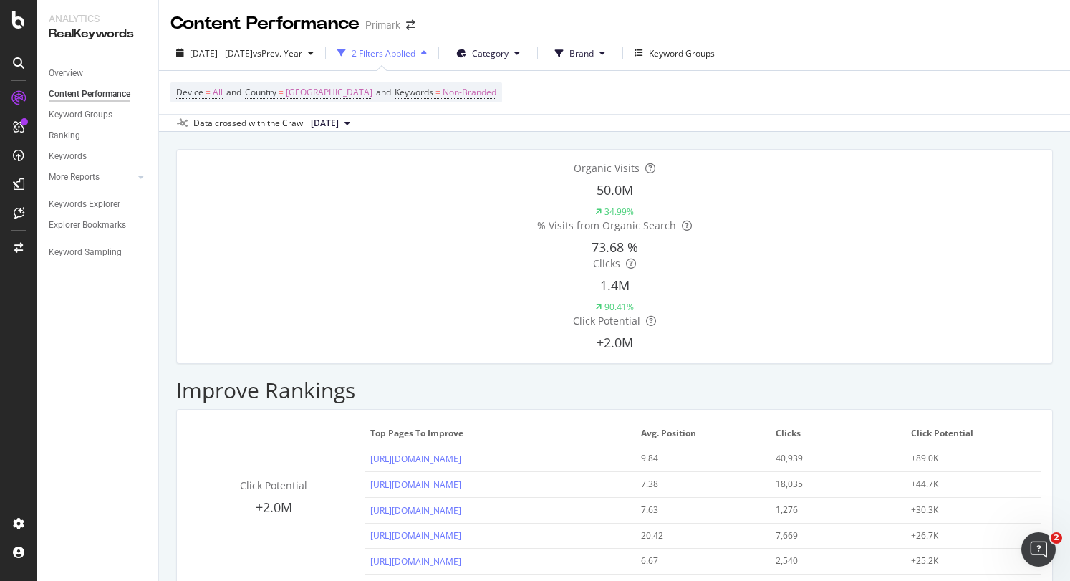
click at [420, 580] on span "Dive deeper in Explorer" at bounding box center [426, 586] width 94 height 12
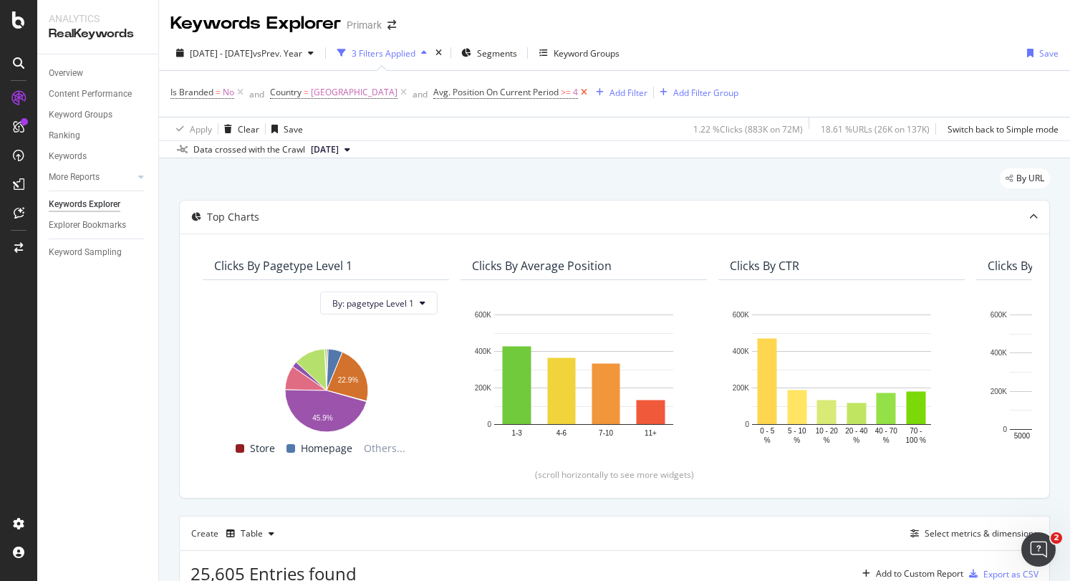
click at [578, 92] on icon at bounding box center [584, 92] width 12 height 14
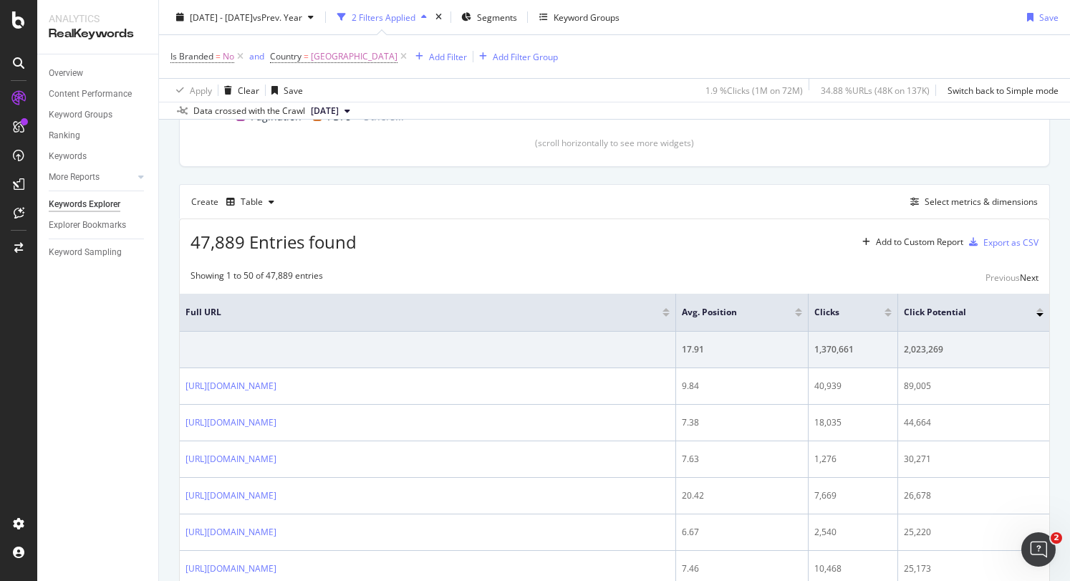
scroll to position [358, 0]
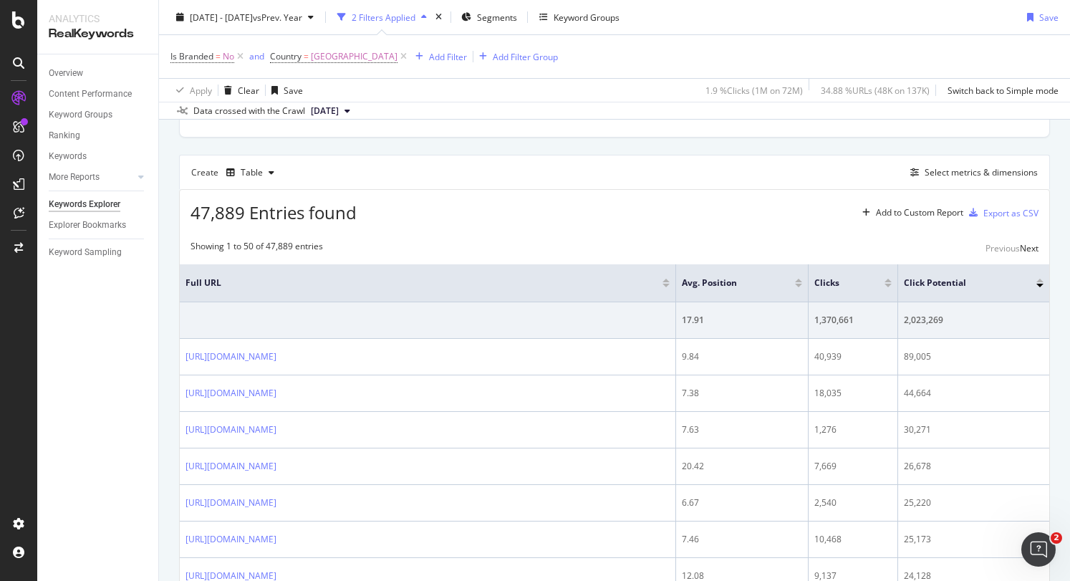
click at [887, 284] on div at bounding box center [887, 285] width 7 height 4
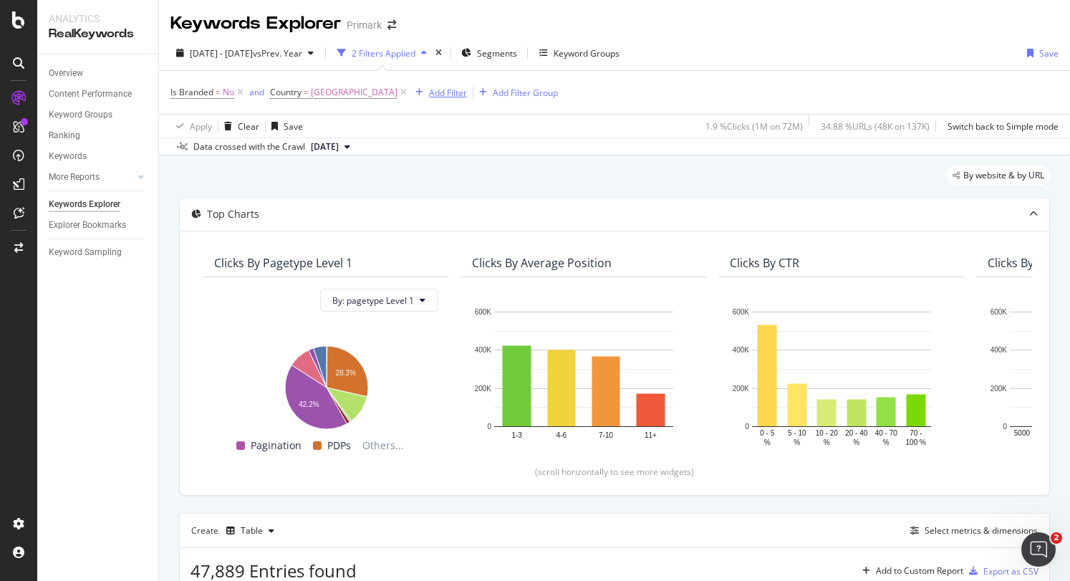
click at [429, 95] on div "Add Filter" at bounding box center [448, 93] width 38 height 12
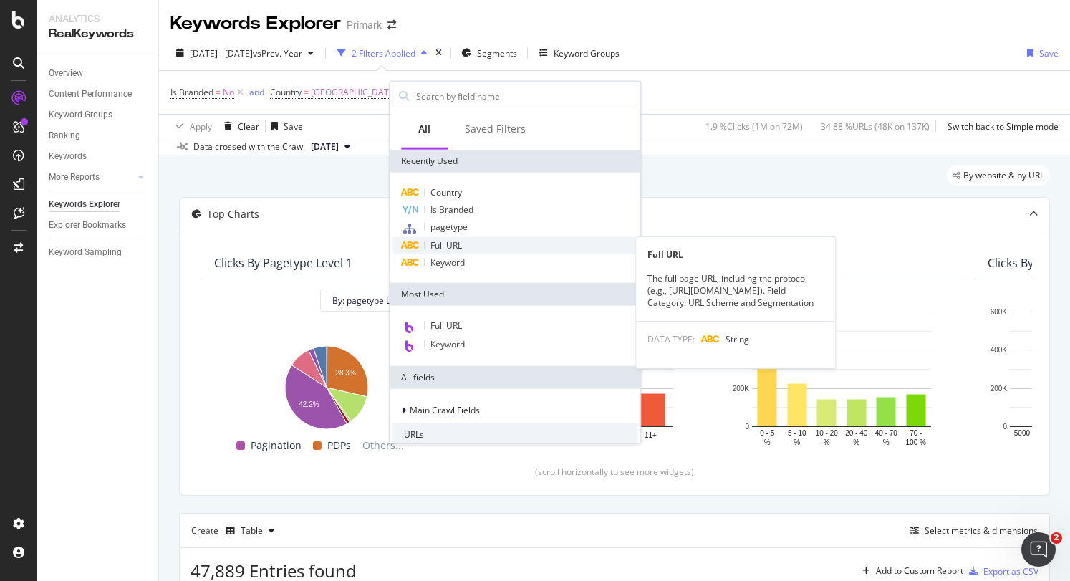
click at [485, 246] on div "Full URL" at bounding box center [514, 245] width 245 height 17
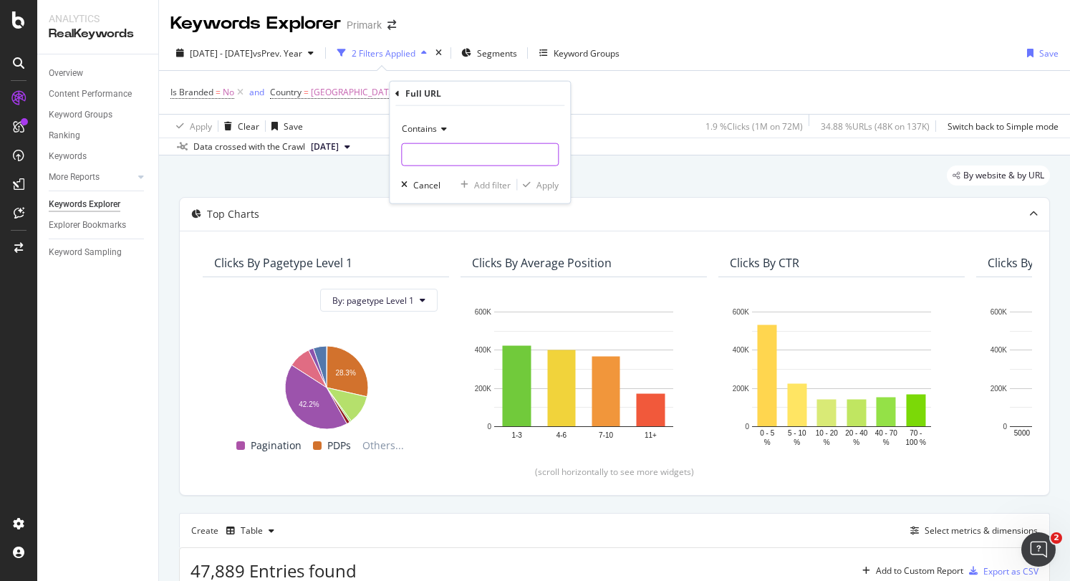
click at [451, 151] on input "text" at bounding box center [480, 154] width 156 height 23
type input "/a/"
click at [556, 183] on div "Apply" at bounding box center [547, 184] width 22 height 12
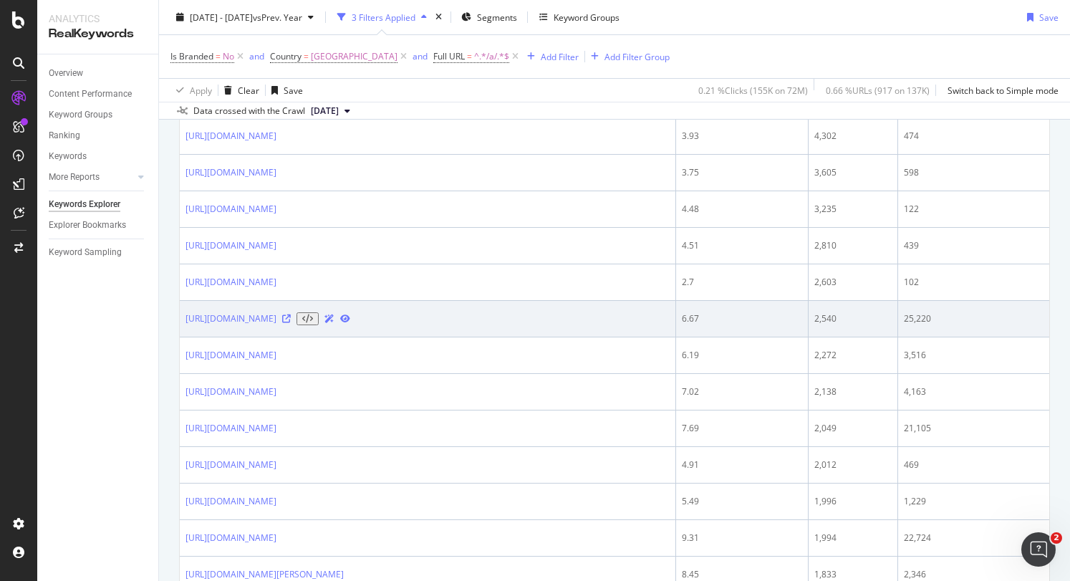
scroll to position [946, 0]
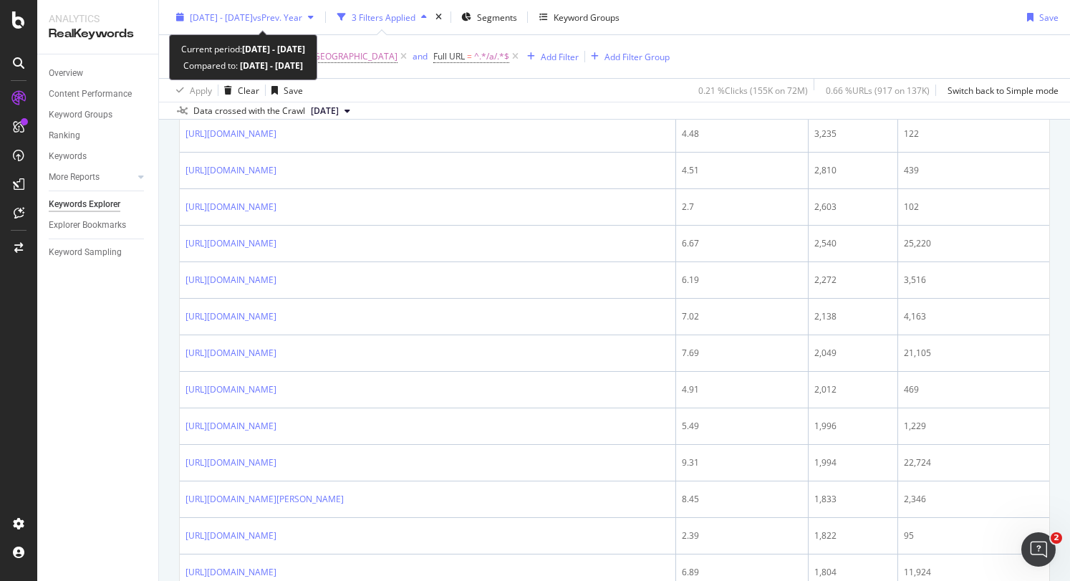
click at [218, 20] on span "[DATE] - [DATE]" at bounding box center [221, 17] width 63 height 12
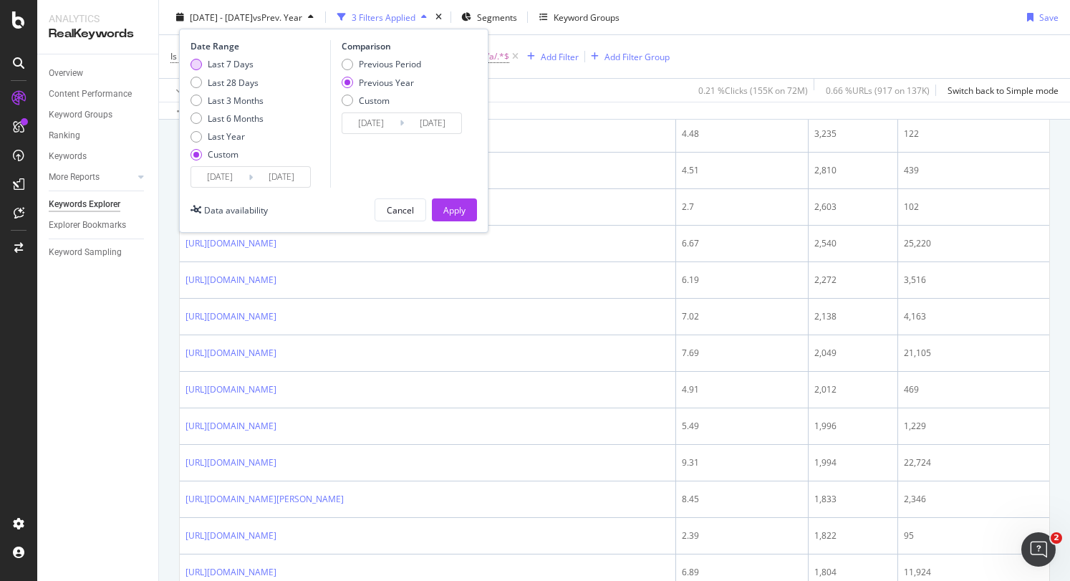
click at [219, 69] on div "Last 7 Days" at bounding box center [231, 64] width 46 height 12
type input "[DATE]"
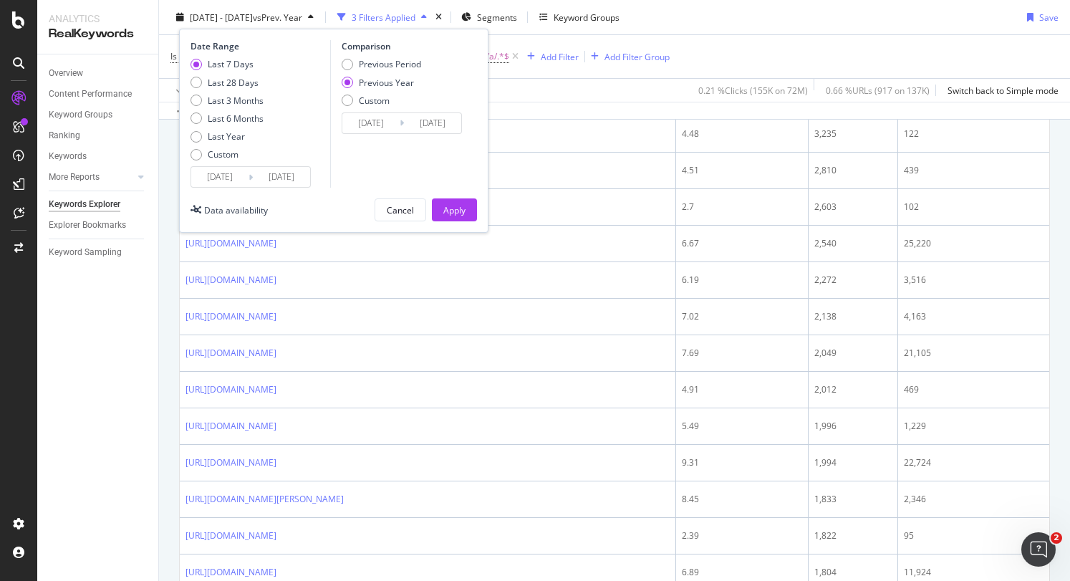
click at [440, 201] on button "Apply" at bounding box center [454, 209] width 45 height 23
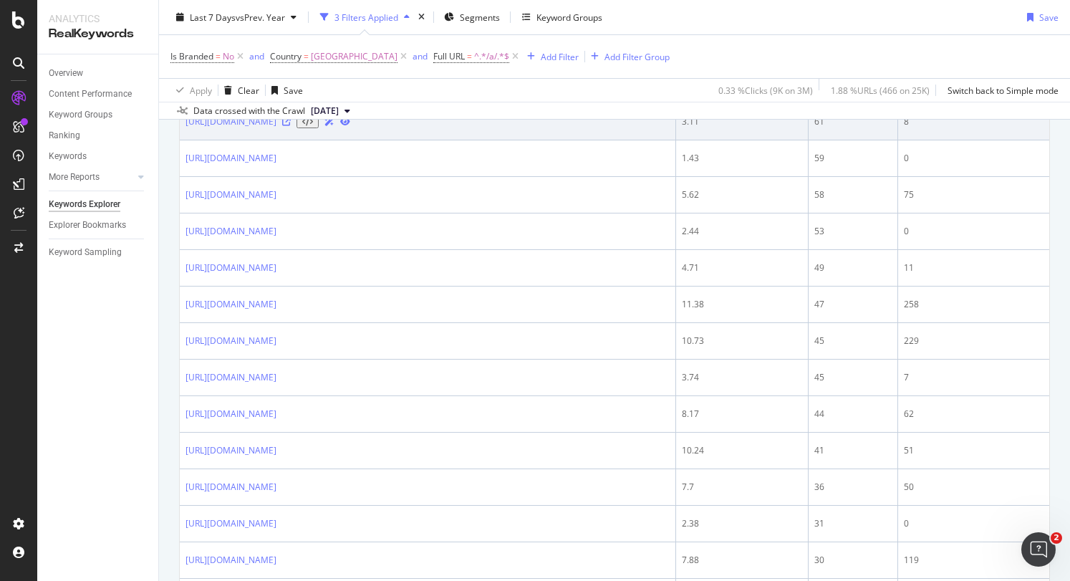
scroll to position [1805, 0]
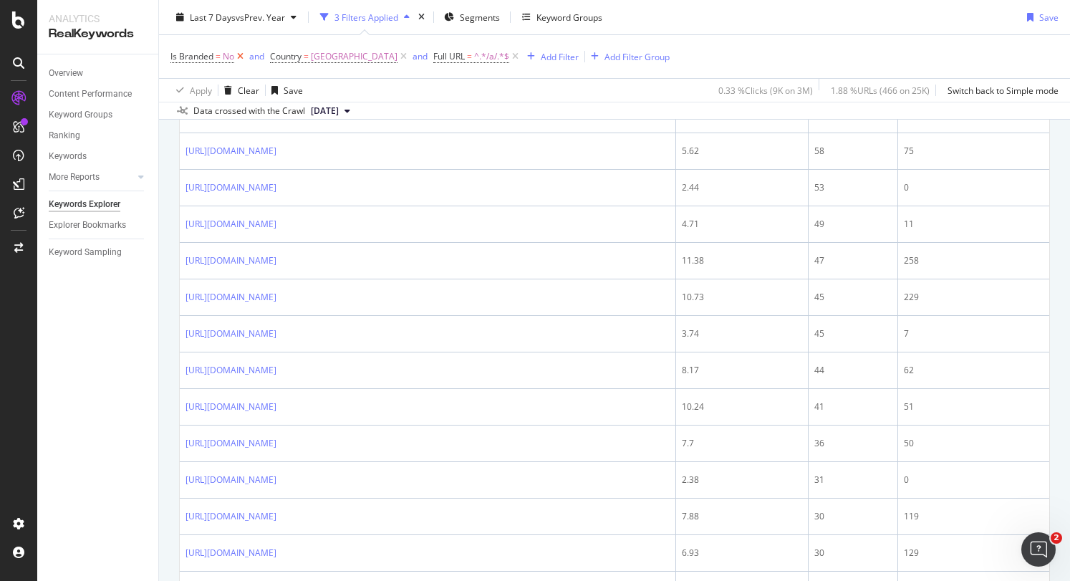
click at [241, 54] on icon at bounding box center [240, 56] width 12 height 14
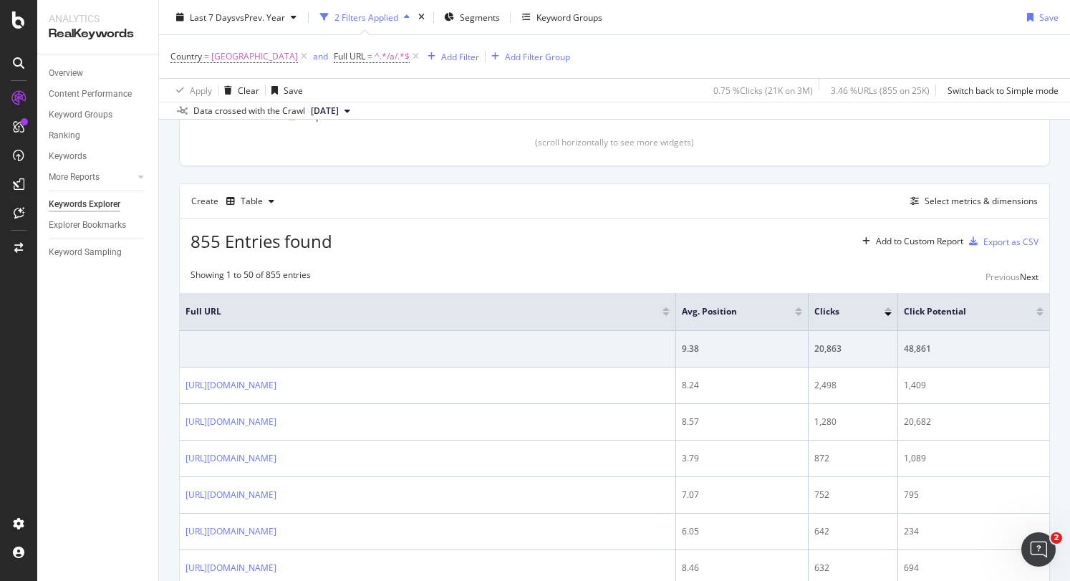
scroll to position [316, 0]
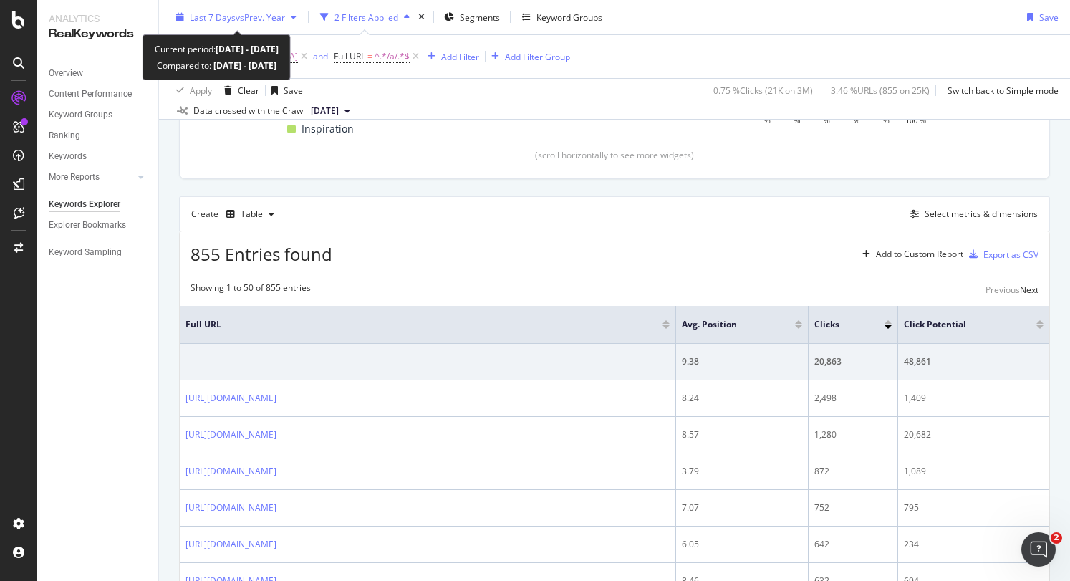
click at [283, 16] on span "vs Prev. Year" at bounding box center [260, 17] width 49 height 12
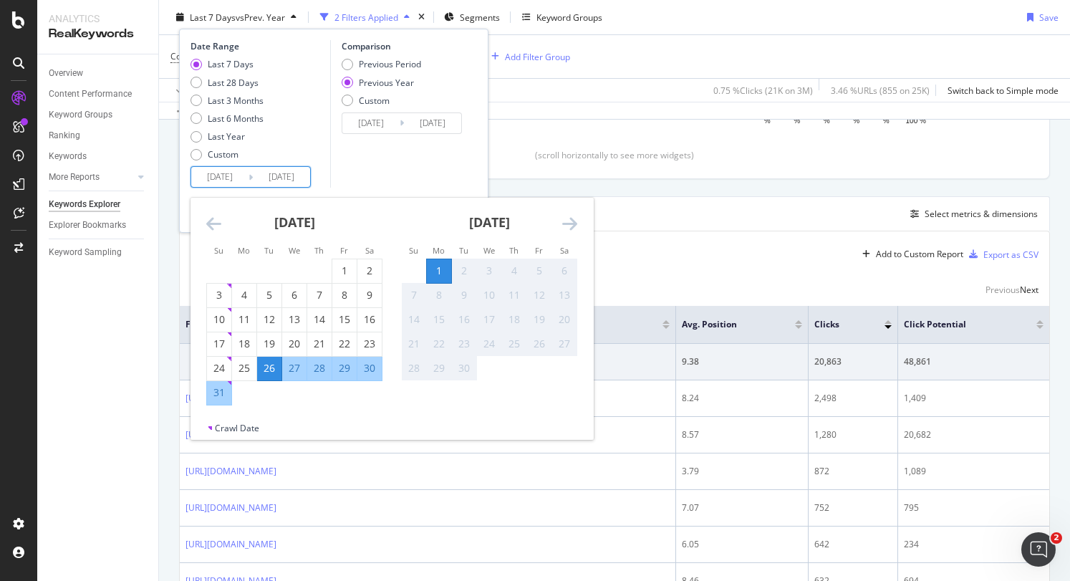
click at [230, 173] on input "[DATE]" at bounding box center [219, 177] width 57 height 20
click at [337, 369] on div "29" at bounding box center [344, 368] width 24 height 14
type input "[DATE]"
click at [341, 171] on div "Comparison Previous Period Previous Year Custom [DATE] Navigate forward to inte…" at bounding box center [398, 113] width 136 height 147
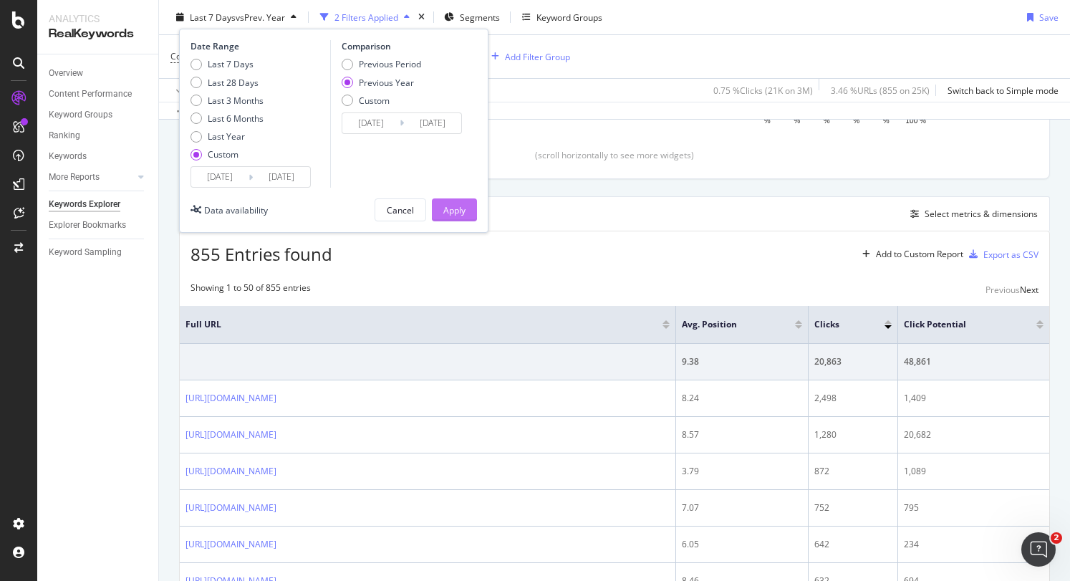
click at [447, 210] on div "Apply" at bounding box center [454, 209] width 22 height 12
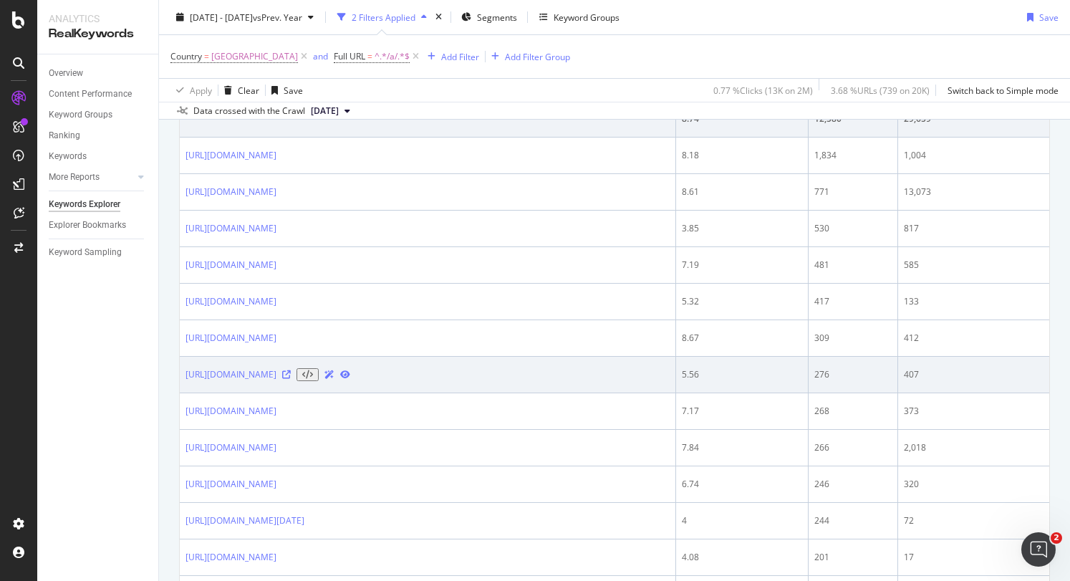
scroll to position [631, 0]
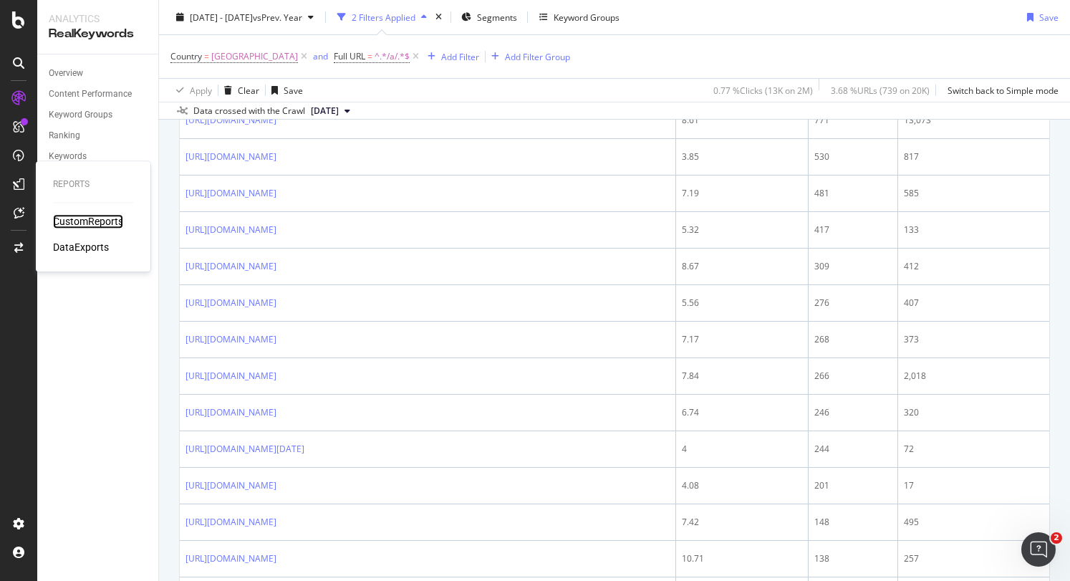
click at [73, 223] on div "CustomReports" at bounding box center [88, 221] width 70 height 14
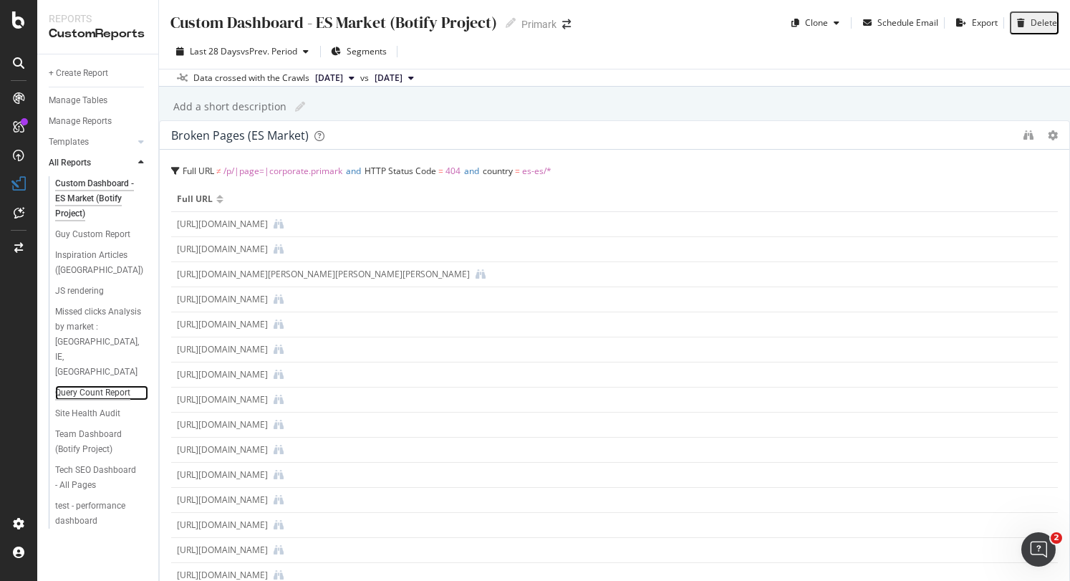
click at [94, 385] on div "Query Count Report" at bounding box center [92, 392] width 75 height 15
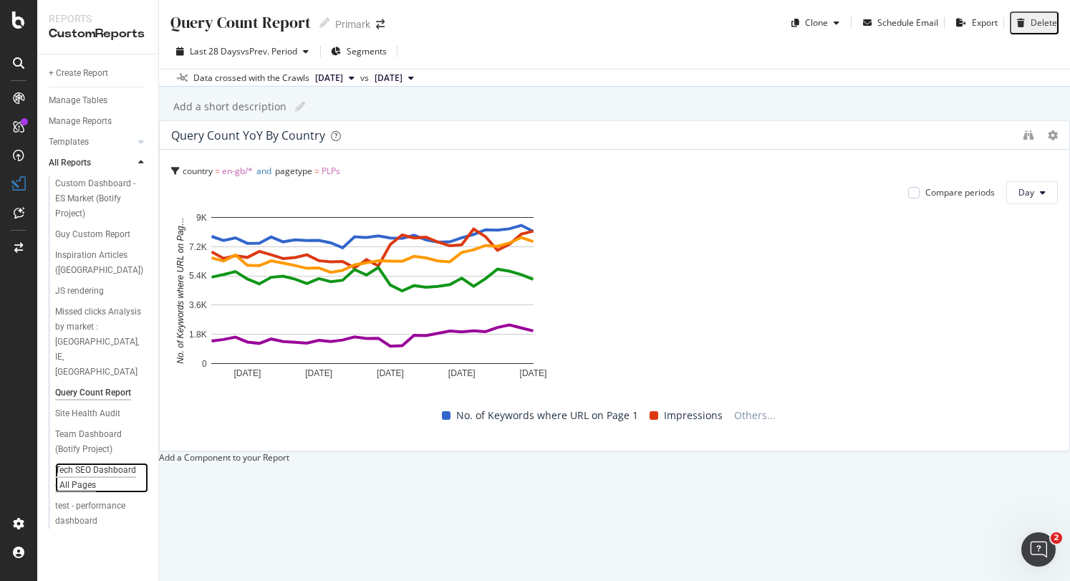
click at [94, 462] on div "Tech SEO Dashboard - All Pages" at bounding box center [97, 477] width 84 height 30
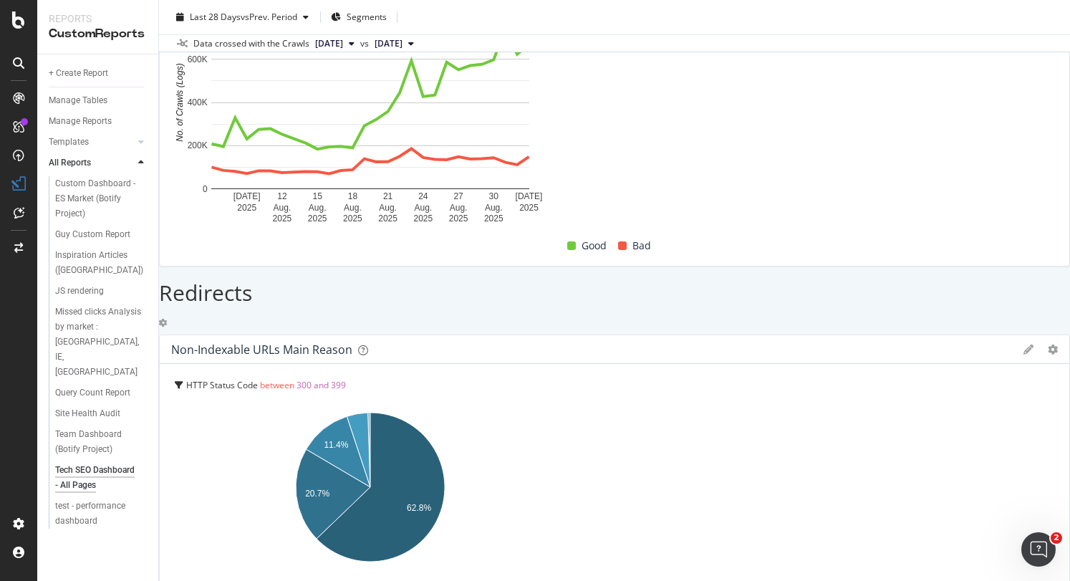
scroll to position [1233, 0]
click at [77, 295] on div "JS rendering" at bounding box center [79, 290] width 49 height 15
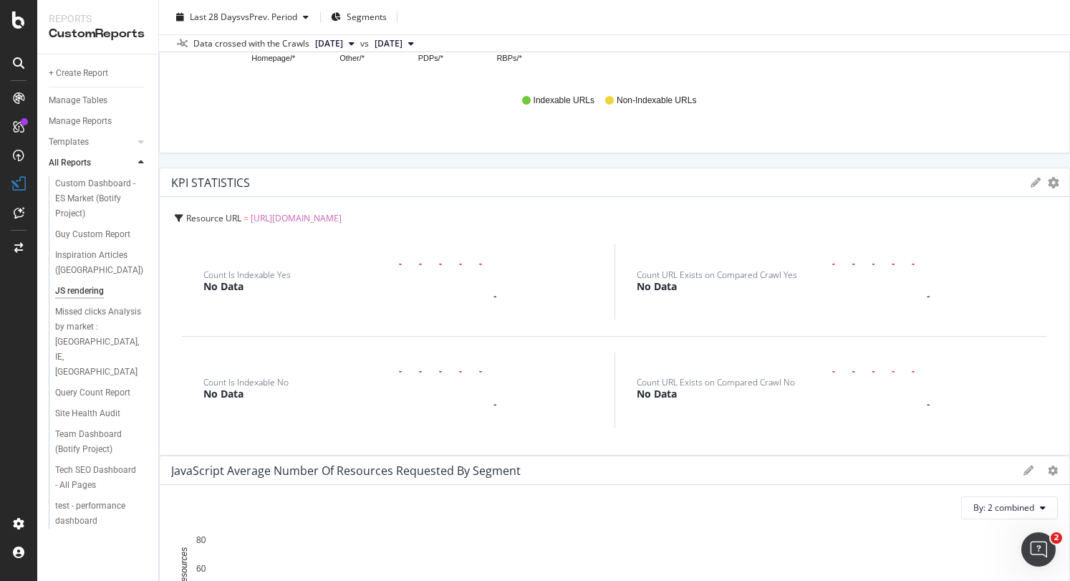
scroll to position [588, 0]
click at [97, 116] on div "Manage Reports" at bounding box center [80, 121] width 63 height 15
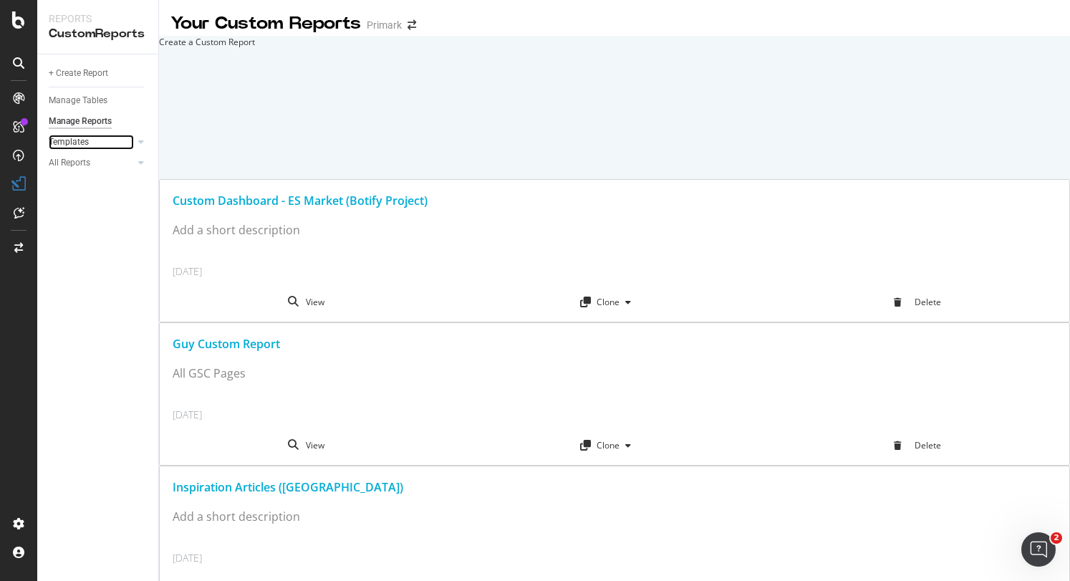
click at [125, 142] on div at bounding box center [127, 142] width 14 height 14
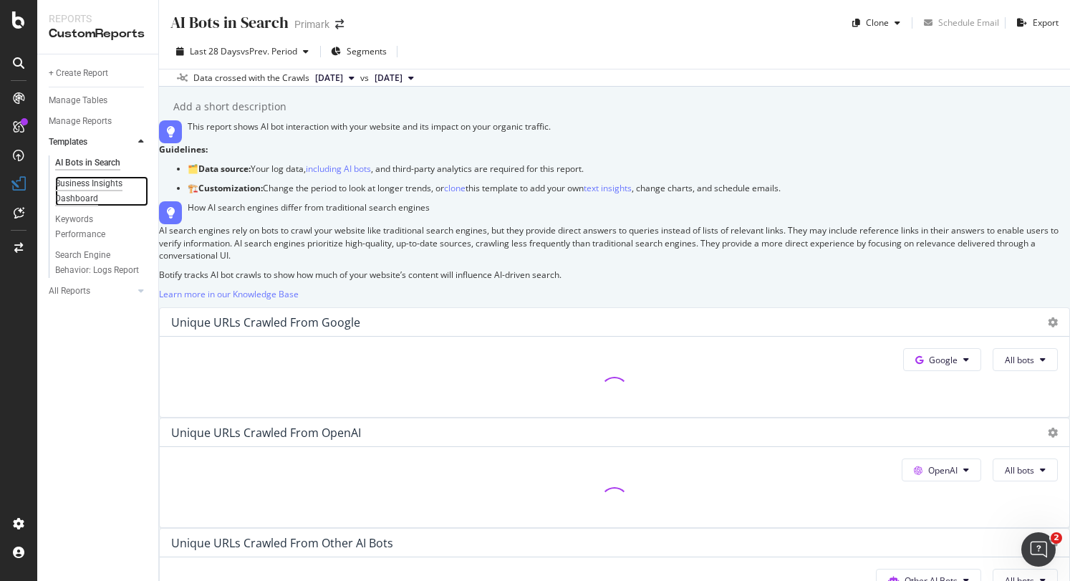
click at [91, 195] on div "Business Insights Dashboard" at bounding box center [96, 191] width 82 height 30
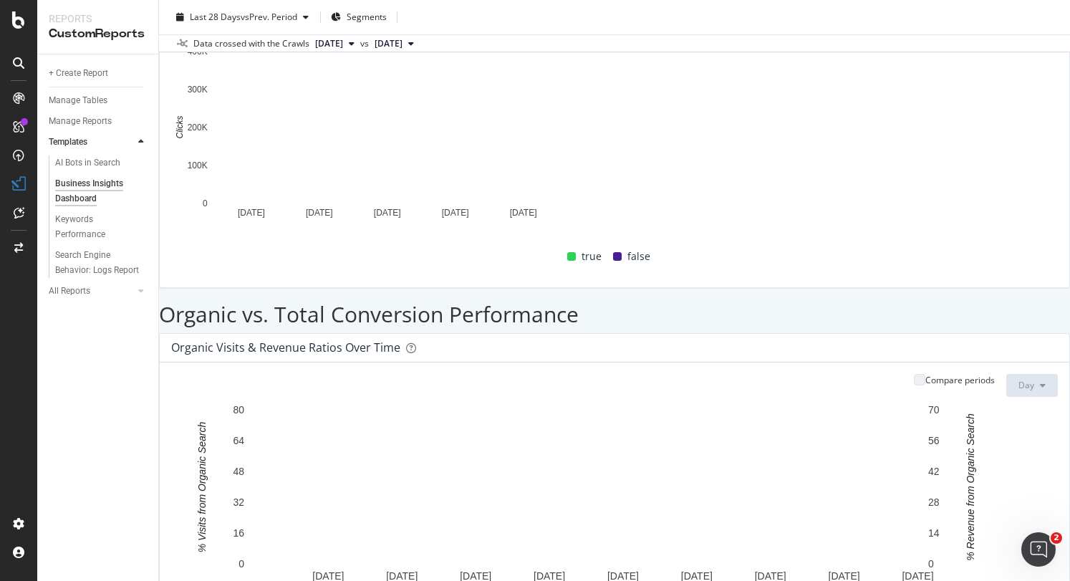
scroll to position [501, 0]
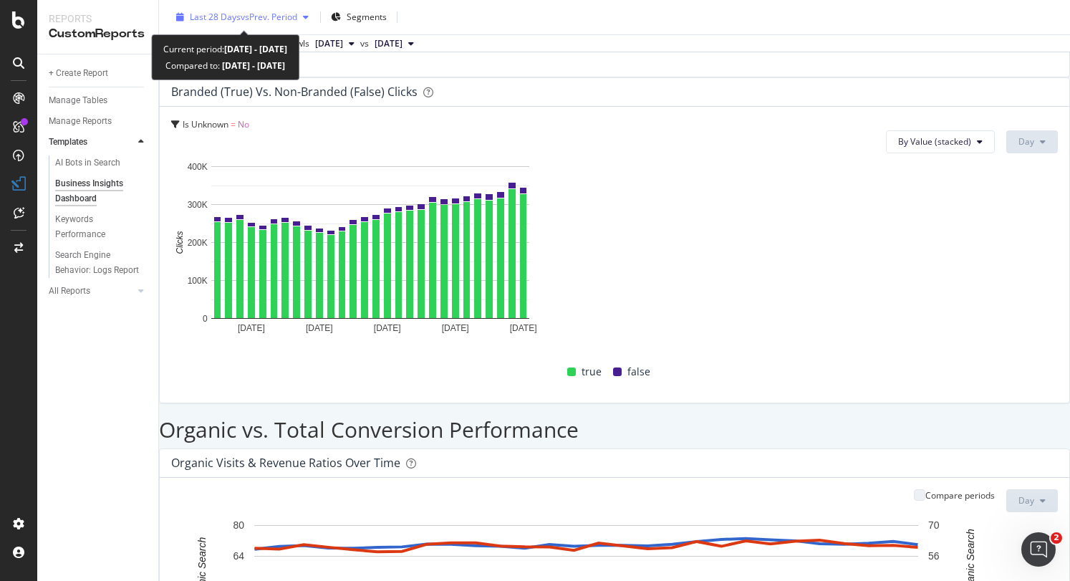
click at [259, 19] on span "vs Prev. Period" at bounding box center [269, 17] width 57 height 12
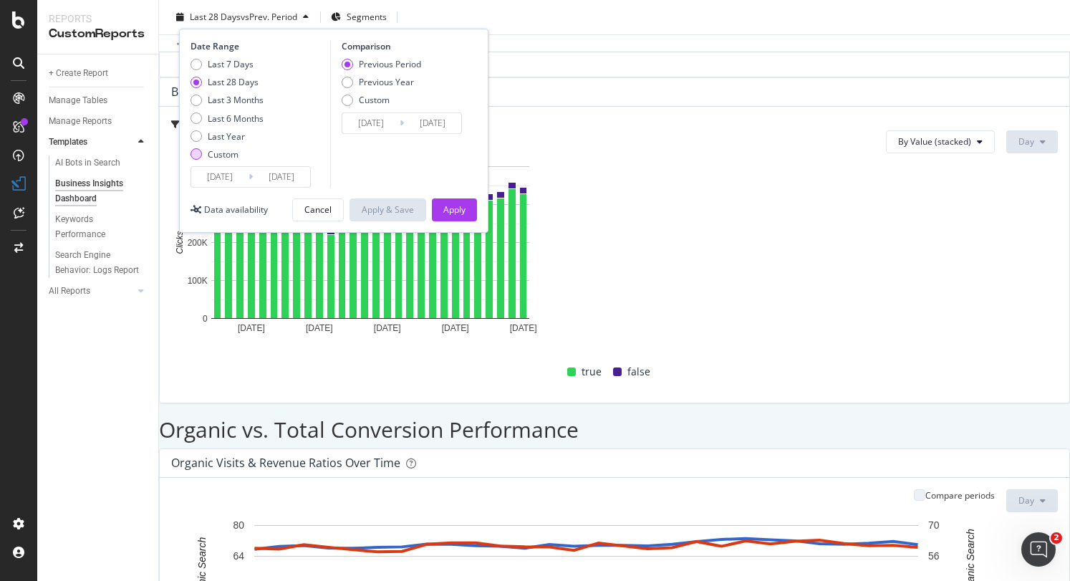
click at [203, 154] on div "Custom" at bounding box center [226, 154] width 73 height 12
click at [222, 178] on input "[DATE]" at bounding box center [219, 177] width 57 height 20
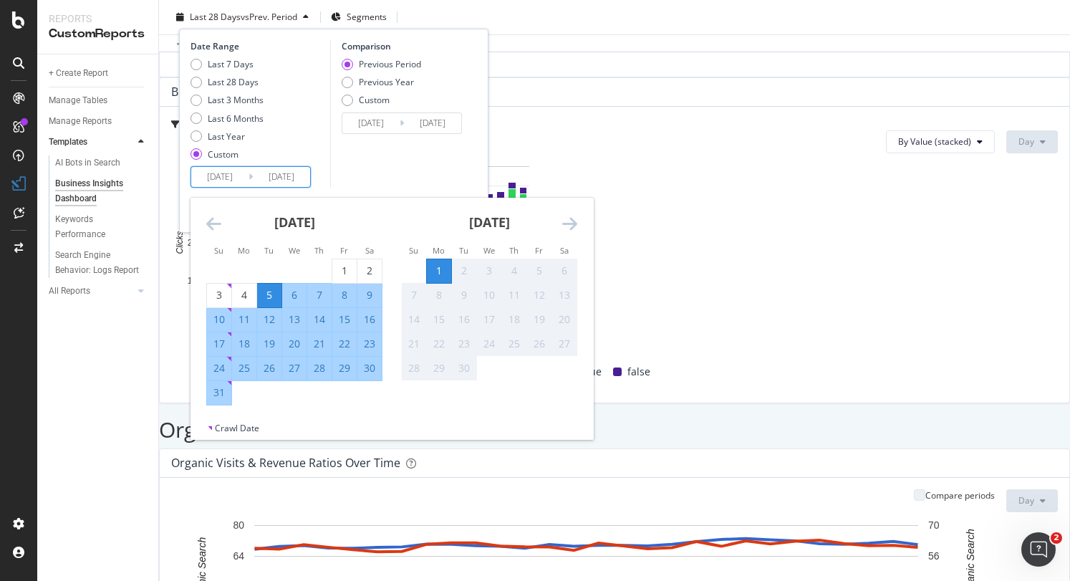
click at [213, 226] on icon "Move backward to switch to the previous month." at bounding box center [213, 223] width 15 height 17
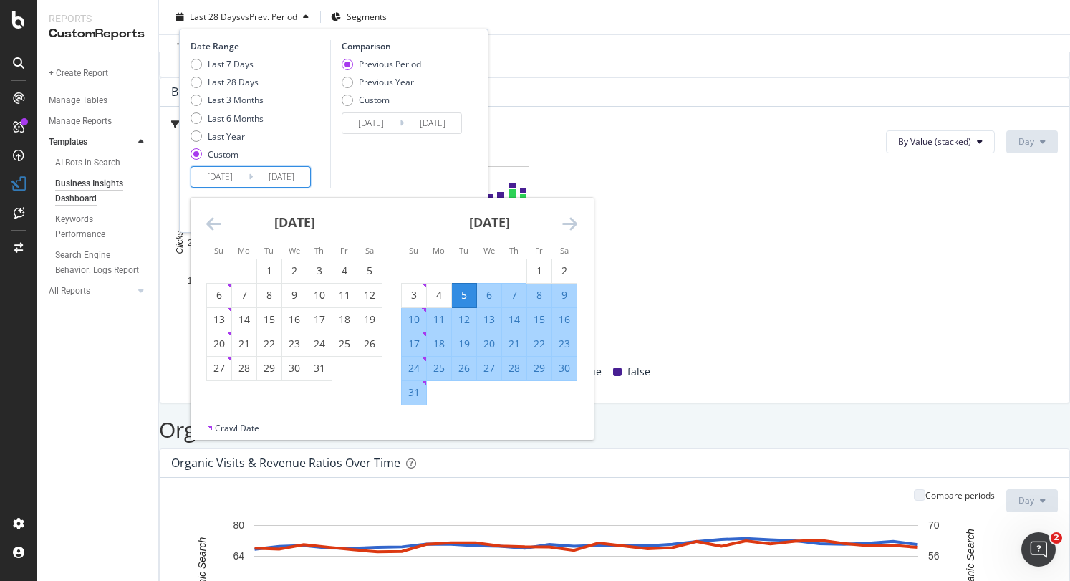
click at [213, 226] on icon "Move backward to switch to the previous month." at bounding box center [213, 223] width 15 height 17
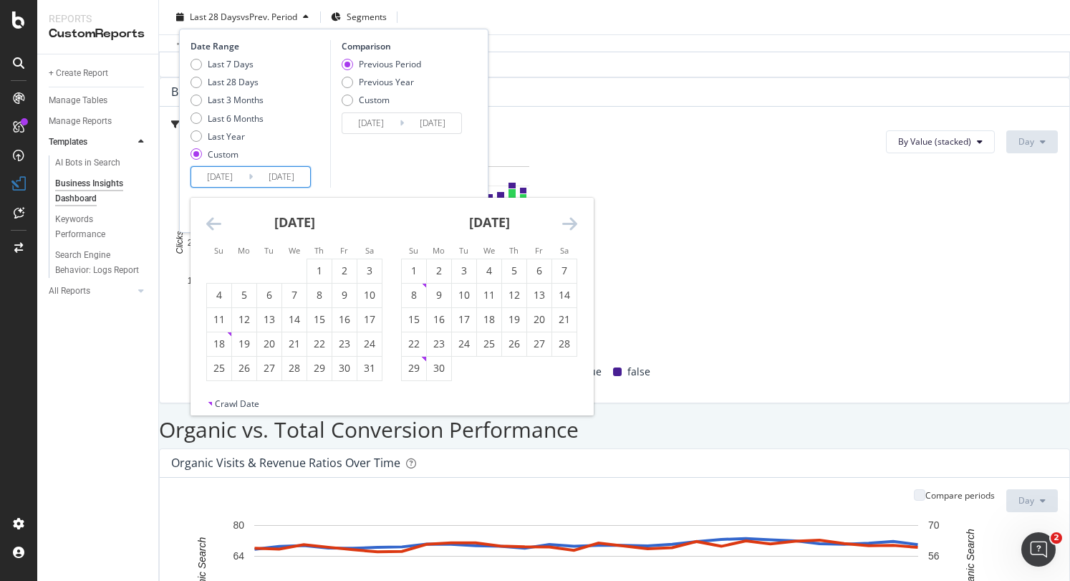
click at [213, 226] on icon "Move backward to switch to the previous month." at bounding box center [213, 223] width 15 height 17
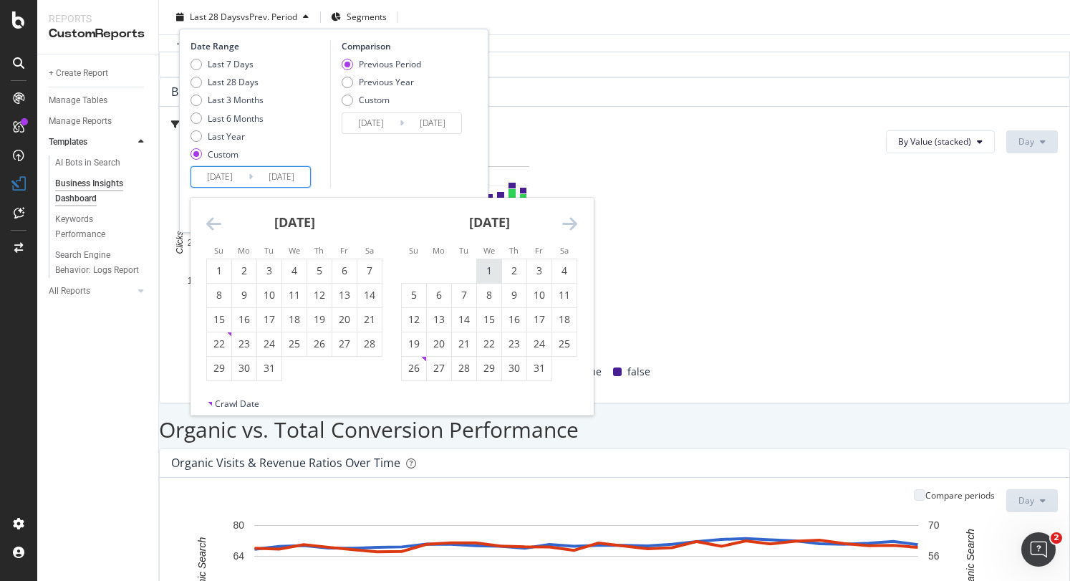
click at [488, 267] on div "1" at bounding box center [489, 270] width 24 height 14
type input "[DATE]"
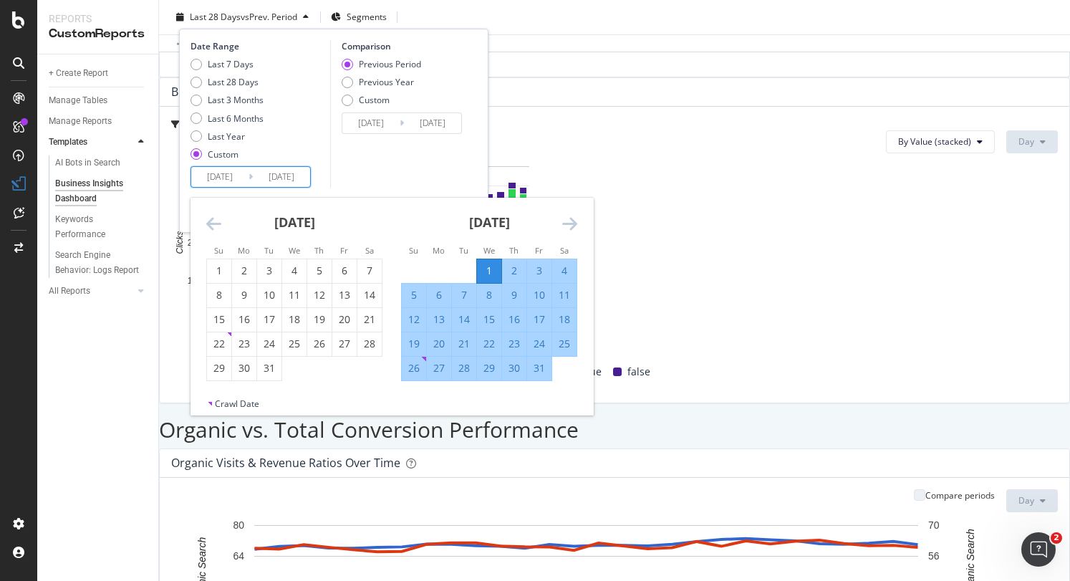
click at [366, 158] on div "Comparison Previous Period Previous Year Custom [DATE] Navigate forward to inte…" at bounding box center [398, 113] width 136 height 147
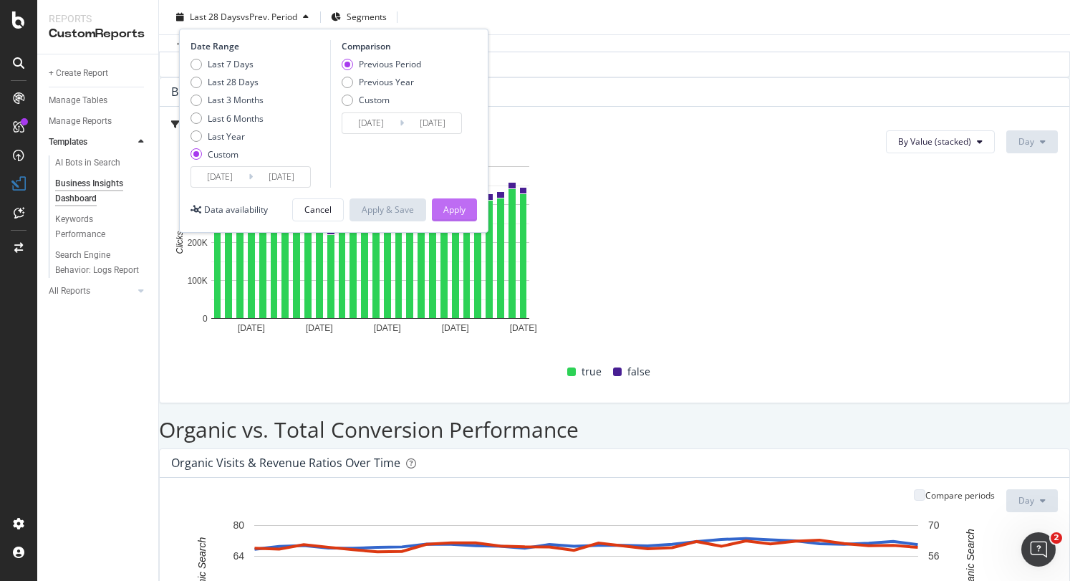
click at [465, 203] on div "Apply" at bounding box center [454, 209] width 22 height 12
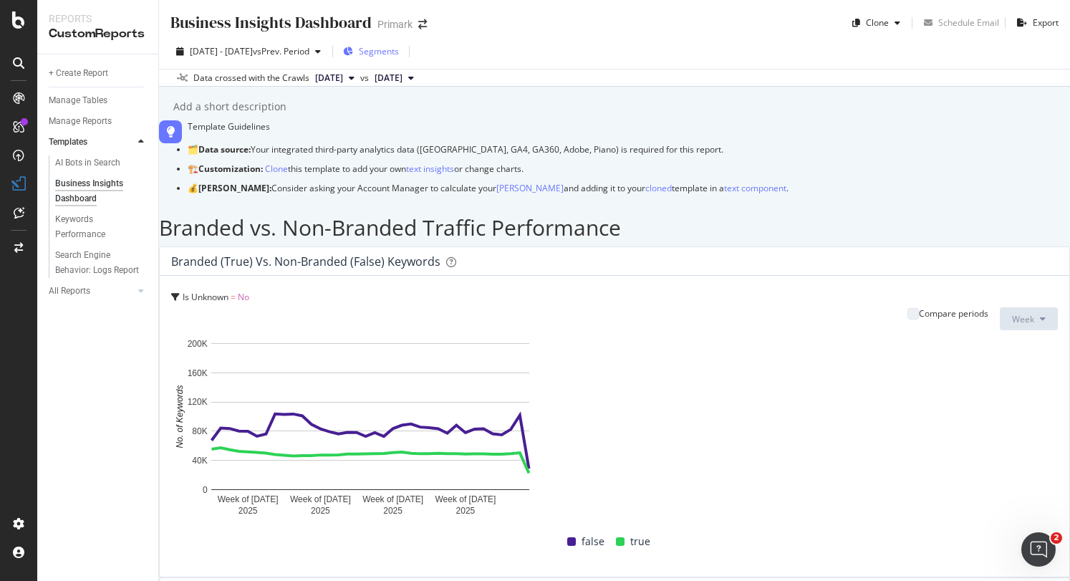
click at [399, 45] on div "Segments" at bounding box center [371, 51] width 56 height 12
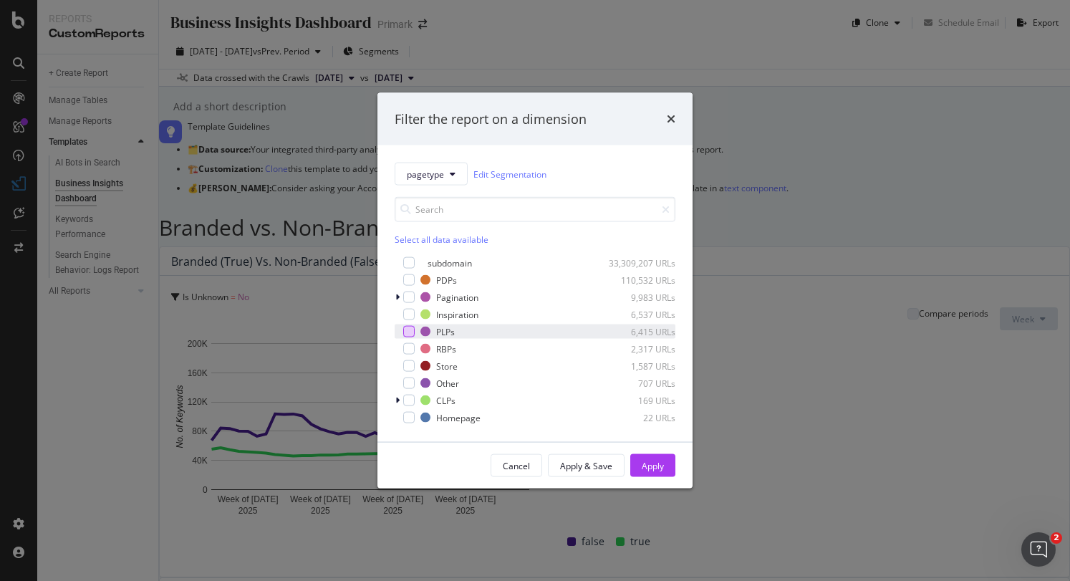
click at [408, 330] on div "modal" at bounding box center [408, 331] width 11 height 11
click at [407, 344] on div "modal" at bounding box center [408, 348] width 11 height 11
click at [659, 466] on div "Apply" at bounding box center [652, 465] width 22 height 12
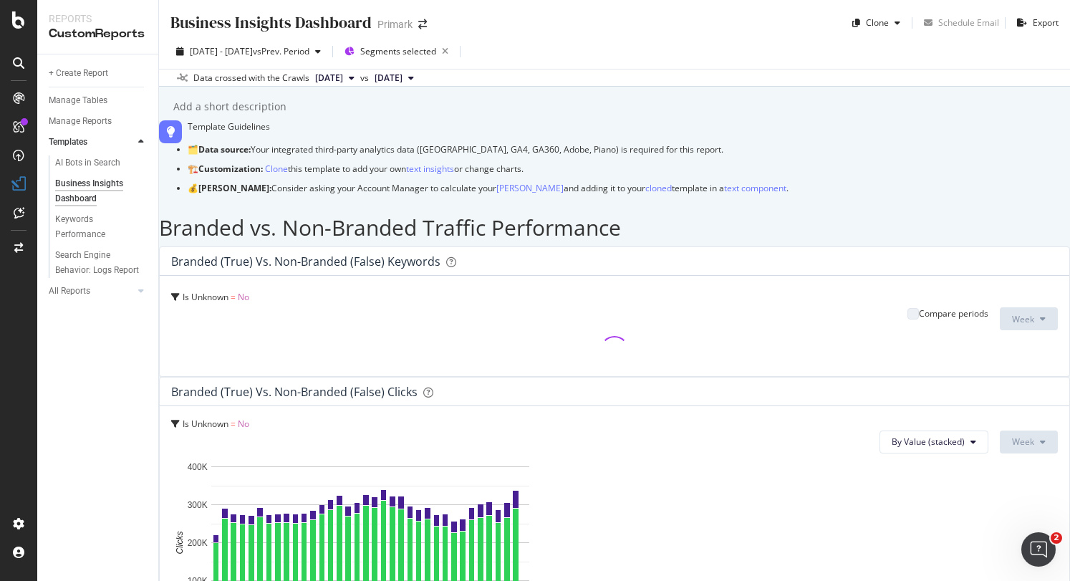
click at [414, 74] on icon at bounding box center [411, 78] width 6 height 9
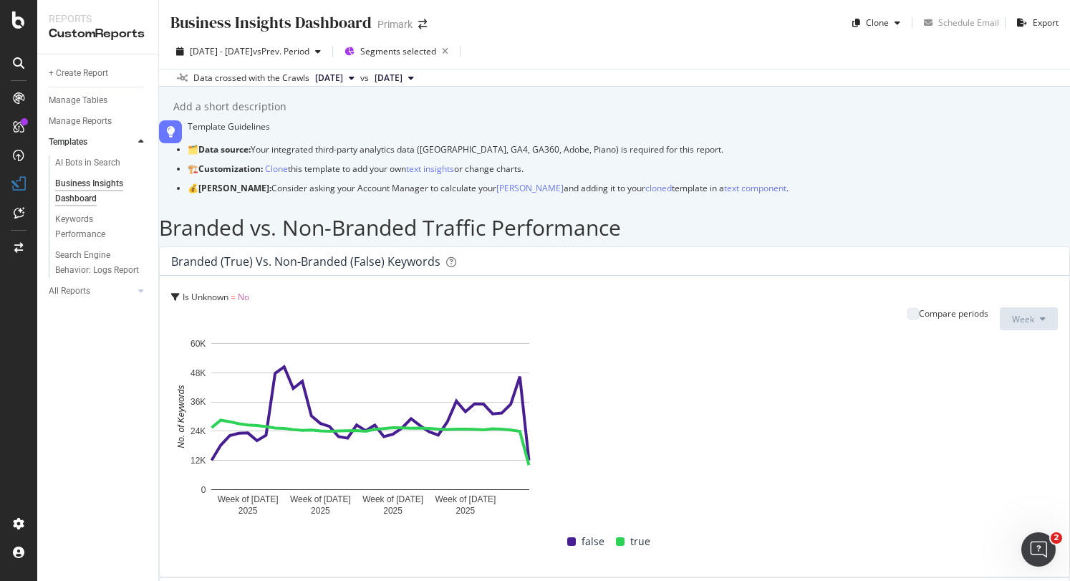
click at [671, 128] on div "Business Insights Dashboard Business Insights Dashboard Primark Clone Schedule …" at bounding box center [614, 290] width 911 height 581
click at [436, 51] on span "Segments selected" at bounding box center [398, 51] width 76 height 12
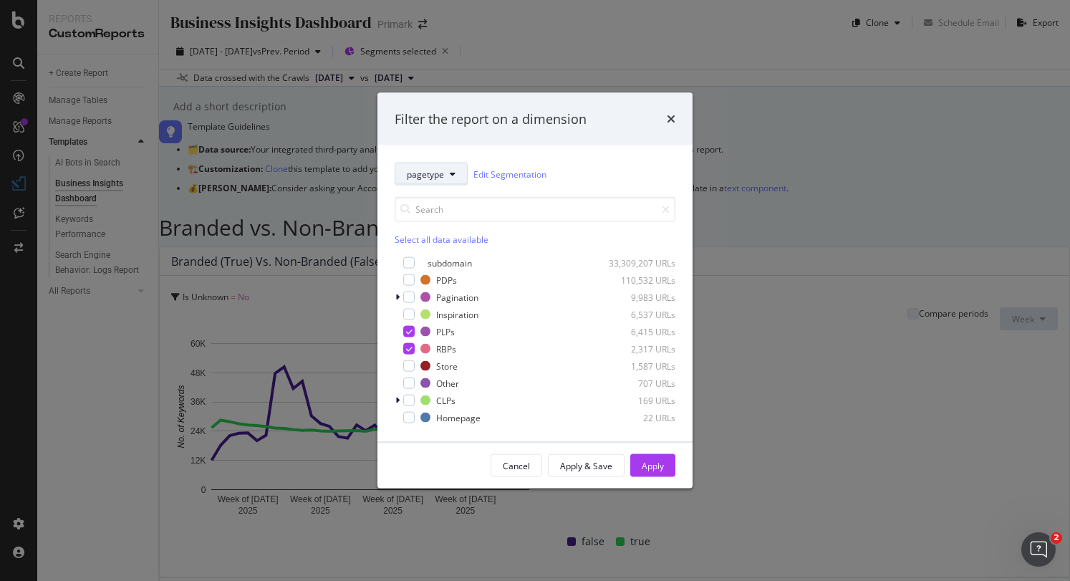
click at [429, 174] on span "pagetype" at bounding box center [425, 174] width 37 height 12
click at [430, 174] on span "pagetype" at bounding box center [425, 174] width 37 height 12
click at [451, 173] on icon "modal" at bounding box center [453, 174] width 6 height 9
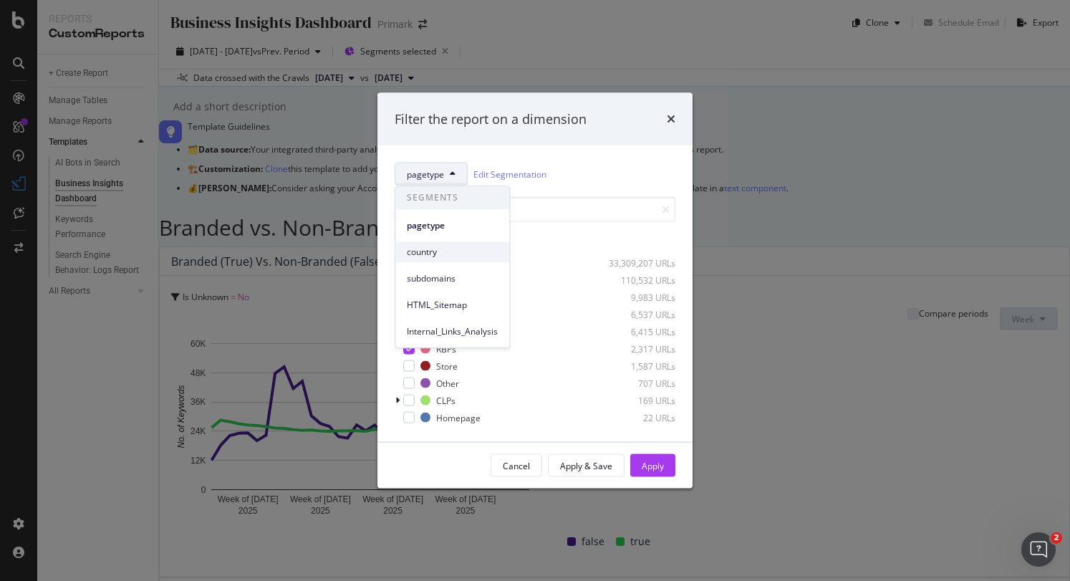
click at [438, 246] on span "country" at bounding box center [452, 252] width 91 height 13
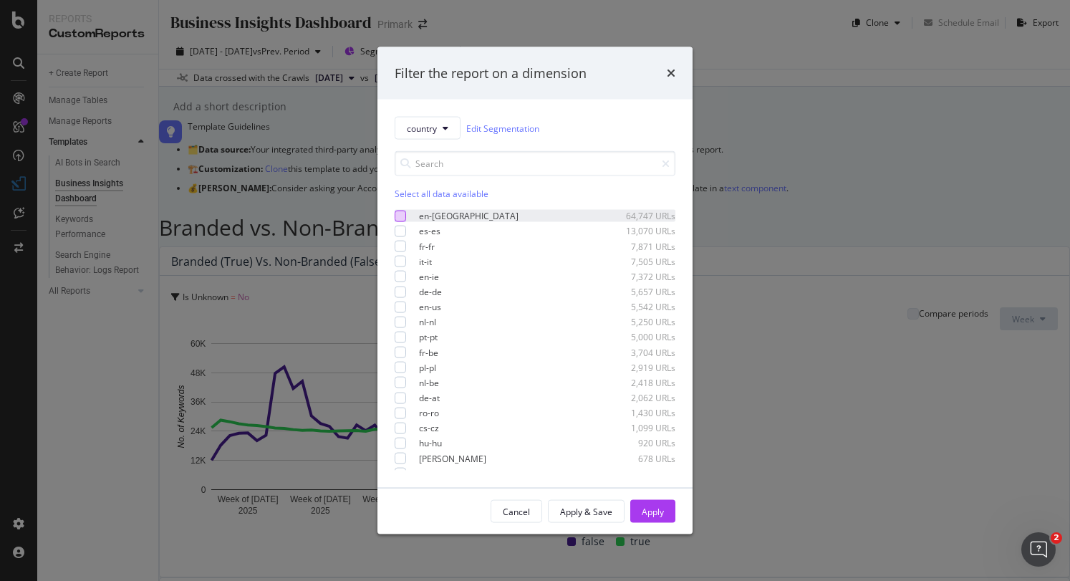
click at [399, 220] on div "modal" at bounding box center [399, 215] width 11 height 11
click at [636, 506] on button "Apply" at bounding box center [652, 511] width 45 height 23
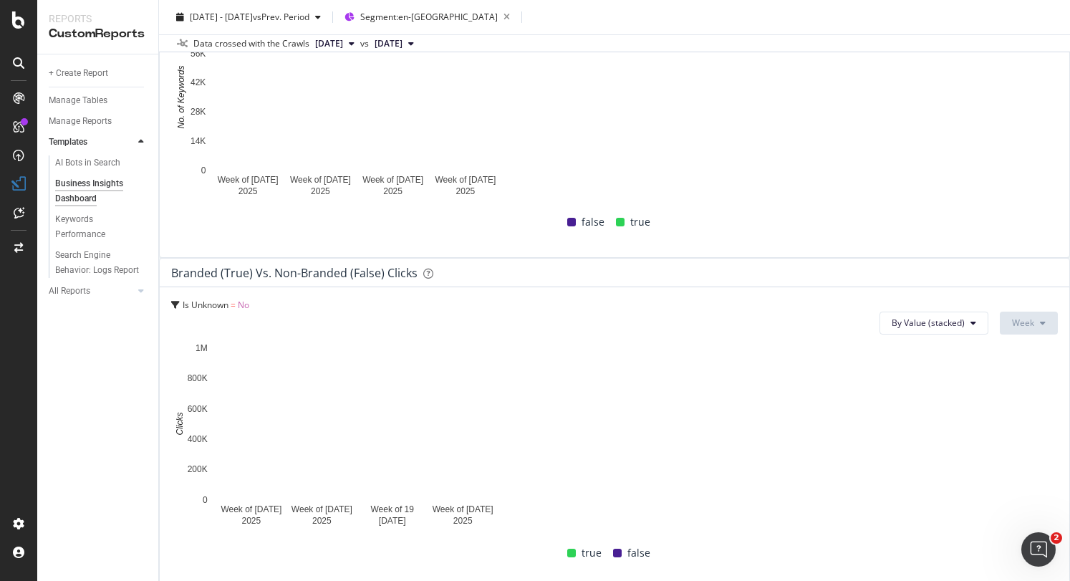
scroll to position [501, 0]
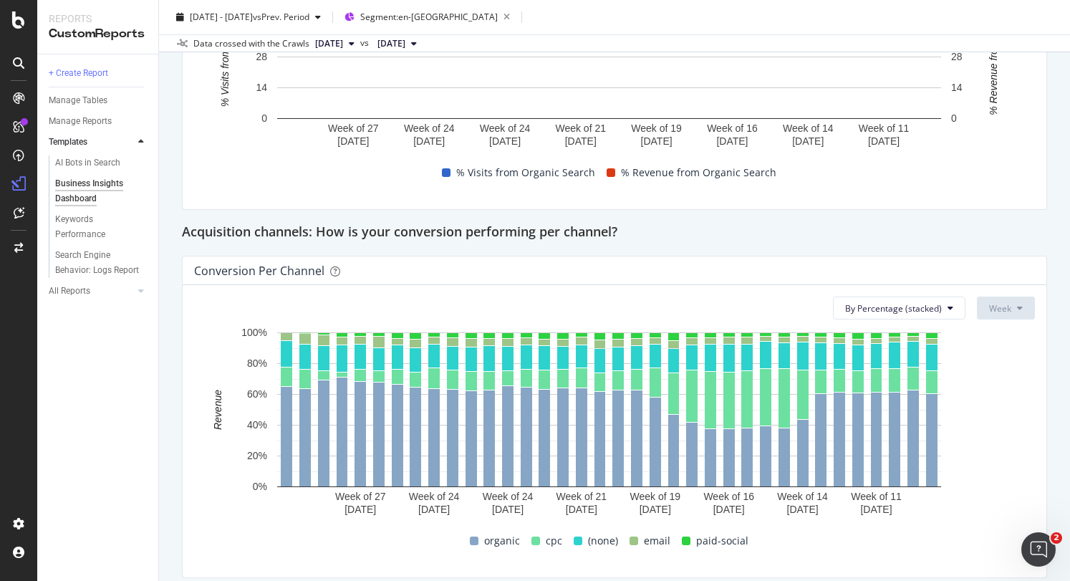
scroll to position [859, 0]
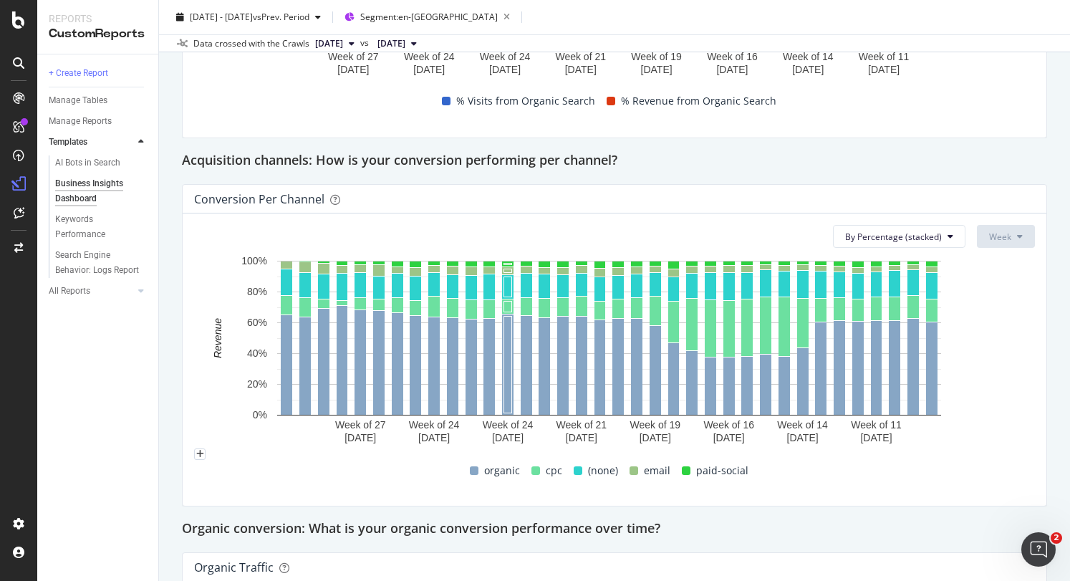
click at [533, 470] on span at bounding box center [535, 470] width 9 height 9
click at [947, 237] on icon at bounding box center [950, 236] width 6 height 9
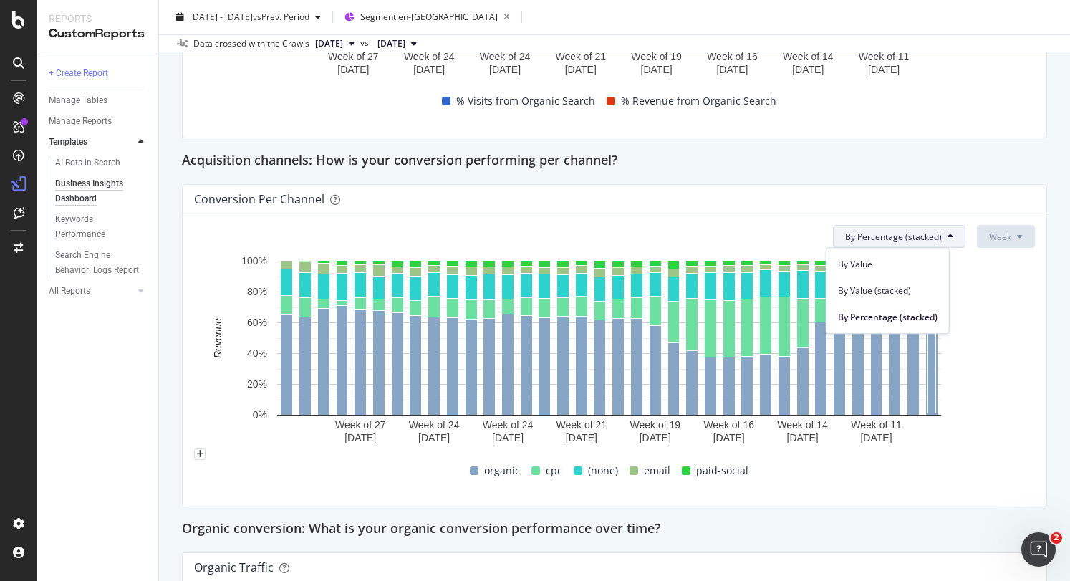
click at [993, 308] on rect "A chart." at bounding box center [609, 349] width 830 height 193
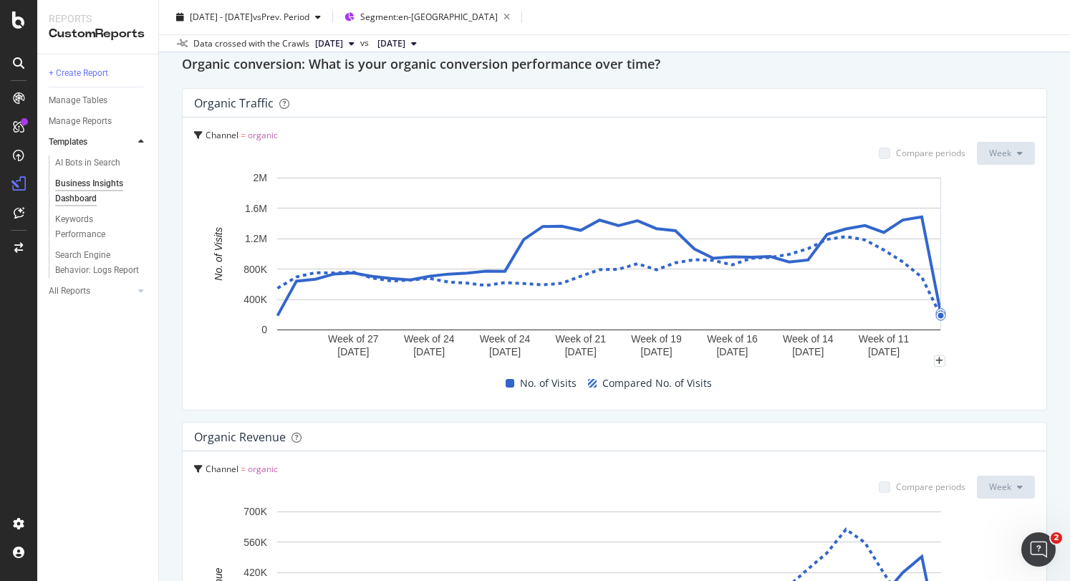
scroll to position [1317, 0]
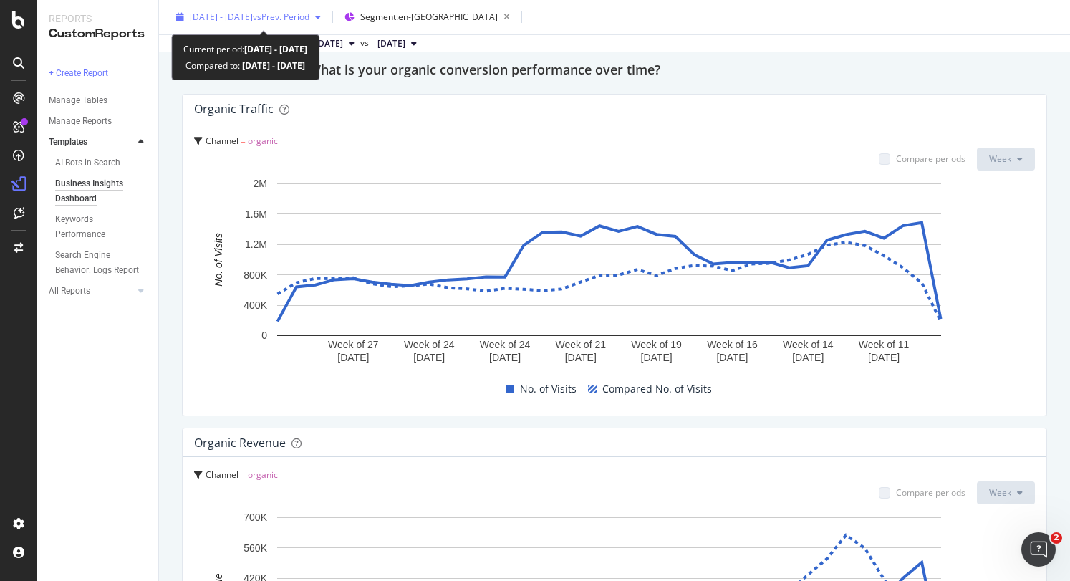
click at [309, 16] on span "vs Prev. Period" at bounding box center [281, 17] width 57 height 12
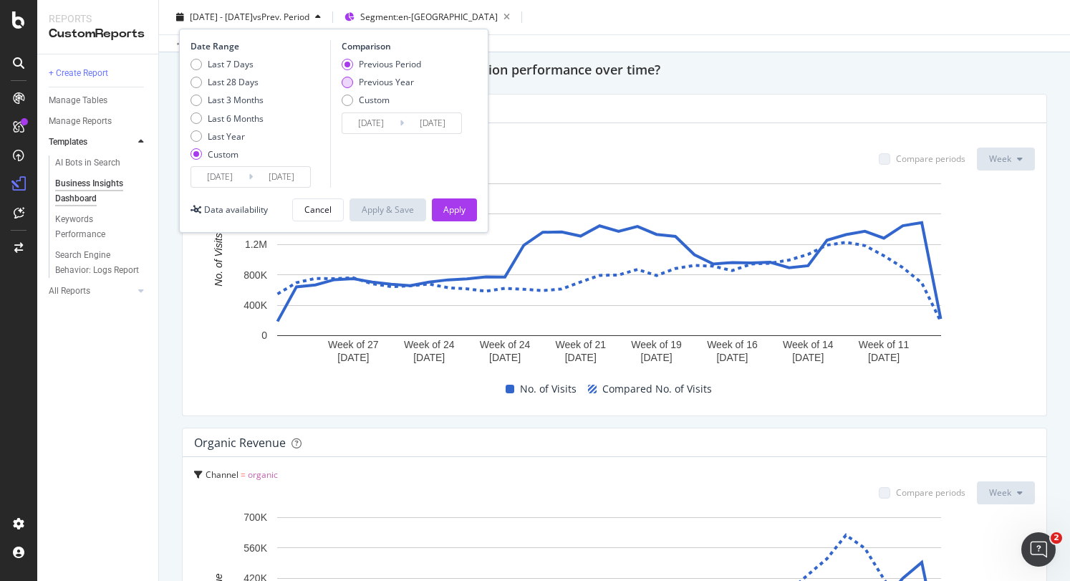
click at [350, 79] on div "Previous Year" at bounding box center [346, 82] width 11 height 11
type input "[DATE]"
click at [450, 212] on div "Apply" at bounding box center [454, 209] width 22 height 12
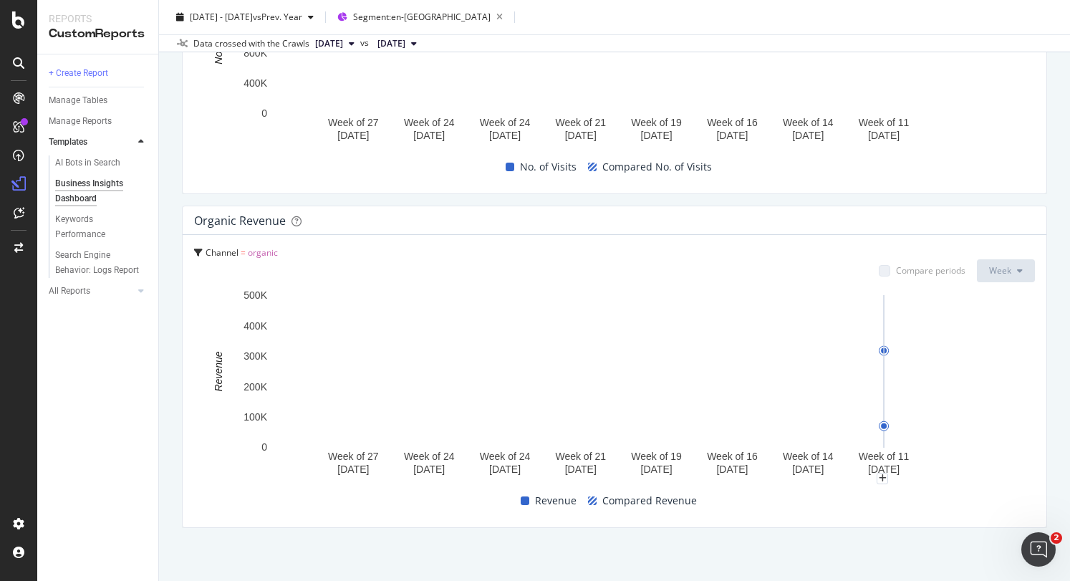
scroll to position [1558, 0]
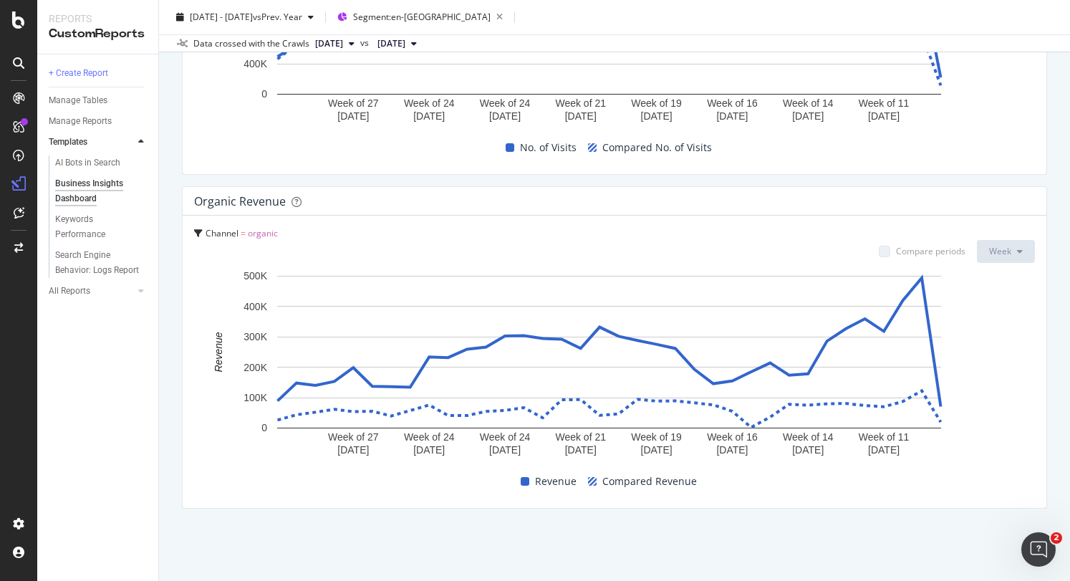
click at [1044, 382] on div "Business Insights Dashboard Business Insights Dashboard Primark Clone Schedule …" at bounding box center [614, 290] width 911 height 581
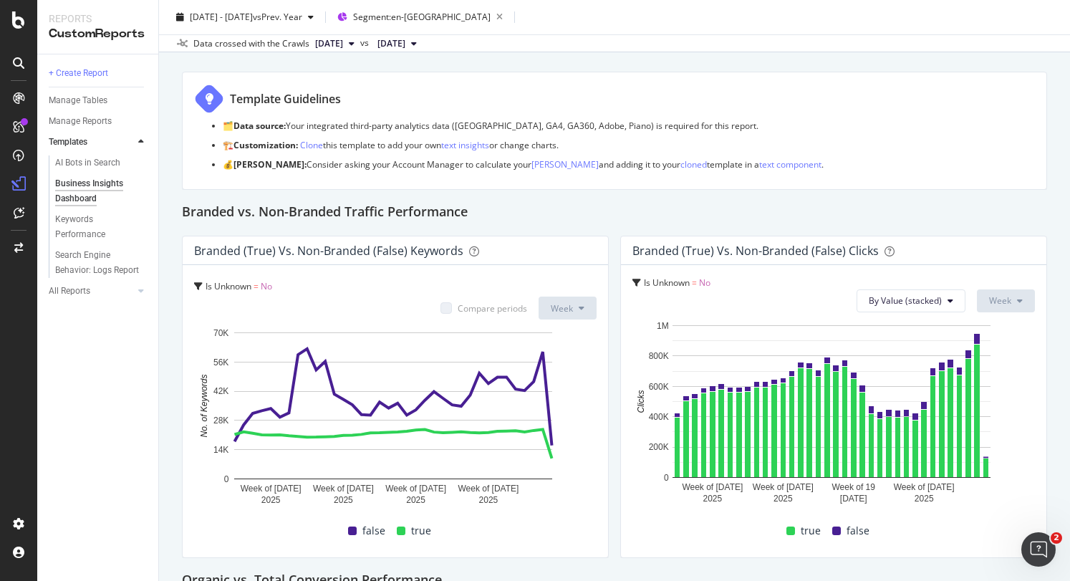
scroll to position [143, 0]
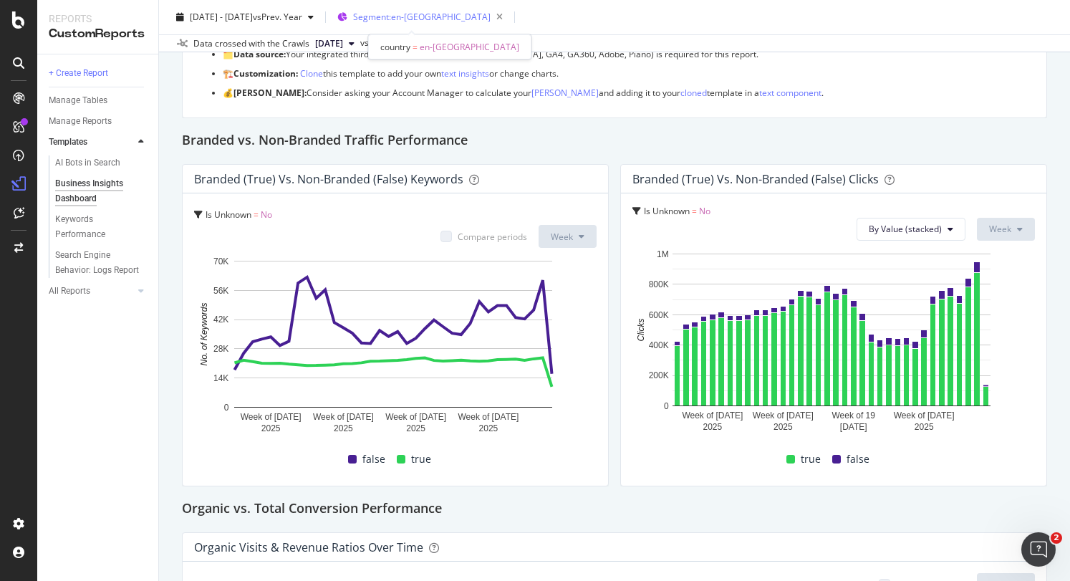
click at [419, 16] on span "Segment: en-gb" at bounding box center [421, 17] width 137 height 12
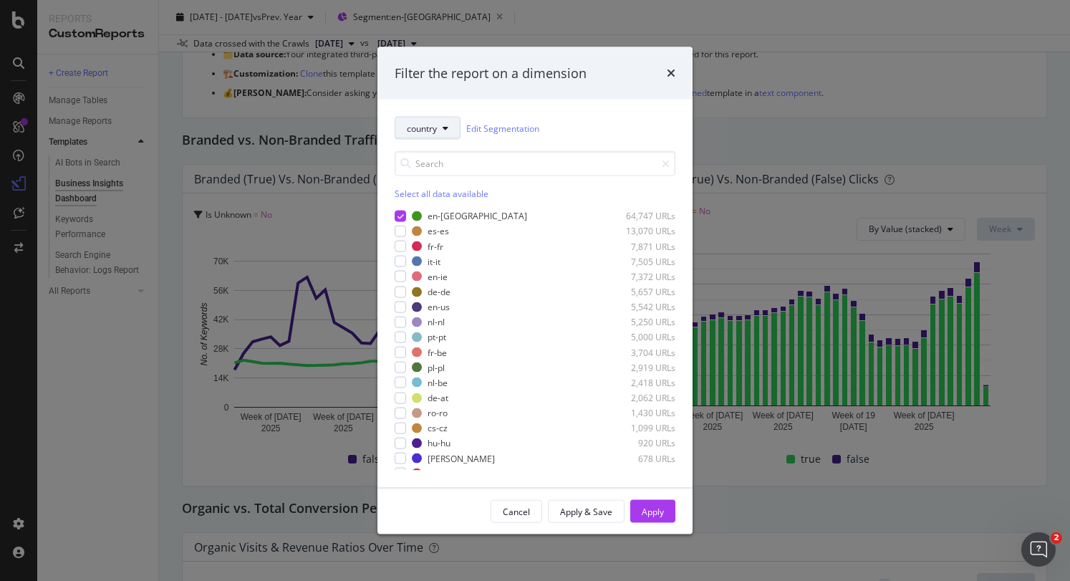
click at [435, 127] on span "country" at bounding box center [422, 128] width 30 height 12
click at [609, 127] on div "country Edit Segmentation" at bounding box center [534, 128] width 281 height 23
click at [450, 125] on button "country" at bounding box center [427, 128] width 66 height 23
click at [476, 291] on span "Internal_Links_Analysis" at bounding box center [452, 285] width 91 height 13
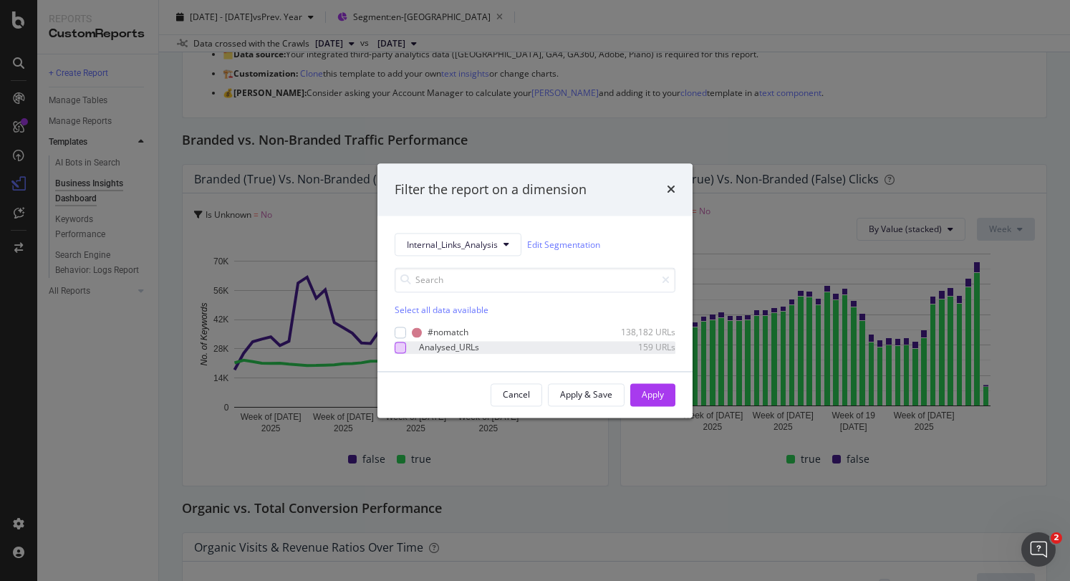
click at [397, 350] on div "modal" at bounding box center [399, 346] width 11 height 11
click at [650, 390] on div "Apply" at bounding box center [652, 394] width 22 height 12
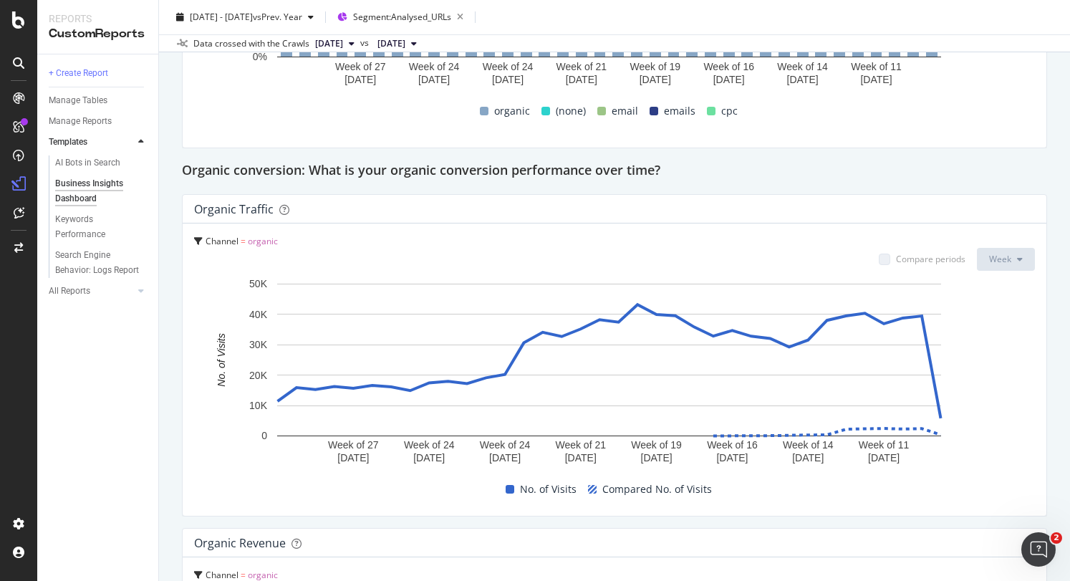
scroll to position [1289, 0]
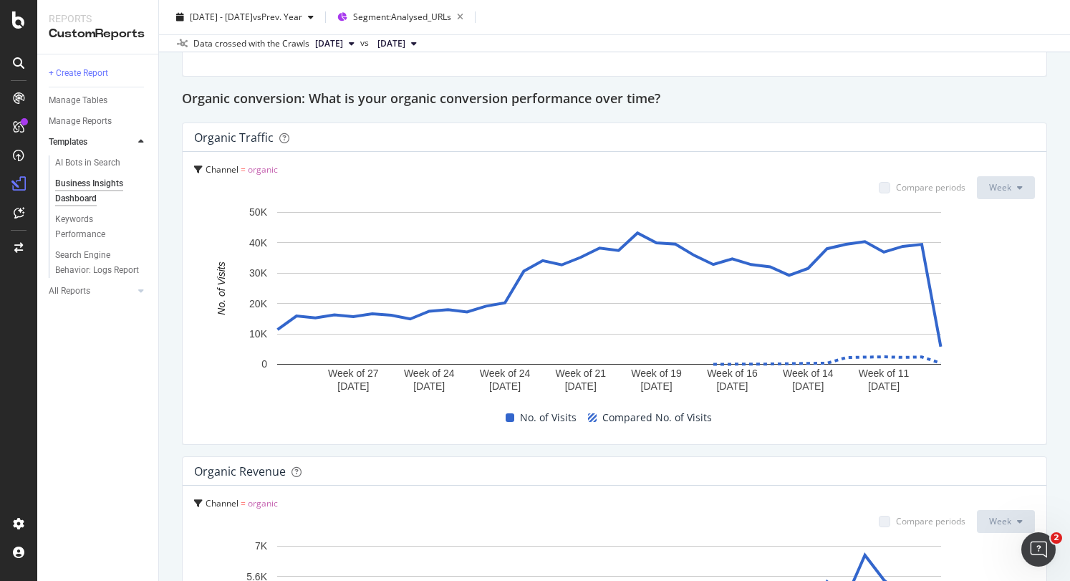
click at [174, 153] on div "Business Insights Dashboard Business Insights Dashboard Primark Clone Schedule …" at bounding box center [614, 290] width 911 height 581
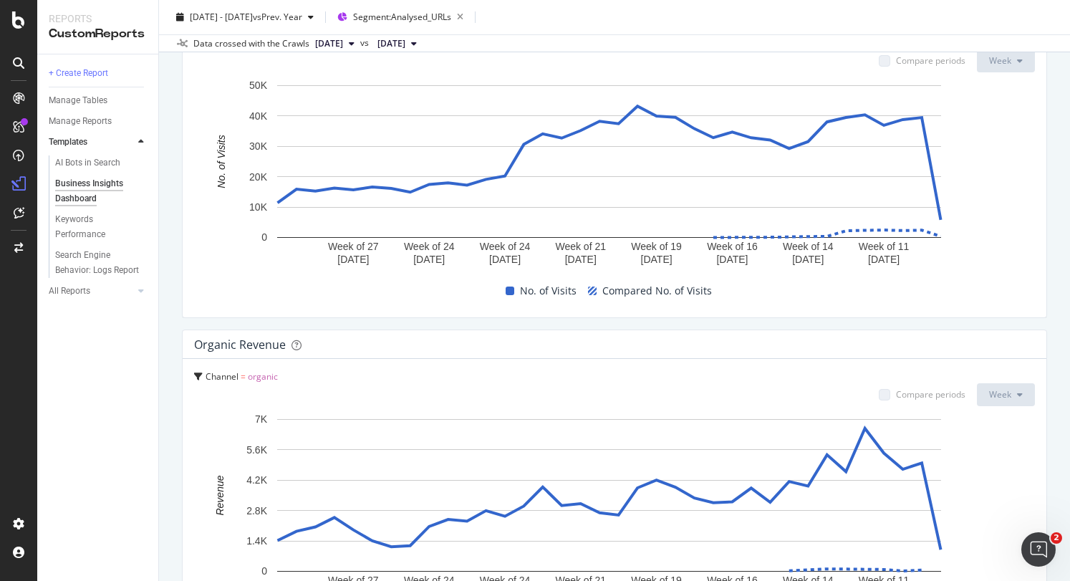
scroll to position [1558, 0]
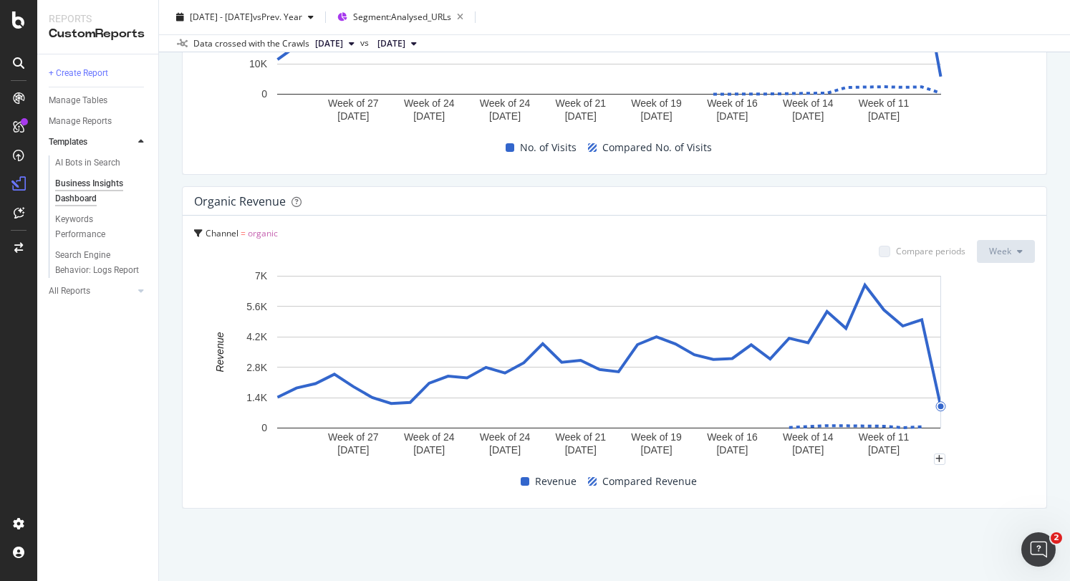
click at [1038, 365] on div "Business Insights Dashboard Business Insights Dashboard Primark Clone Schedule …" at bounding box center [614, 290] width 911 height 581
click at [1048, 341] on div "Business Insights Dashboard Business Insights Dashboard Primark Clone Schedule …" at bounding box center [614, 290] width 911 height 581
click at [1051, 418] on div "Business Insights Dashboard Business Insights Dashboard Primark Clone Schedule …" at bounding box center [614, 290] width 911 height 581
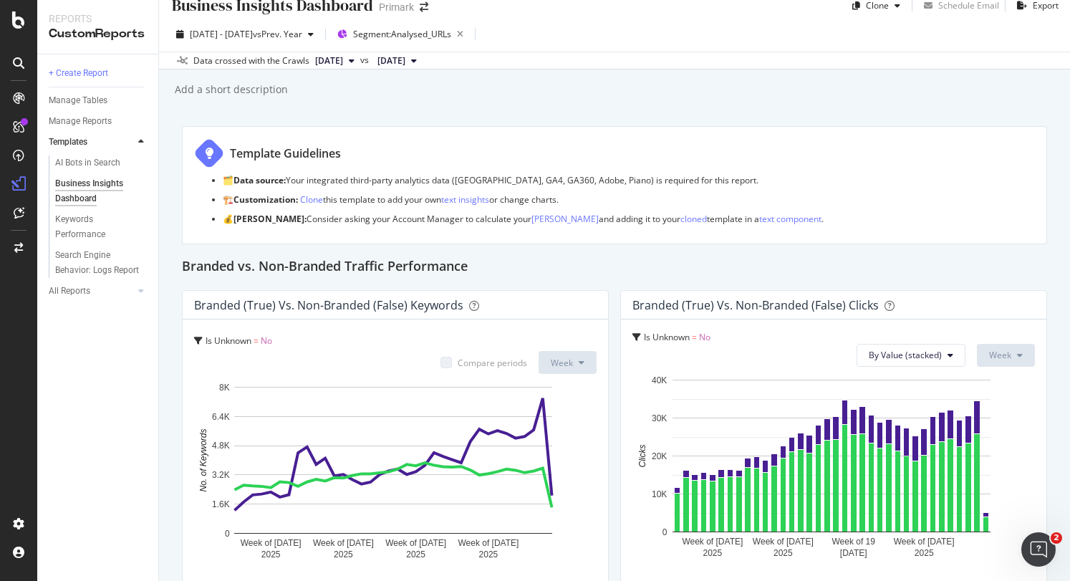
scroll to position [0, 0]
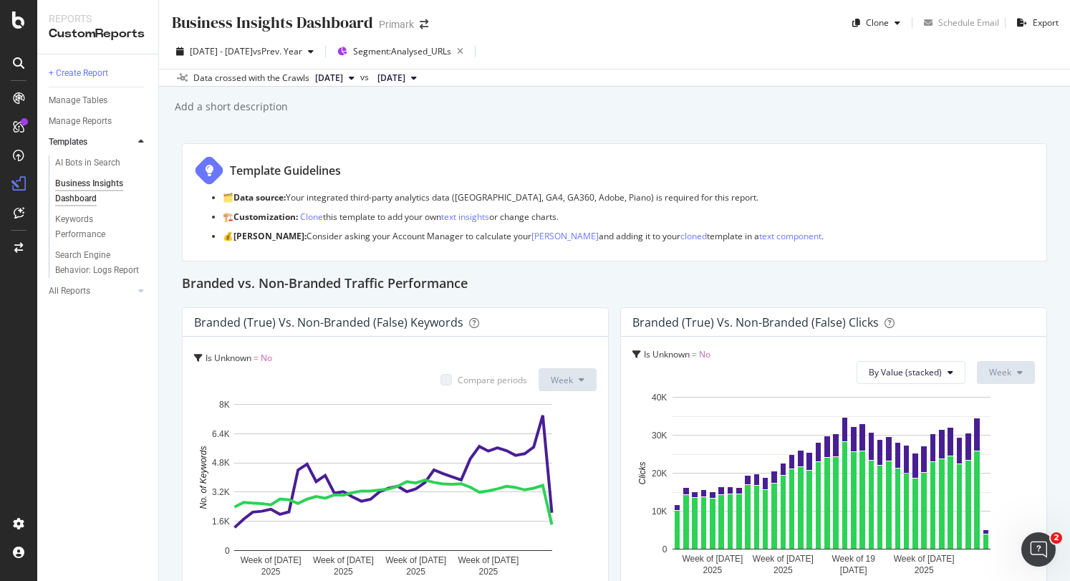
click at [588, 110] on div "Add a short description Add a short description" at bounding box center [621, 106] width 896 height 21
click at [87, 261] on div "Search Engine Behavior: Logs Report" at bounding box center [97, 263] width 84 height 30
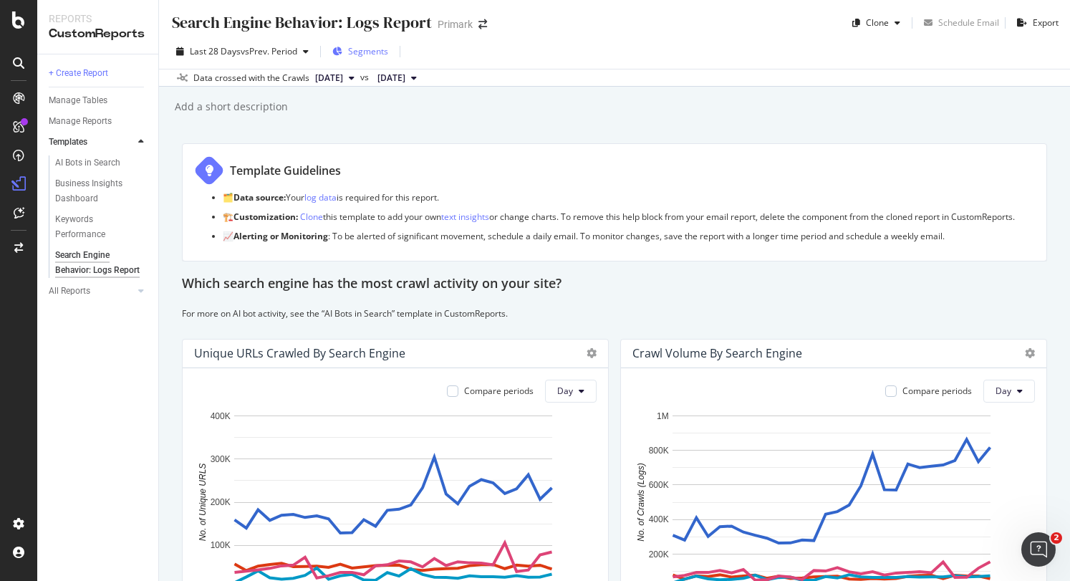
click at [379, 52] on span "Segments" at bounding box center [368, 51] width 40 height 12
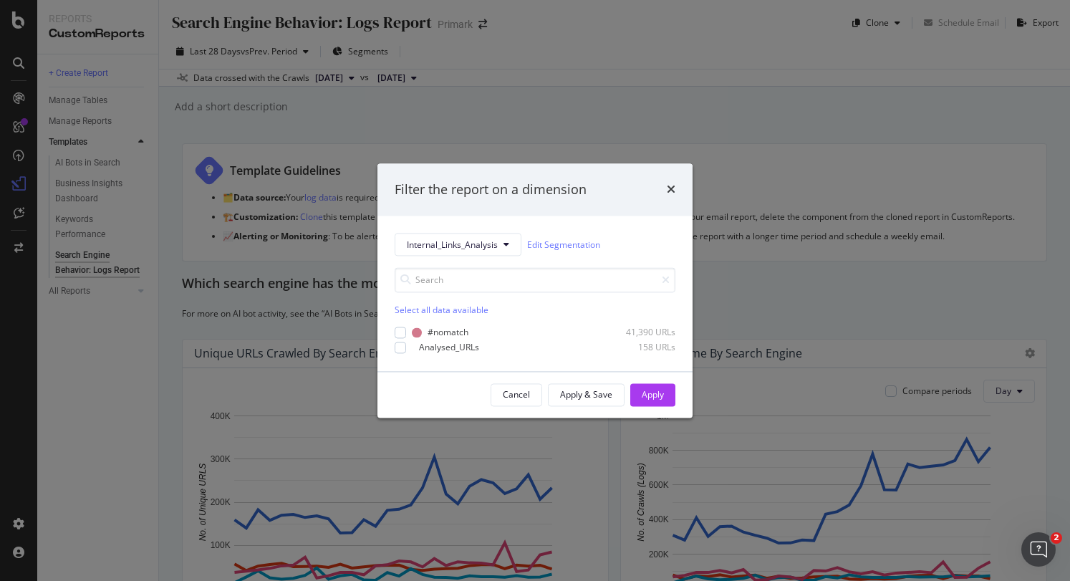
click at [693, 112] on div "Filter the report on a dimension Internal_Links_Analysis Edit Segmentation Sele…" at bounding box center [535, 290] width 1070 height 581
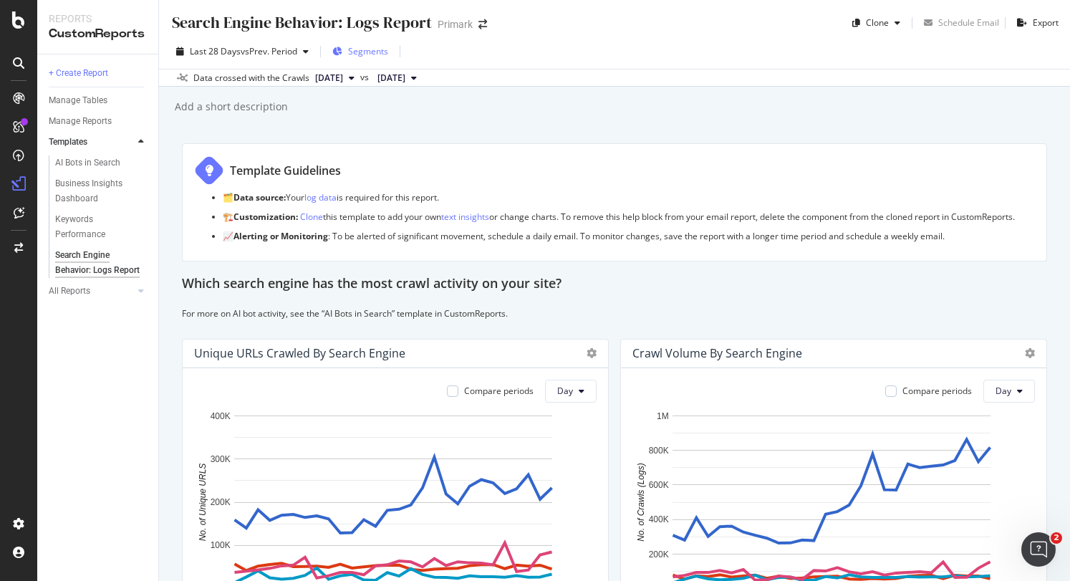
click at [378, 47] on span "Segments" at bounding box center [368, 51] width 40 height 12
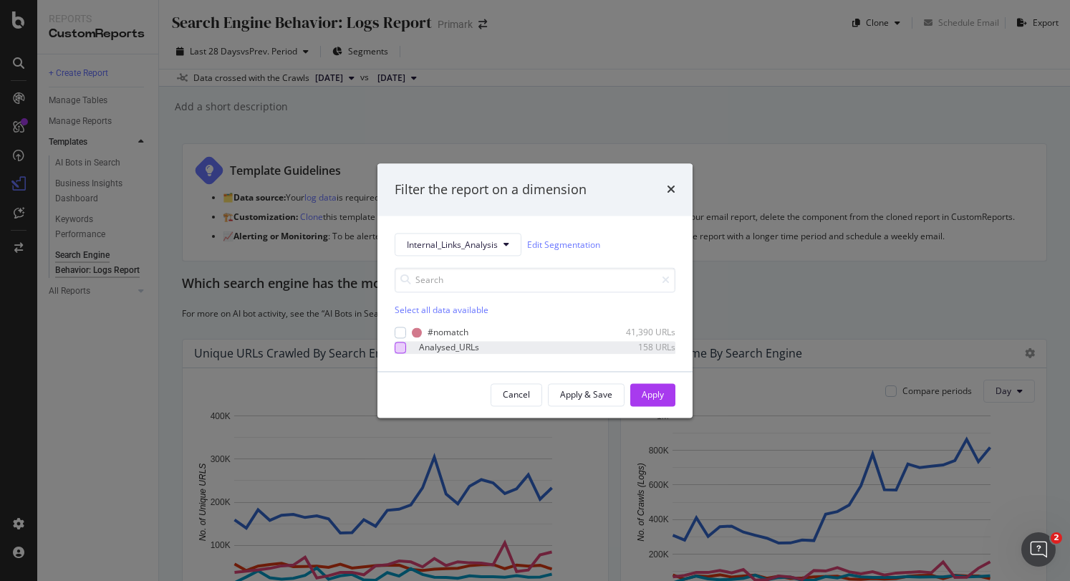
click at [401, 353] on div "Internal_Links_Analysis Edit Segmentation Select all data available #nomatch 41…" at bounding box center [534, 293] width 315 height 155
click at [402, 347] on div "modal" at bounding box center [399, 346] width 11 height 11
click at [666, 389] on button "Apply" at bounding box center [652, 394] width 45 height 23
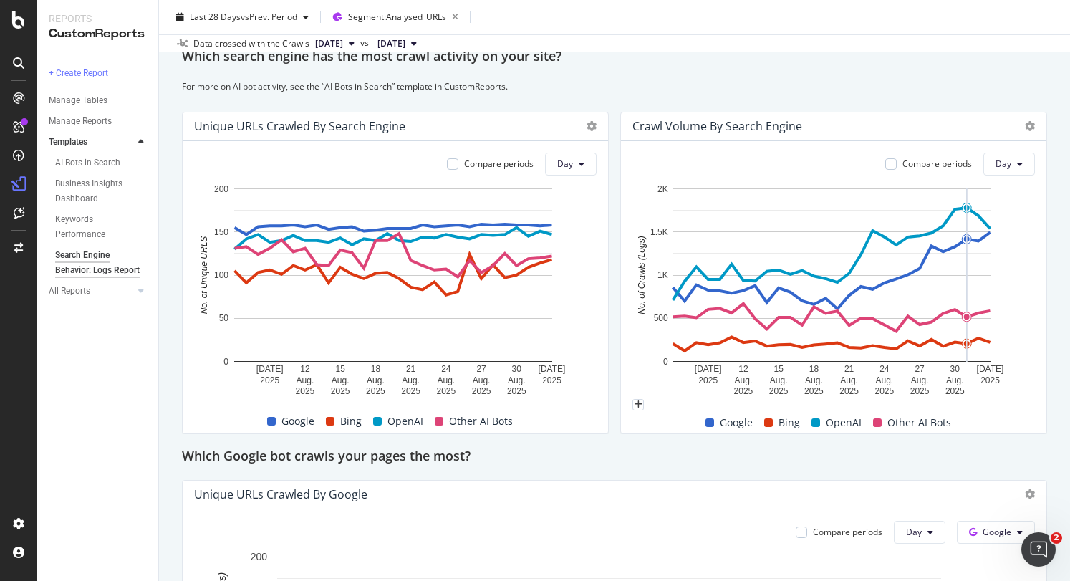
scroll to position [215, 0]
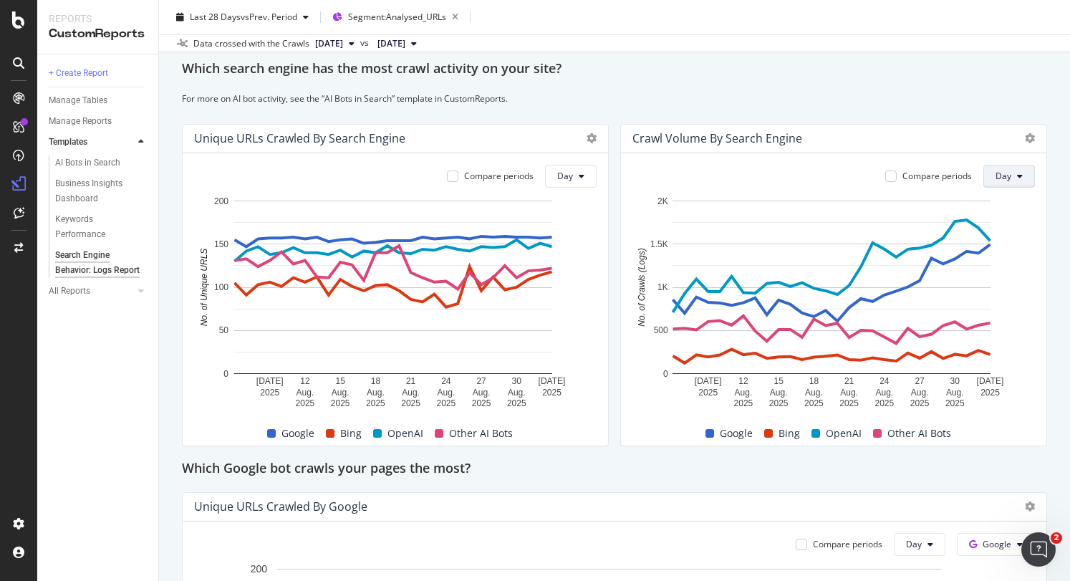
click at [995, 182] on span "Day" at bounding box center [1003, 176] width 16 height 12
click at [998, 182] on span "Day" at bounding box center [1003, 176] width 16 height 12
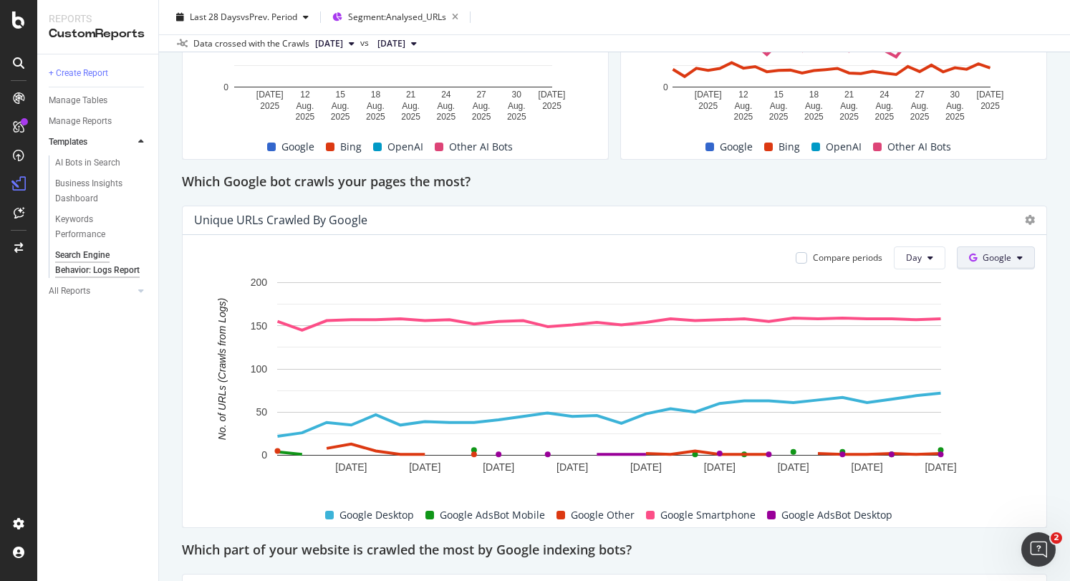
click at [1001, 269] on button "Google" at bounding box center [995, 257] width 78 height 23
click at [921, 227] on div "Unique URLs Crawled By Google" at bounding box center [602, 220] width 816 height 14
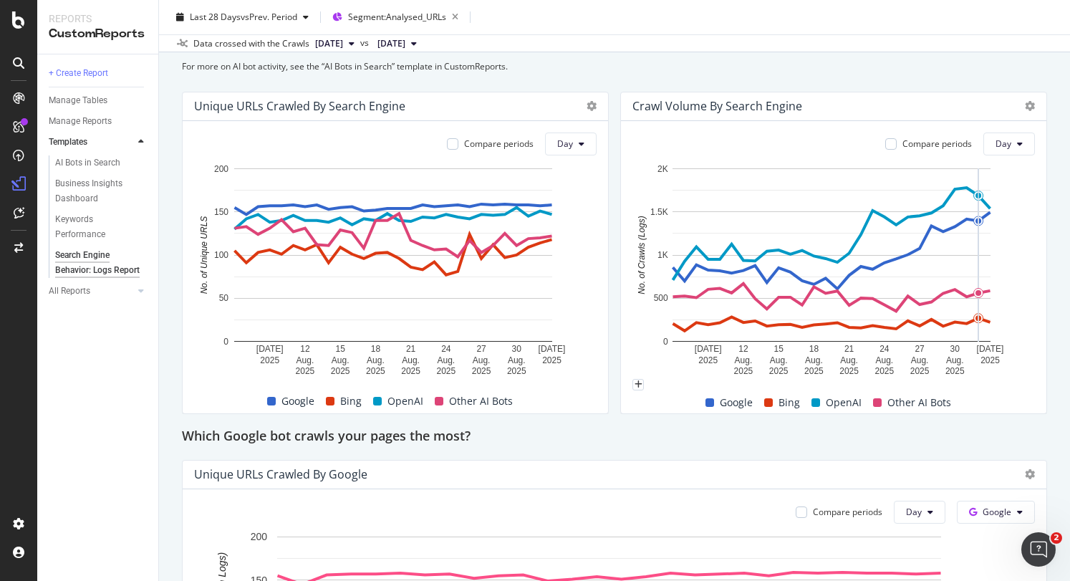
scroll to position [238, 0]
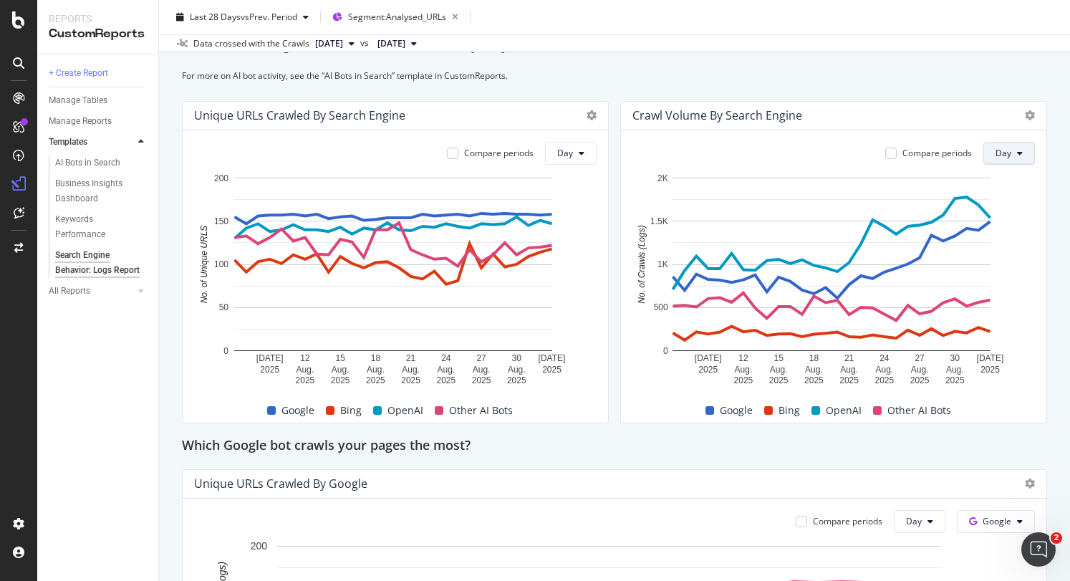
click at [1014, 165] on button "Day" at bounding box center [1009, 153] width 52 height 23
click at [1024, 130] on div "Crawl Volume By Search Engine" at bounding box center [833, 116] width 425 height 29
click at [1024, 120] on icon at bounding box center [1029, 115] width 10 height 10
click at [1035, 160] on div "Search Engine Behavior: Logs Report Search Engine Behavior: Logs Report Primark…" at bounding box center [614, 290] width 911 height 581
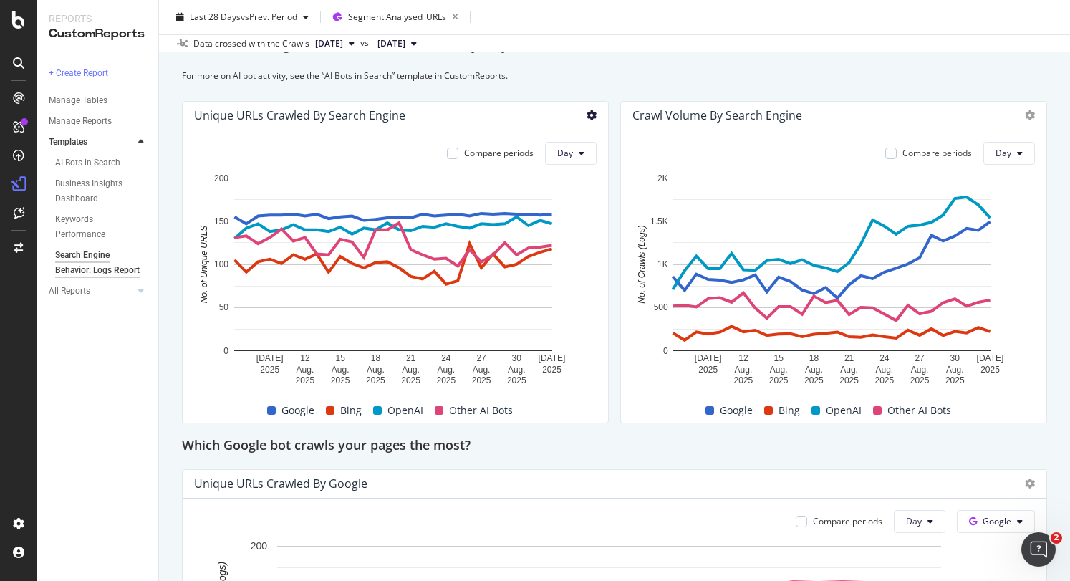
click at [586, 120] on icon at bounding box center [591, 115] width 10 height 10
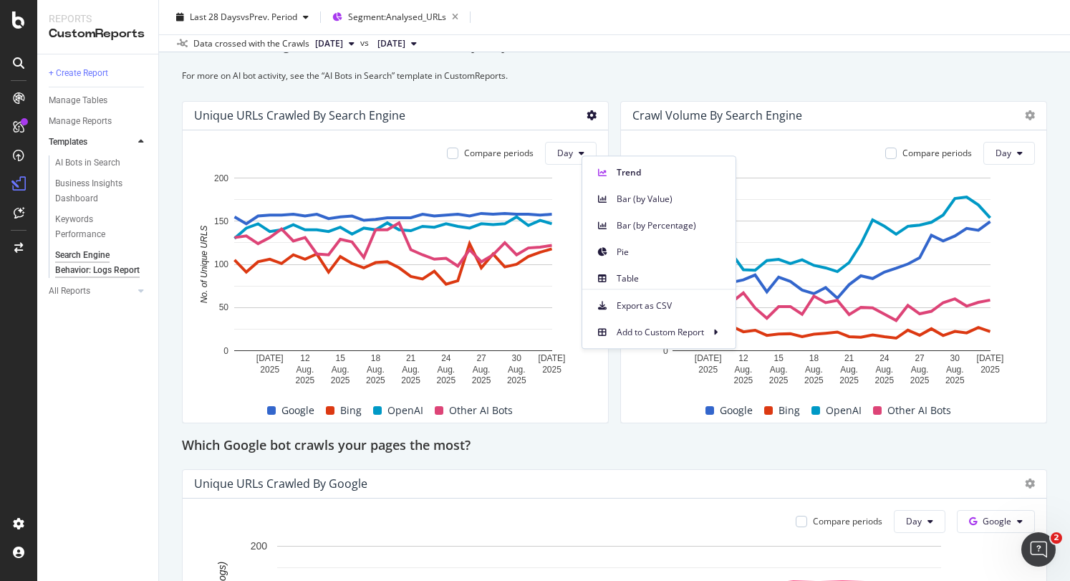
click at [586, 120] on icon at bounding box center [591, 115] width 10 height 10
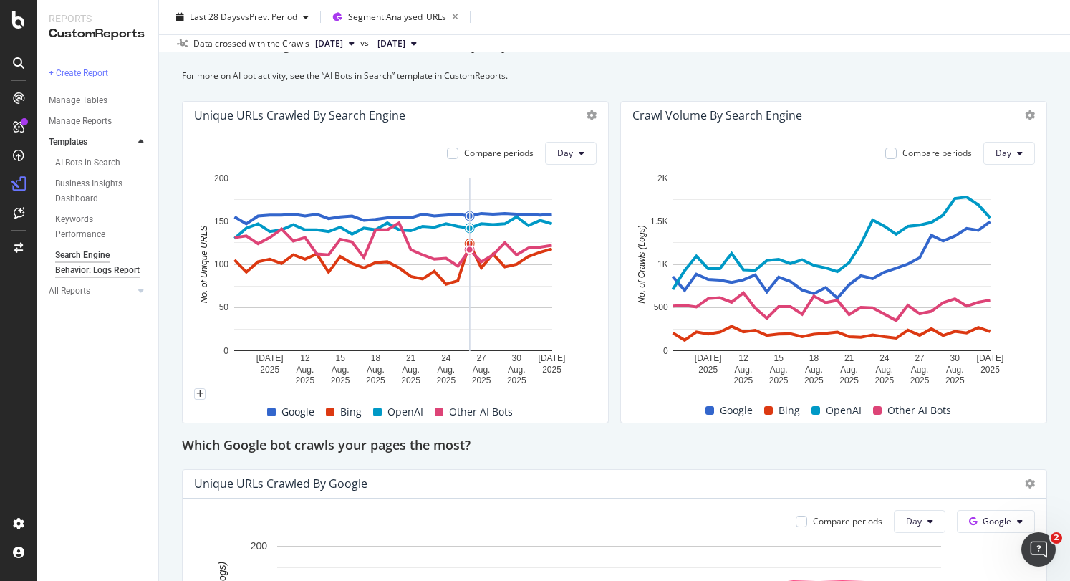
click at [435, 416] on span at bounding box center [439, 411] width 9 height 9
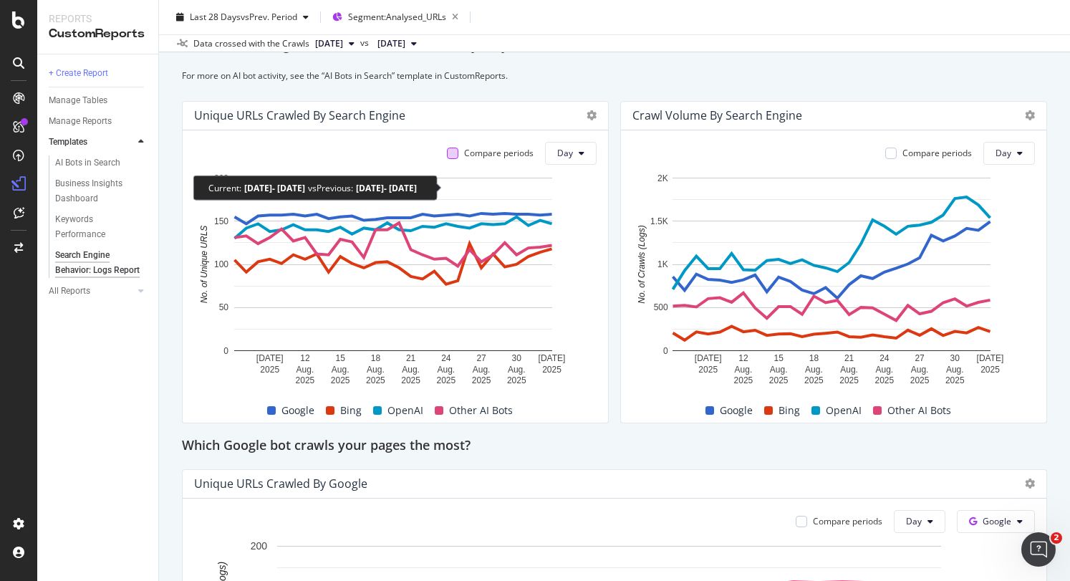
click at [453, 159] on div at bounding box center [452, 152] width 11 height 11
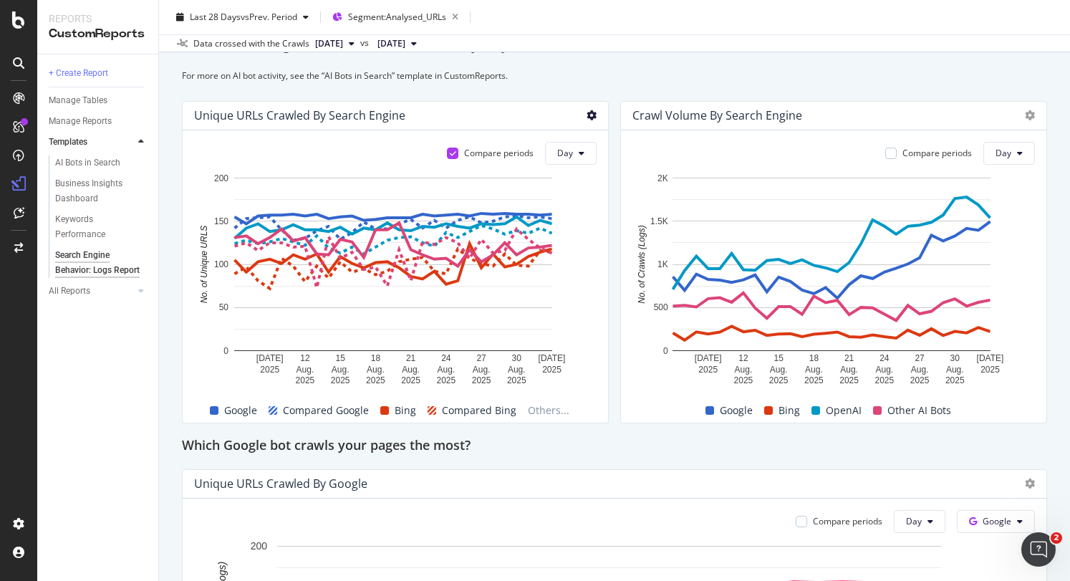
click at [586, 120] on icon at bounding box center [591, 115] width 10 height 10
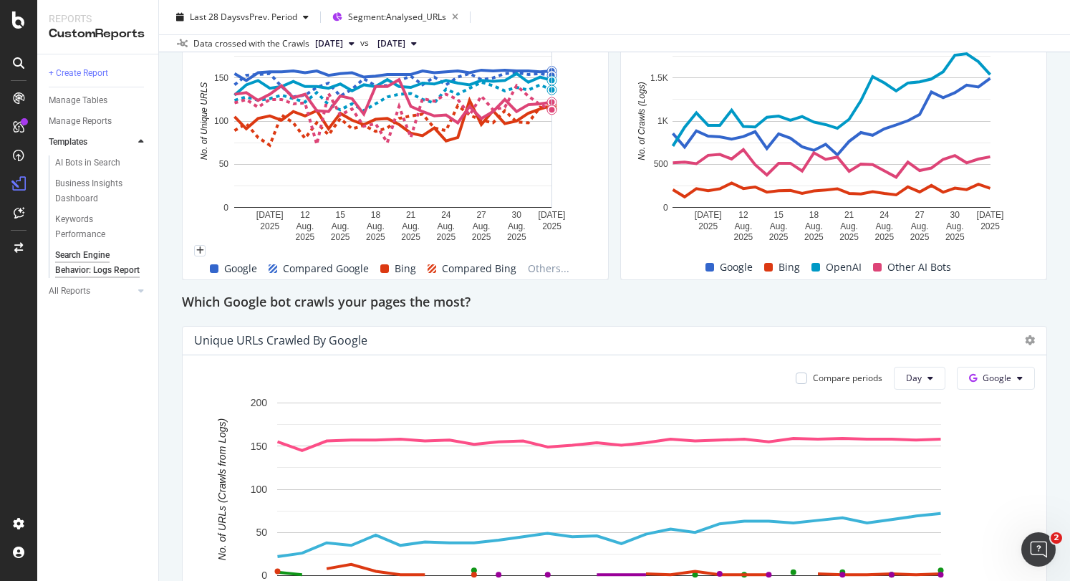
scroll to position [524, 0]
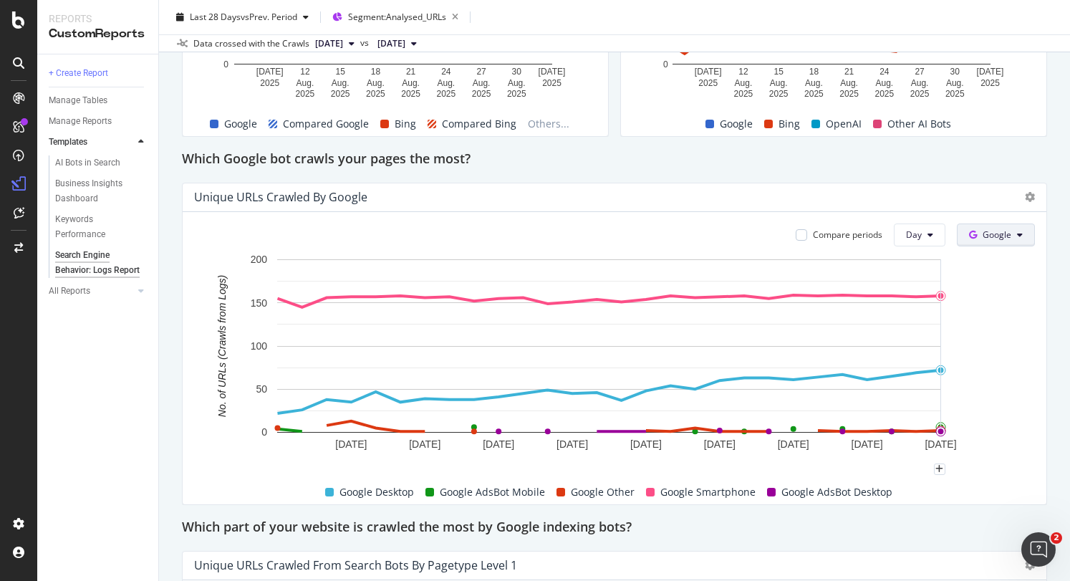
click at [1017, 239] on icon at bounding box center [1020, 235] width 6 height 9
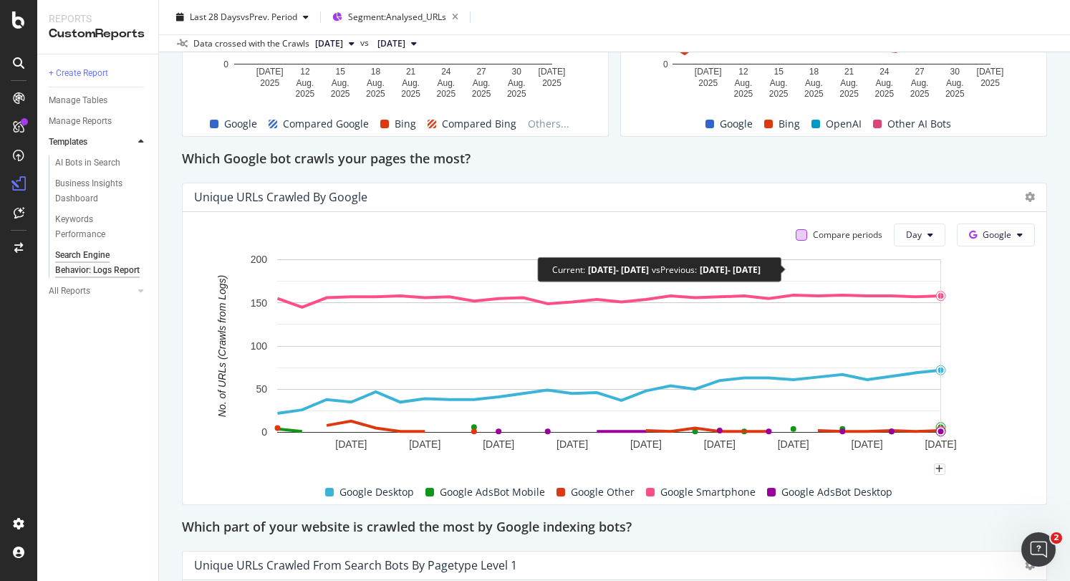
click at [795, 241] on div at bounding box center [800, 234] width 11 height 11
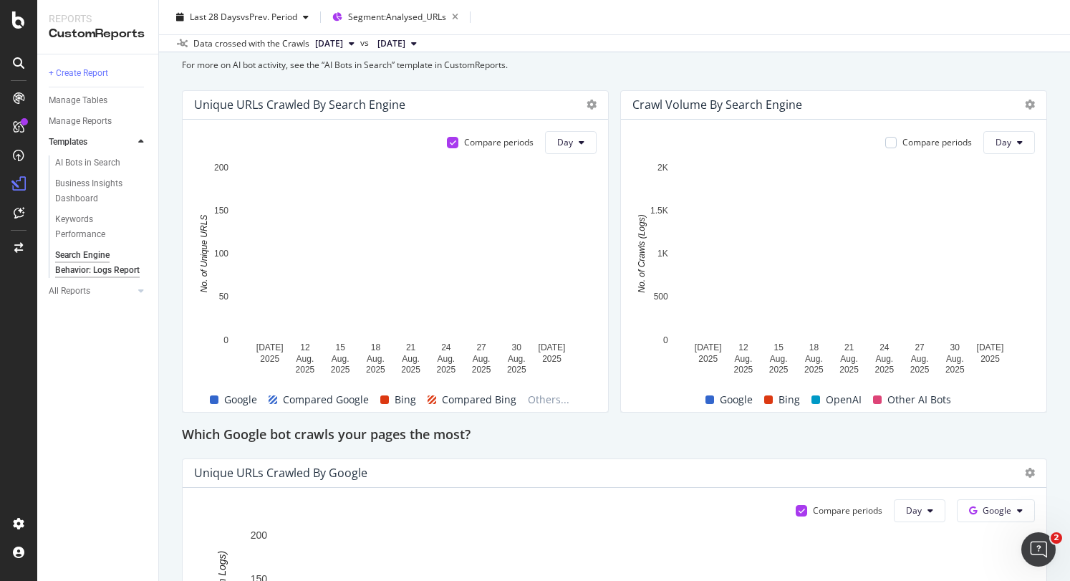
scroll to position [286, 0]
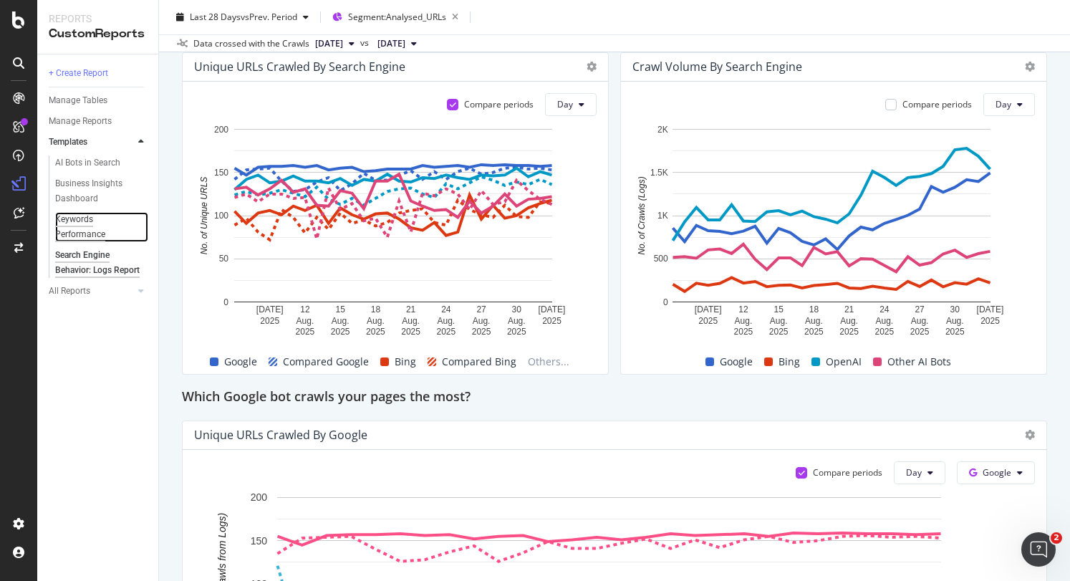
click at [90, 218] on div "Keywords Performance" at bounding box center [95, 227] width 80 height 30
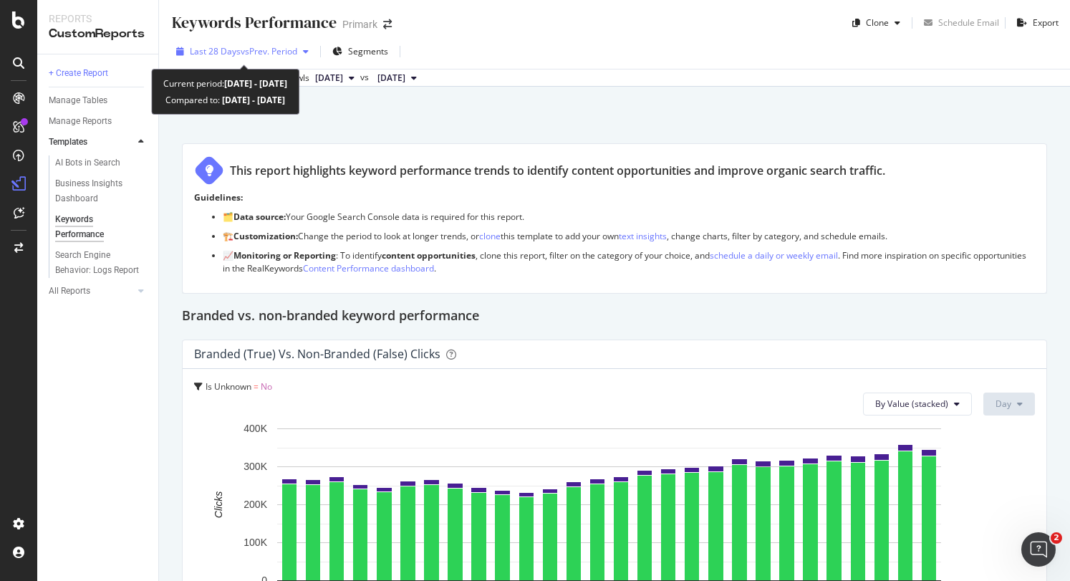
click at [292, 57] on div "Last 28 Days vs Prev. Period" at bounding box center [243, 51] width 107 height 12
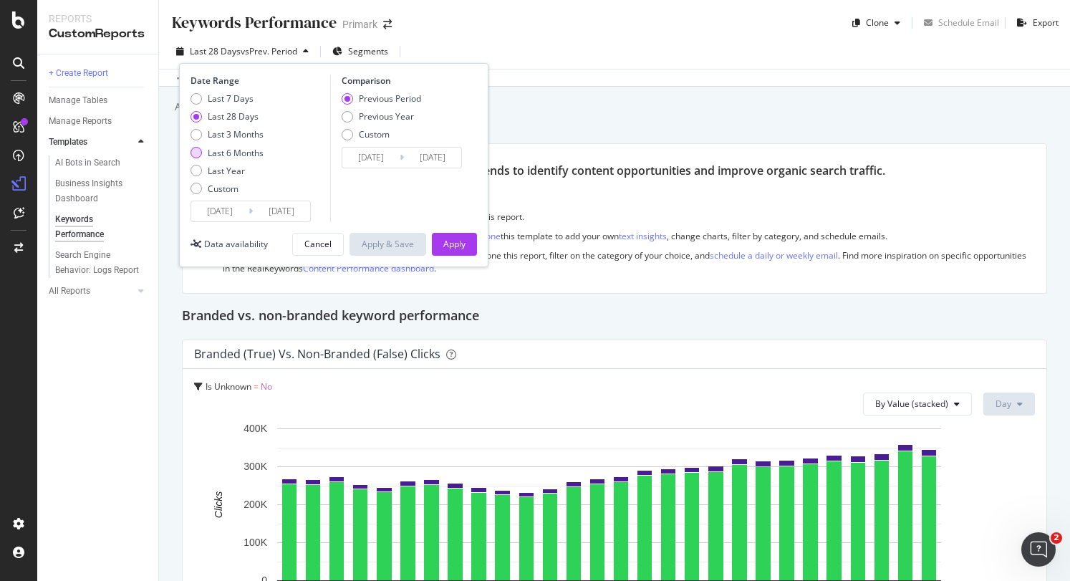
click at [196, 152] on div "Last 6 Months" at bounding box center [195, 152] width 11 height 11
type input "2025/03/02"
type input "2024/08/29"
type input "2025/03/01"
click at [347, 120] on div "Previous Year" at bounding box center [346, 116] width 11 height 11
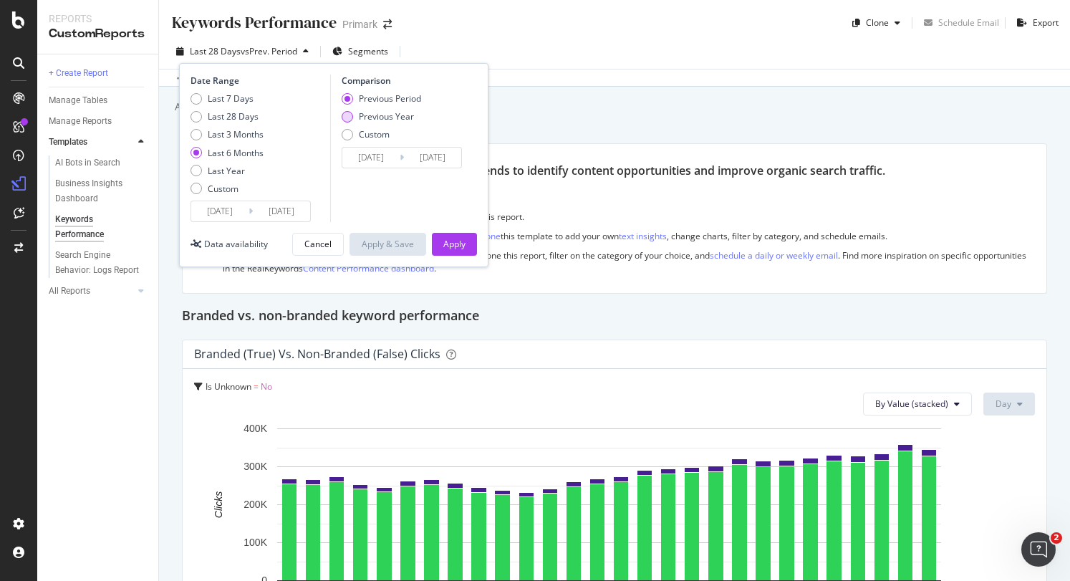
type input "2024/03/03"
type input "[DATE]"
click at [450, 238] on div "Apply" at bounding box center [454, 244] width 22 height 12
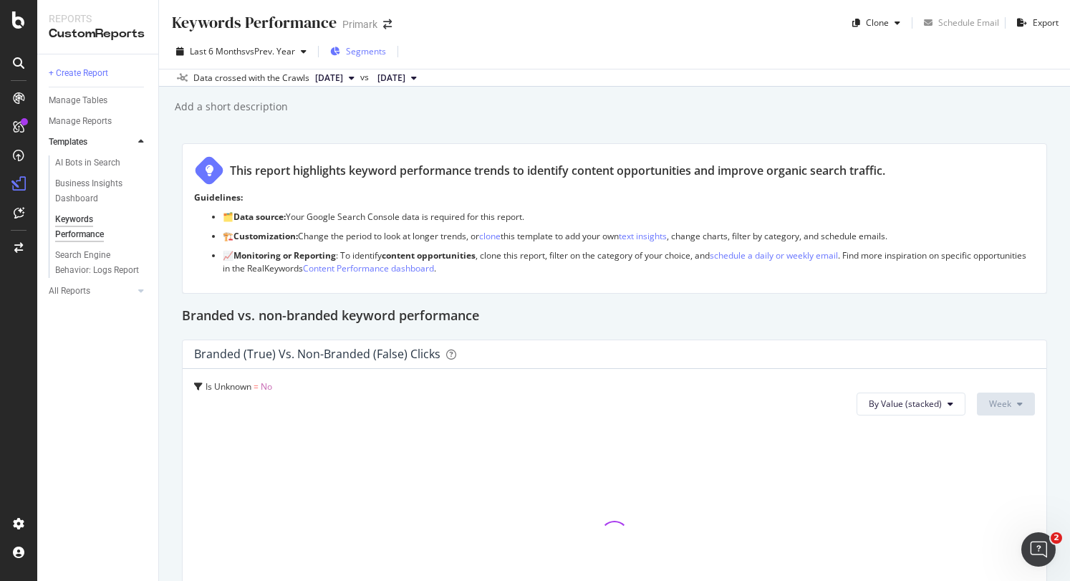
click at [377, 51] on span "Segments" at bounding box center [366, 51] width 40 height 12
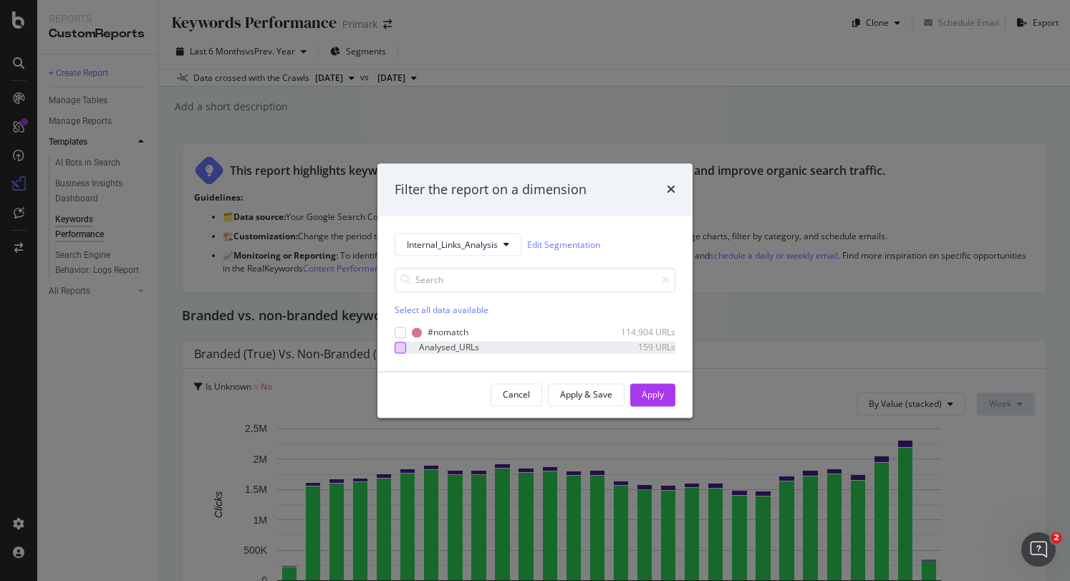
click at [403, 346] on div "modal" at bounding box center [399, 346] width 11 height 11
click at [664, 392] on button "Apply" at bounding box center [652, 394] width 45 height 23
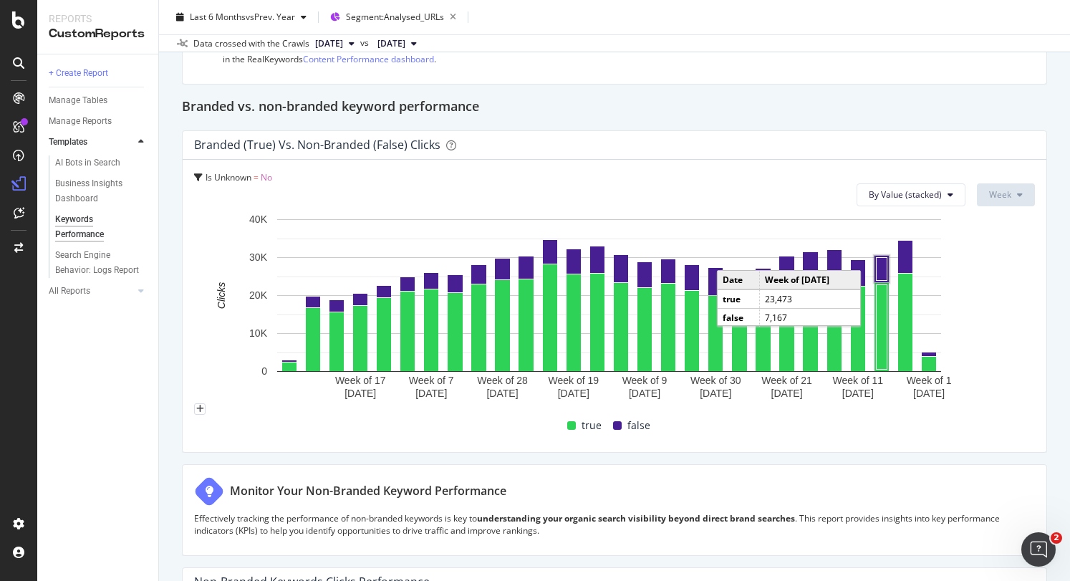
scroll to position [143, 0]
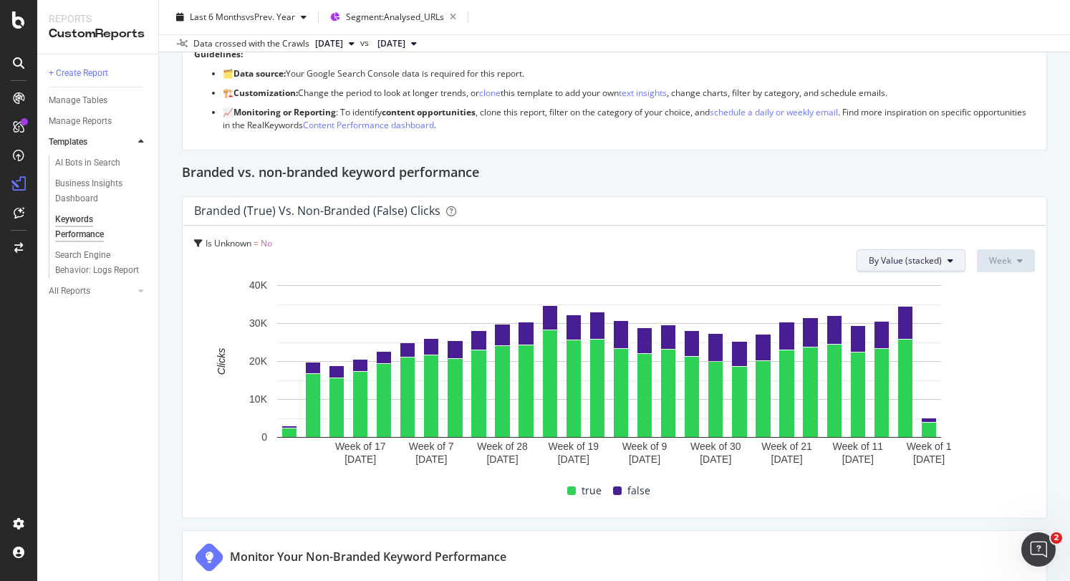
click at [930, 250] on button "By Value (stacked)" at bounding box center [910, 260] width 109 height 23
click at [930, 251] on button "By Value (stacked)" at bounding box center [910, 260] width 109 height 23
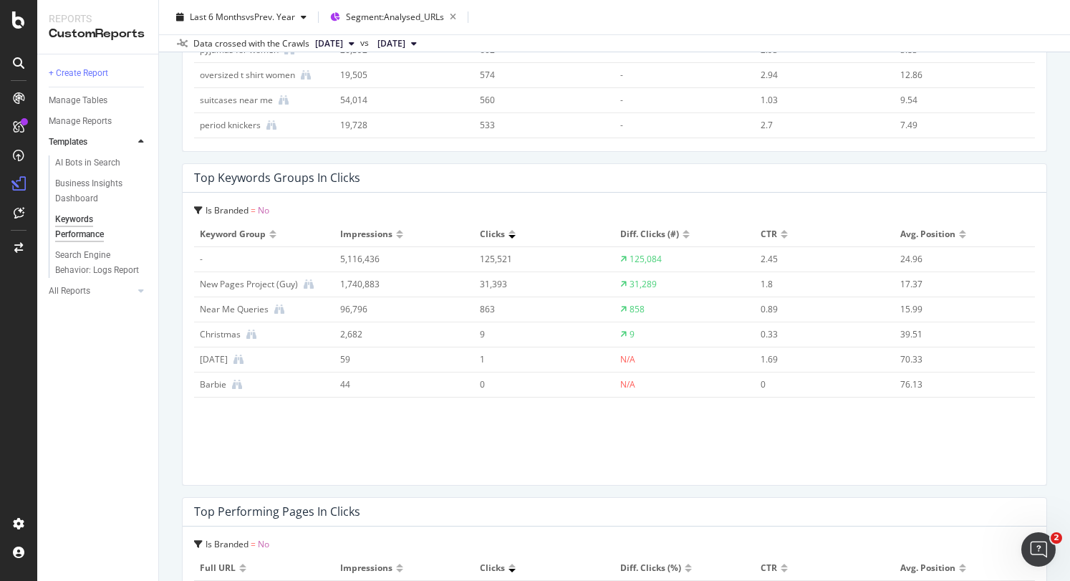
scroll to position [1720, 0]
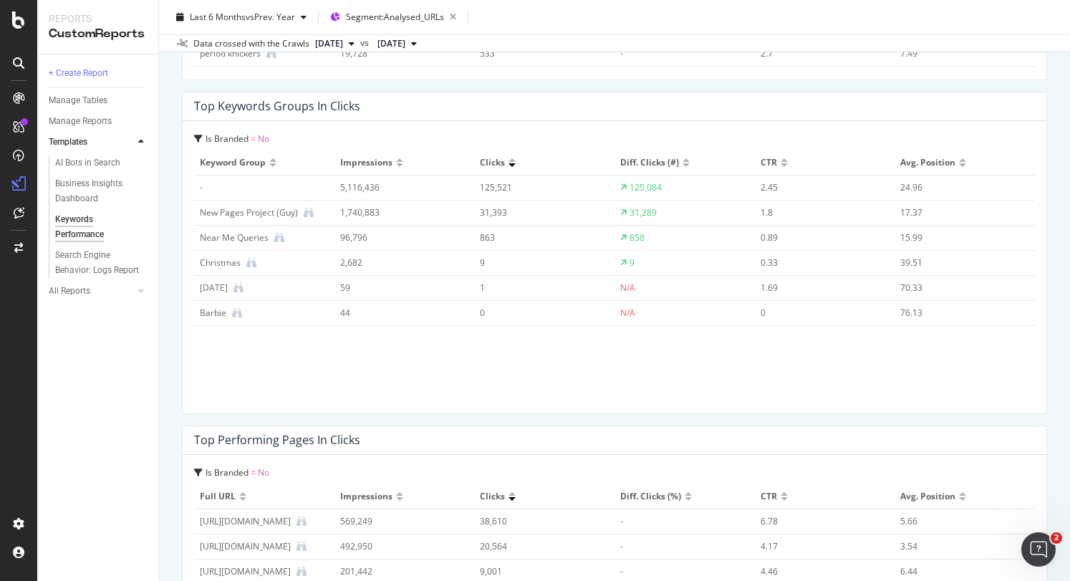
click at [292, 364] on div "Keyword Group Impressions Clicks Diff. Clicks (#) CTR Avg. Position - 5,116,436…" at bounding box center [614, 275] width 840 height 251
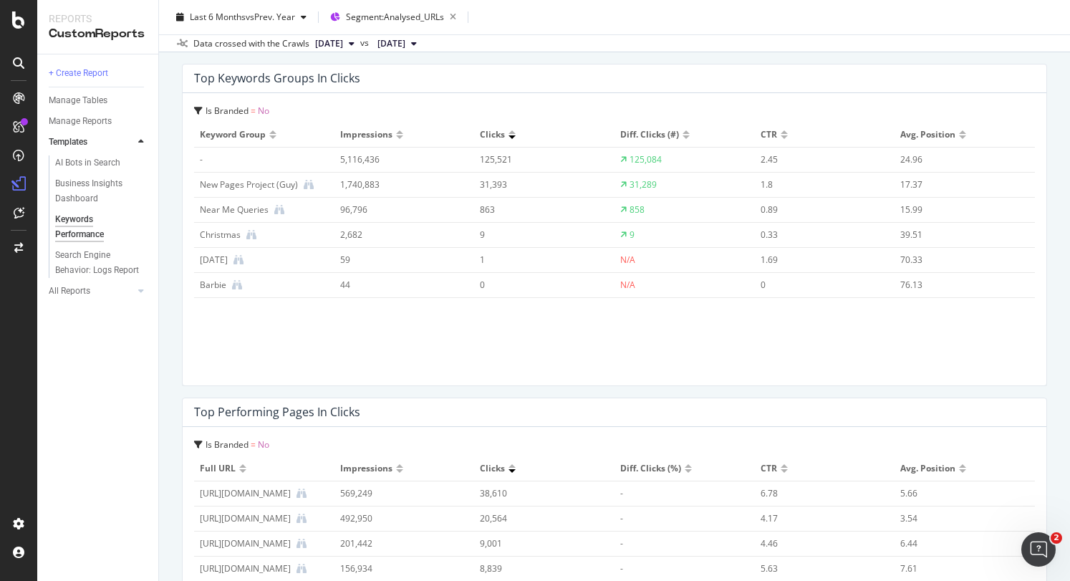
scroll to position [1767, 0]
